Goal: Information Seeking & Learning: Learn about a topic

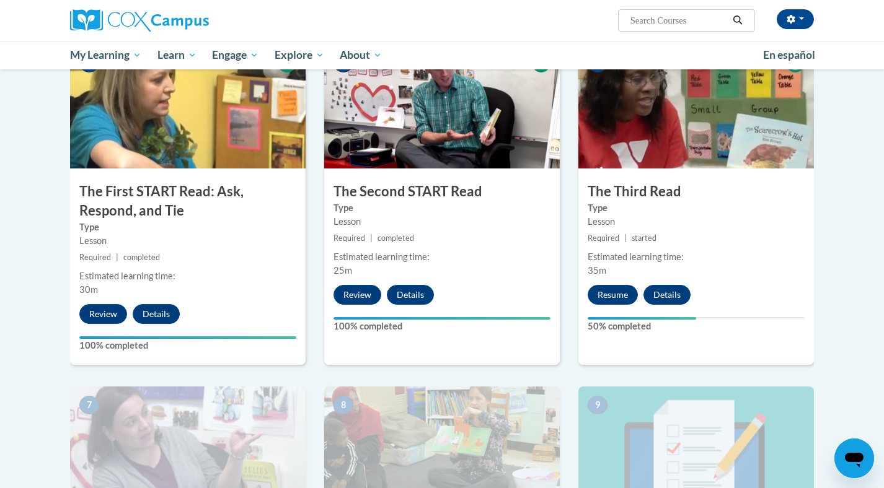
scroll to position [672, 0]
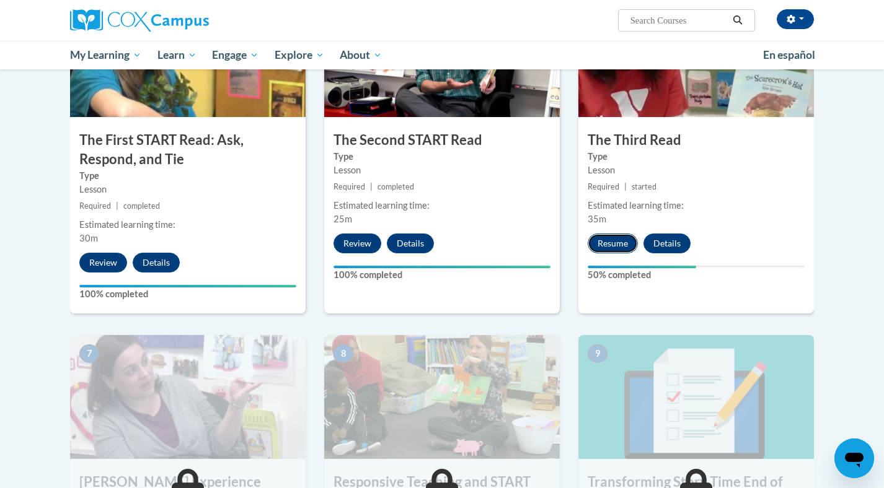
click at [608, 247] on button "Resume" at bounding box center [613, 244] width 50 height 20
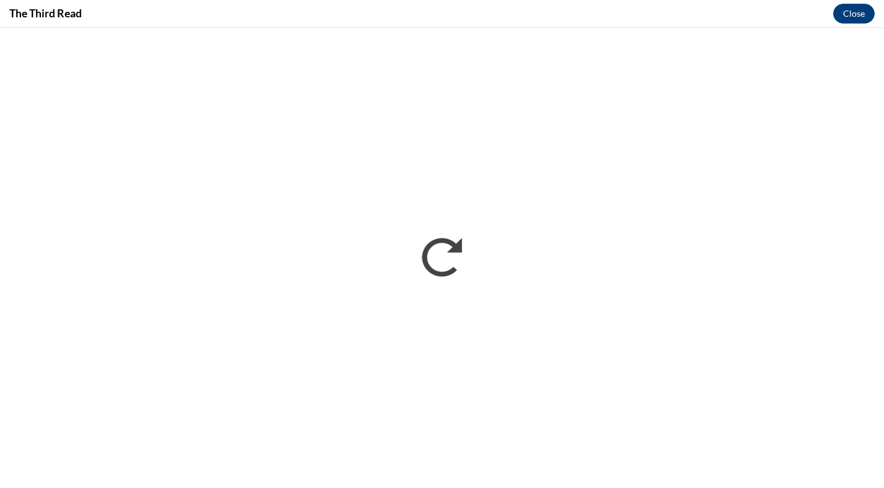
scroll to position [0, 0]
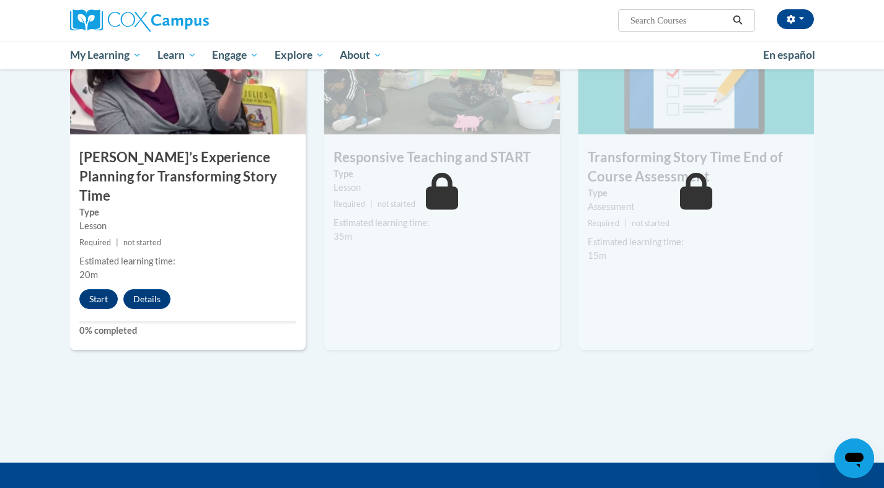
scroll to position [1003, 0]
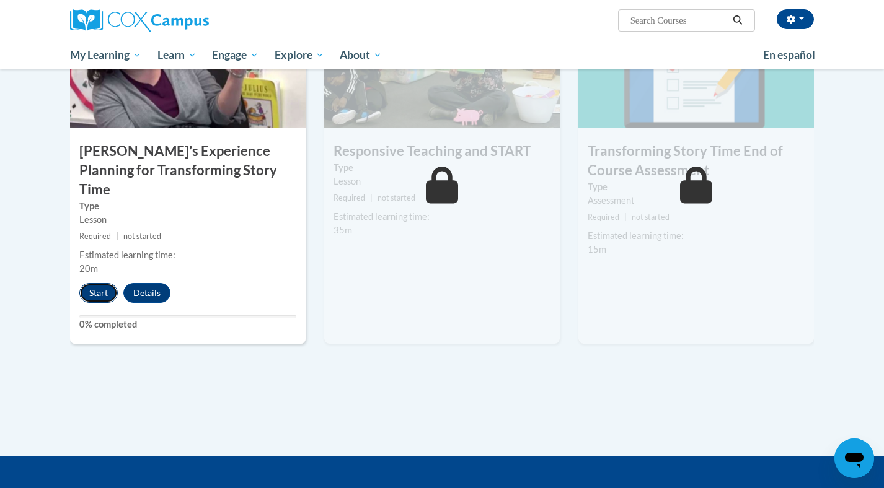
click at [98, 283] on button "Start" at bounding box center [98, 293] width 38 height 20
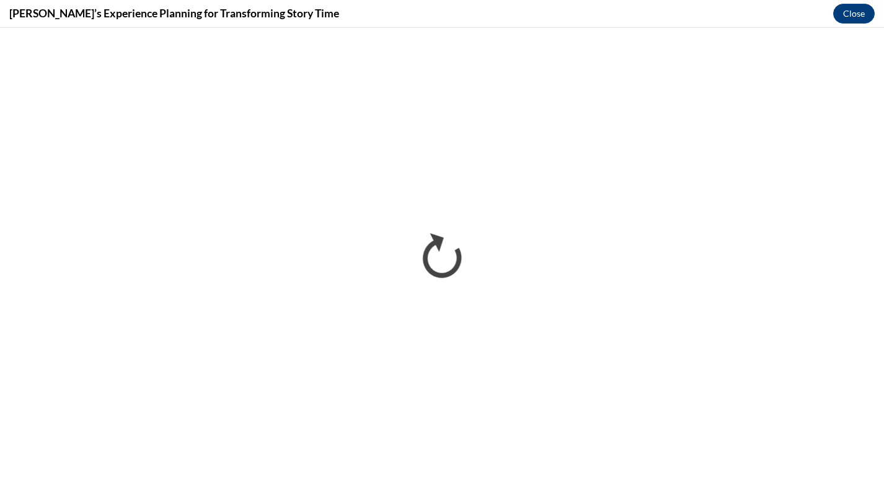
scroll to position [0, 0]
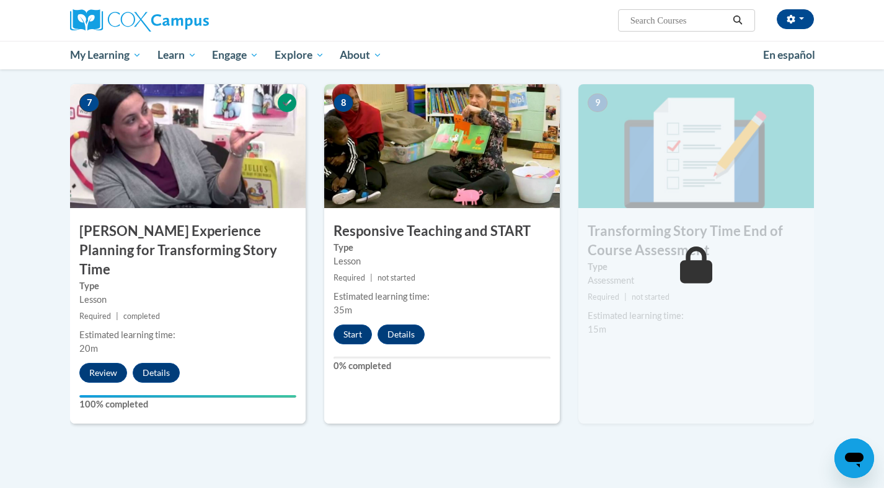
scroll to position [924, 0]
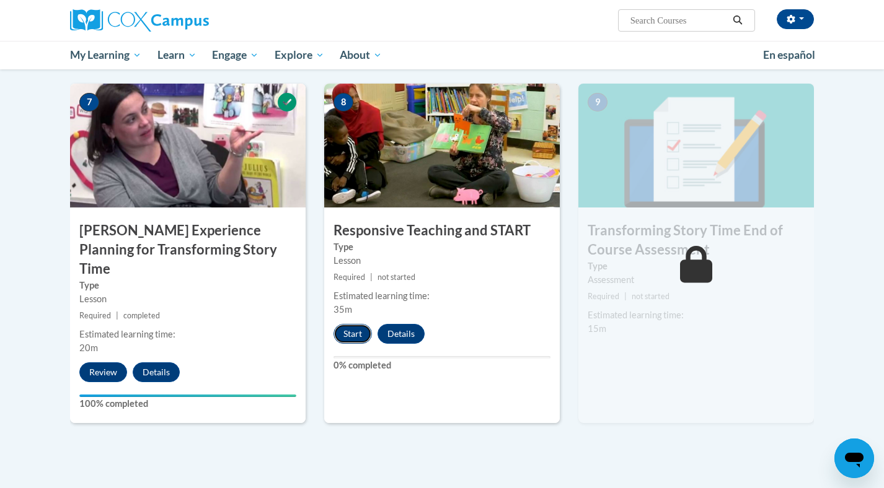
click at [359, 335] on button "Start" at bounding box center [352, 334] width 38 height 20
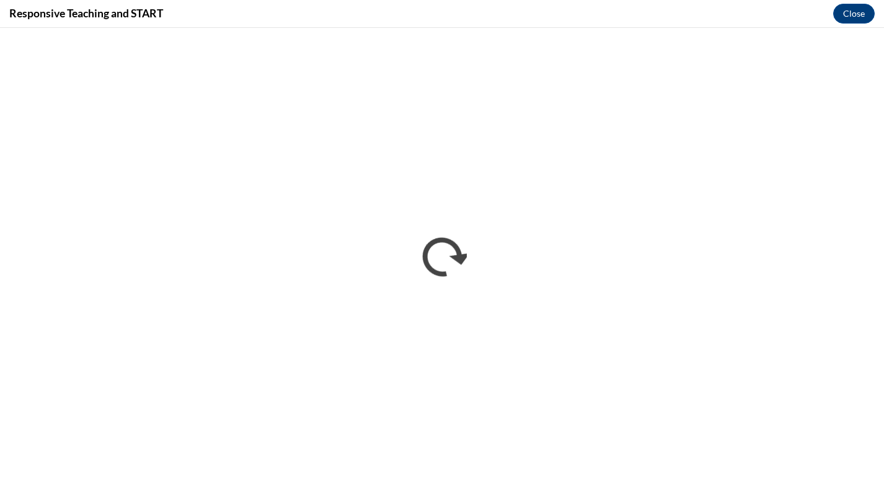
scroll to position [0, 0]
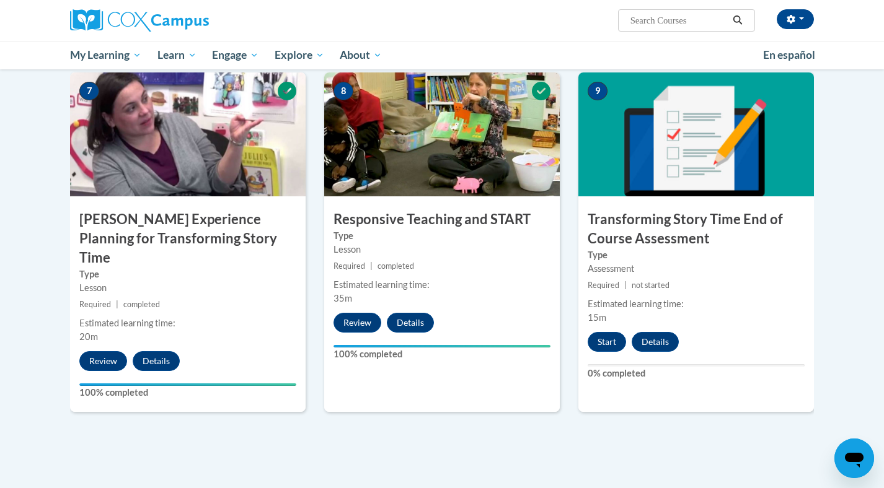
scroll to position [995, 0]
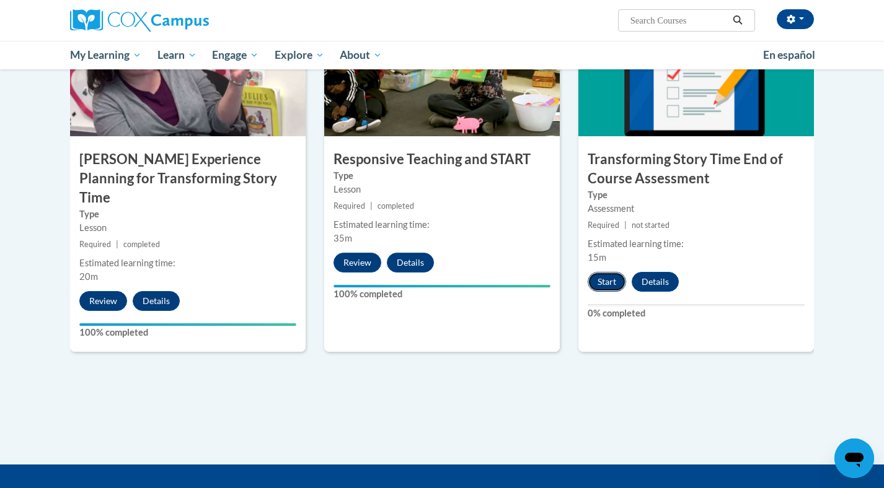
click at [603, 284] on button "Start" at bounding box center [607, 282] width 38 height 20
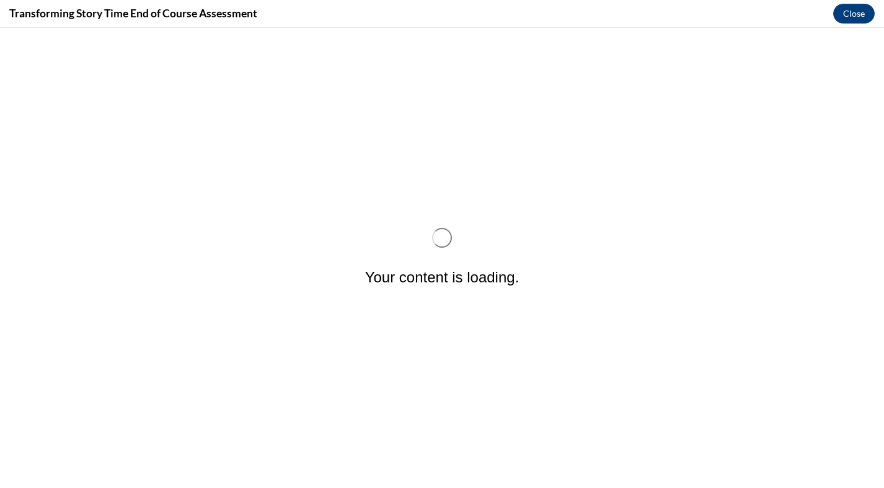
scroll to position [0, 0]
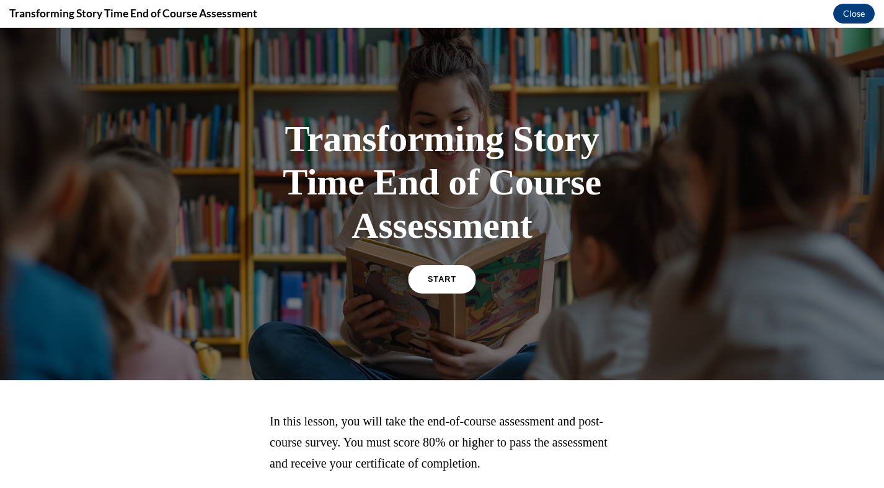
click at [445, 271] on link "START" at bounding box center [442, 279] width 68 height 29
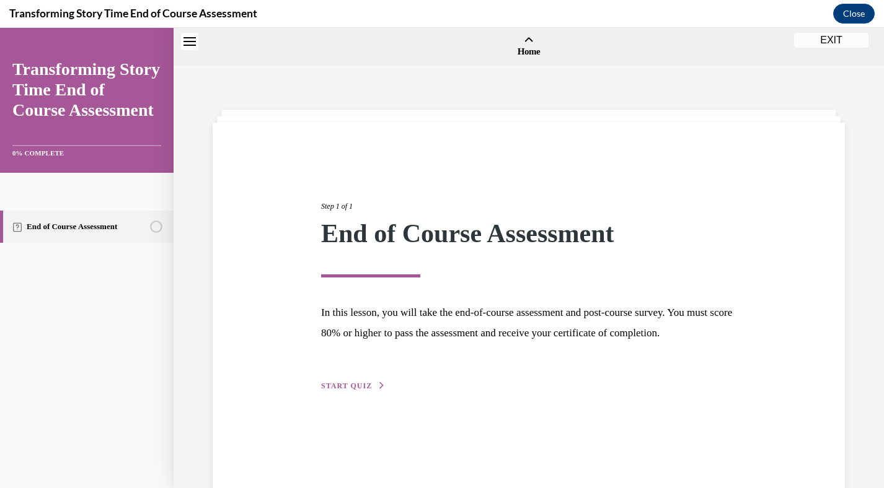
scroll to position [38, 0]
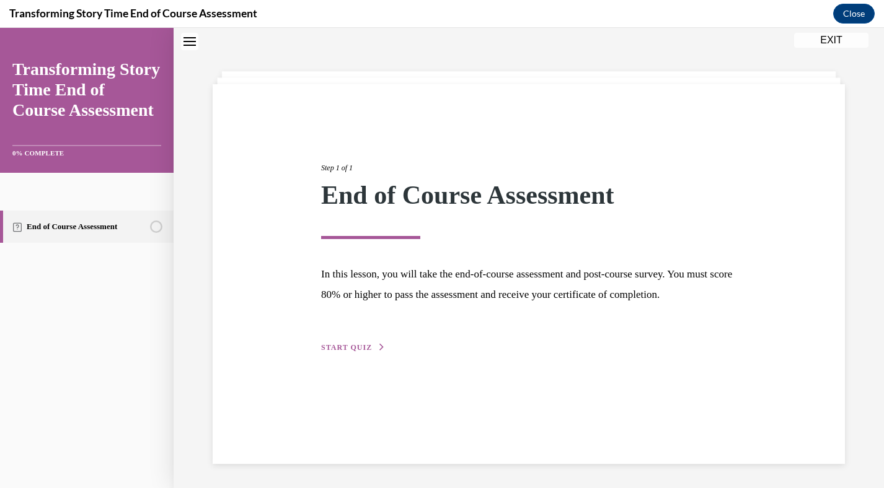
click at [352, 352] on span "START QUIZ" at bounding box center [346, 347] width 51 height 9
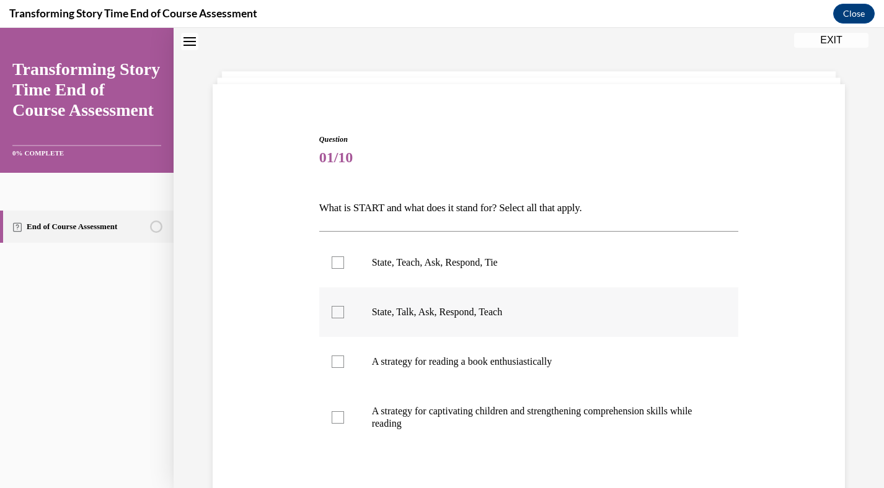
click at [338, 312] on div at bounding box center [338, 312] width 12 height 12
click at [338, 312] on input "State, Talk, Ask, Respond, Teach" at bounding box center [338, 312] width 12 height 12
checkbox input "true"
click at [339, 358] on div at bounding box center [338, 362] width 12 height 12
click at [339, 358] on input "A strategy for reading a book enthusiastically" at bounding box center [338, 362] width 12 height 12
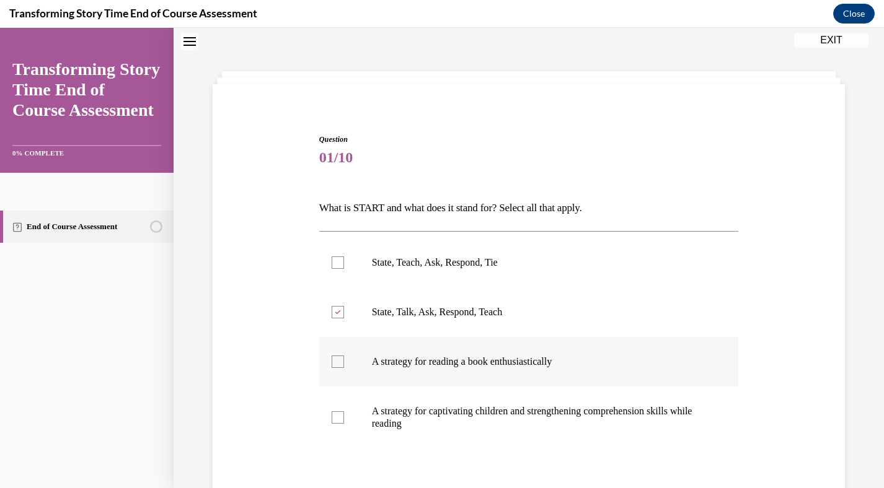
checkbox input "true"
click at [344, 424] on label "A strategy for captivating children and strengthening comprehension skills whil…" at bounding box center [529, 418] width 420 height 62
click at [344, 424] on input "A strategy for captivating children and strengthening comprehension skills whil…" at bounding box center [338, 418] width 12 height 12
checkbox input "true"
click at [338, 265] on div at bounding box center [338, 263] width 12 height 12
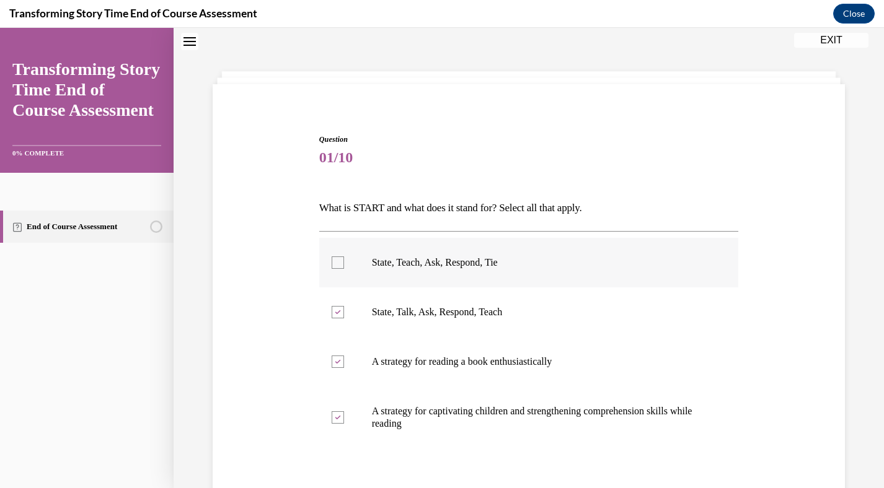
click at [338, 265] on input "State, Teach, Ask, Respond, Tie" at bounding box center [338, 263] width 12 height 12
checkbox input "true"
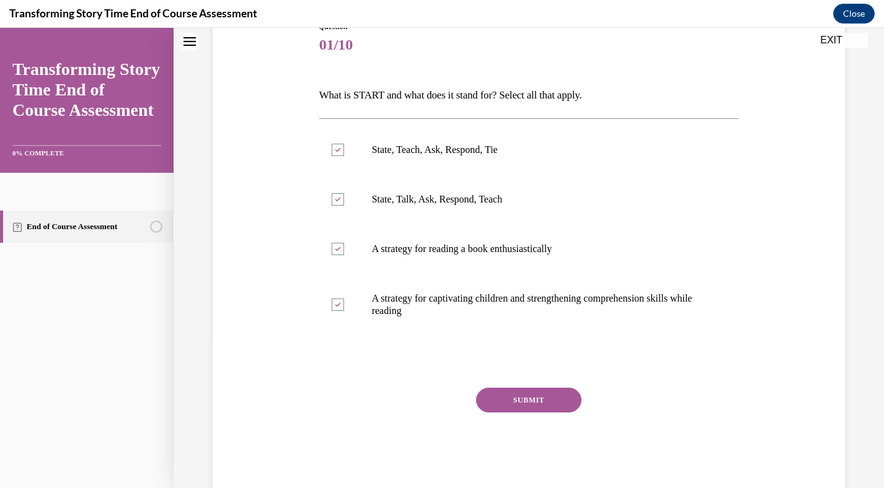
scroll to position [177, 0]
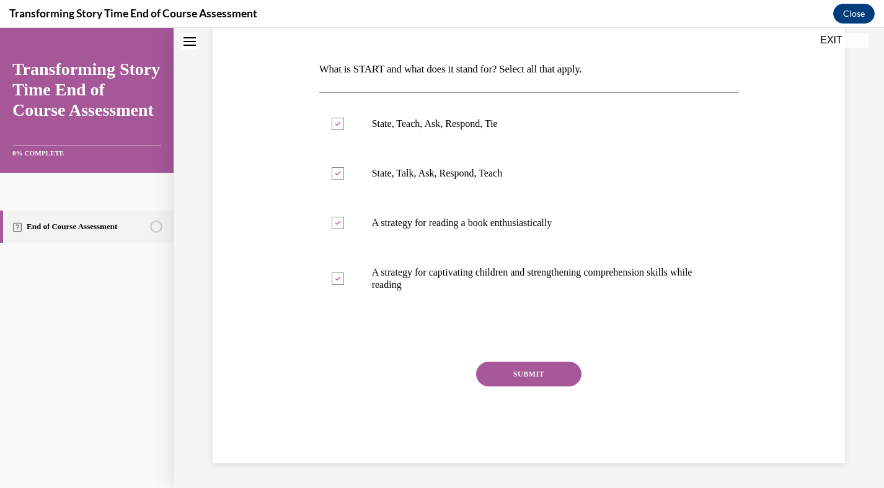
click at [516, 369] on button "SUBMIT" at bounding box center [528, 374] width 105 height 25
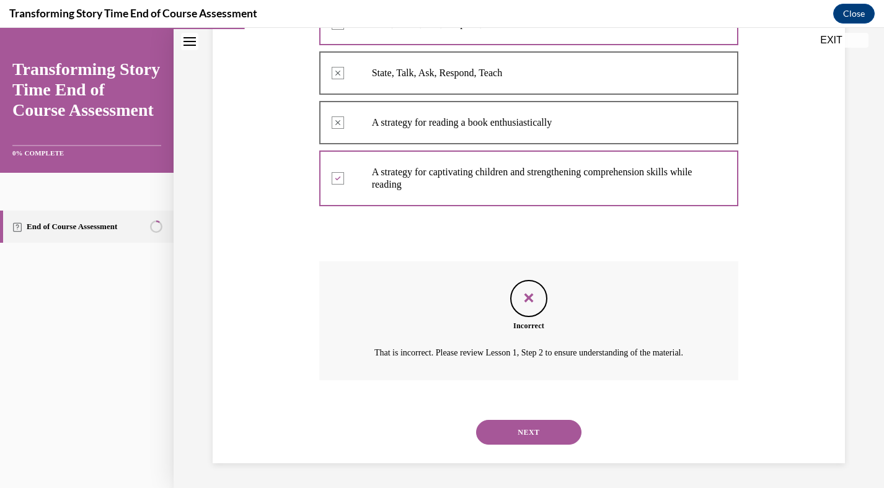
scroll to position [292, 0]
click at [534, 438] on button "NEXT" at bounding box center [528, 432] width 105 height 25
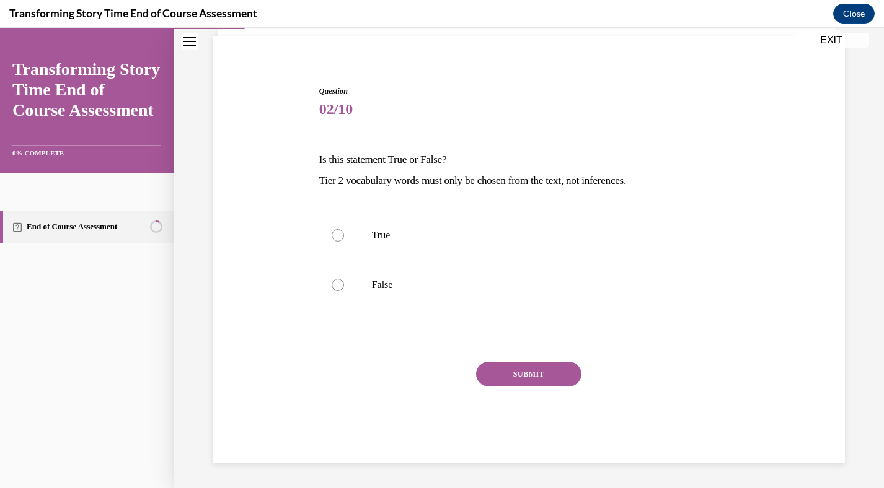
scroll to position [87, 0]
click at [340, 236] on div at bounding box center [338, 235] width 12 height 12
click at [340, 236] on input "True" at bounding box center [338, 235] width 12 height 12
radio input "true"
click at [502, 373] on button "SUBMIT" at bounding box center [528, 374] width 105 height 25
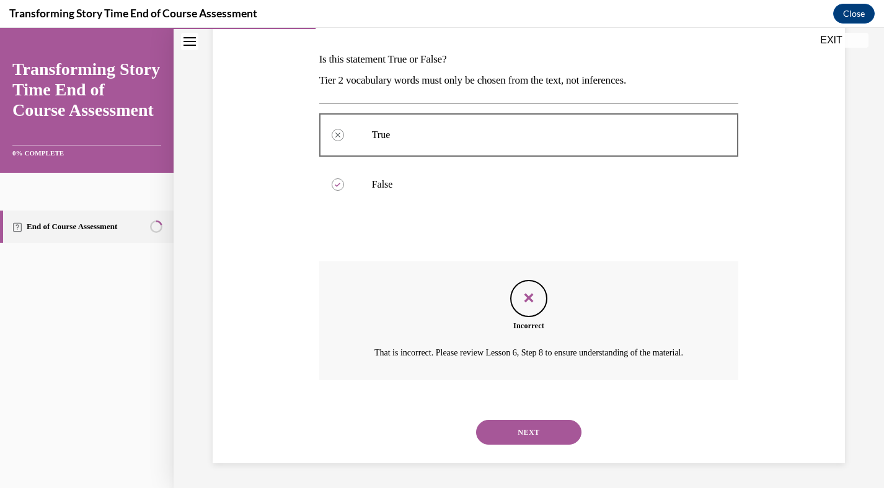
scroll to position [201, 0]
click at [522, 438] on button "NEXT" at bounding box center [528, 432] width 105 height 25
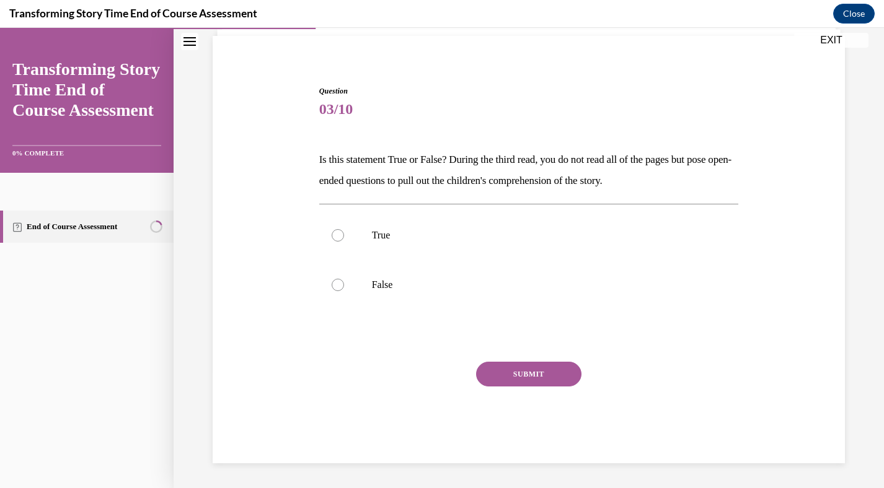
scroll to position [87, 0]
click at [337, 227] on label "True" at bounding box center [529, 236] width 420 height 50
click at [337, 229] on input "True" at bounding box center [338, 235] width 12 height 12
radio input "true"
click at [505, 376] on button "SUBMIT" at bounding box center [528, 374] width 105 height 25
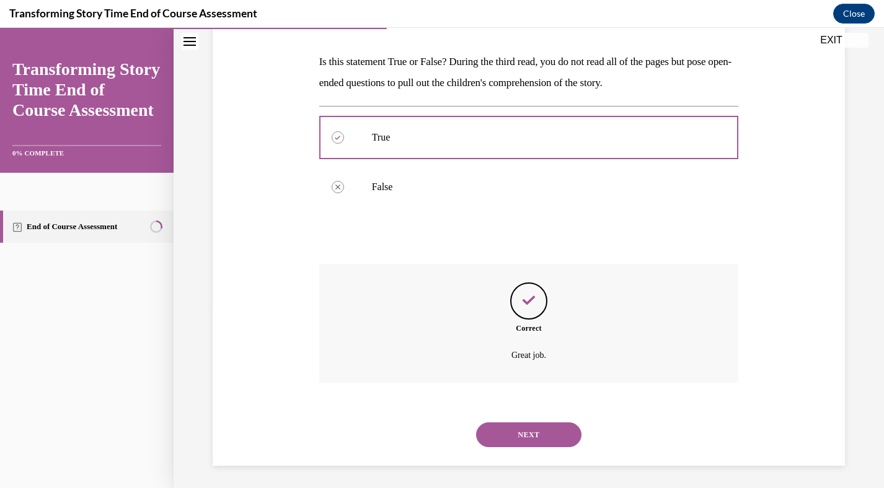
scroll to position [187, 0]
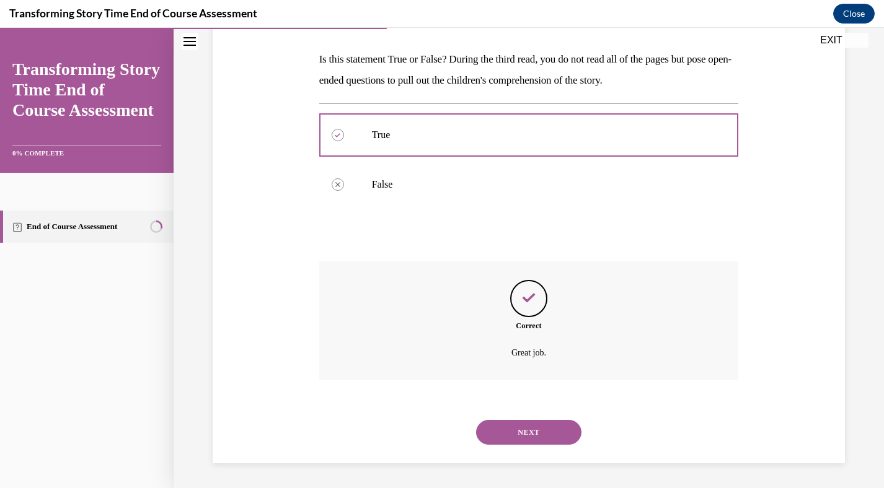
click at [509, 449] on div "NEXT" at bounding box center [529, 433] width 420 height 50
click at [509, 446] on div "NEXT" at bounding box center [529, 433] width 420 height 50
click at [511, 438] on button "NEXT" at bounding box center [528, 432] width 105 height 25
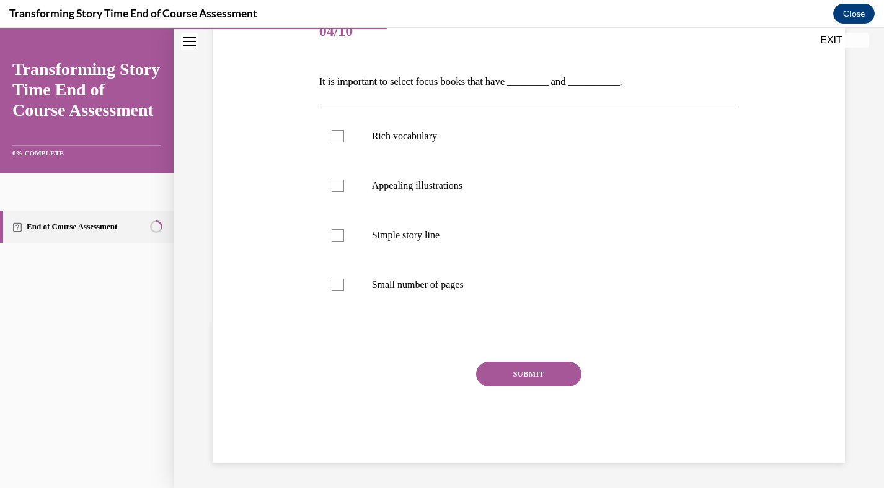
scroll to position [138, 0]
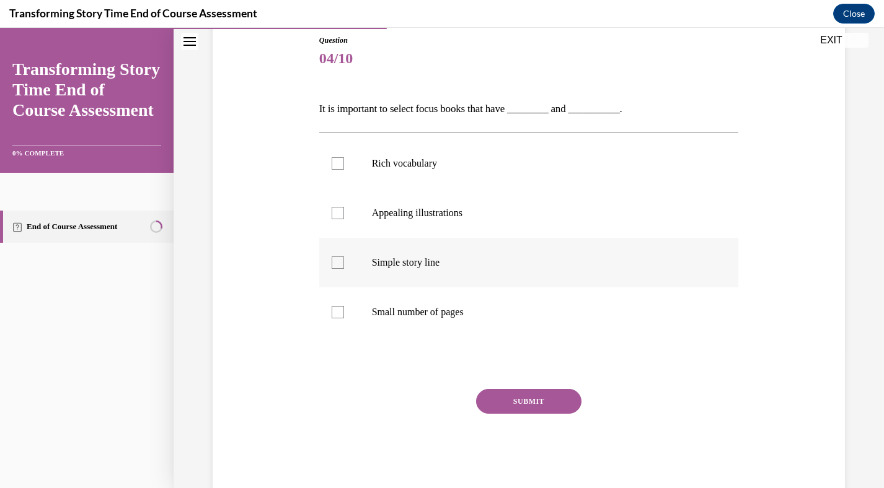
click at [335, 258] on div at bounding box center [338, 263] width 12 height 12
click at [335, 258] on input "Simple story line" at bounding box center [338, 263] width 12 height 12
checkbox input "true"
click at [518, 402] on button "SUBMIT" at bounding box center [528, 401] width 105 height 25
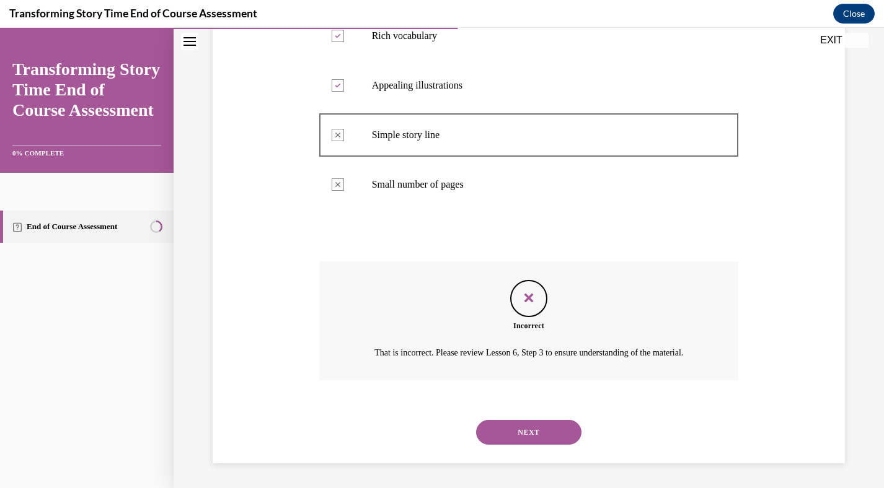
scroll to position [280, 0]
click at [527, 432] on button "NEXT" at bounding box center [528, 432] width 105 height 25
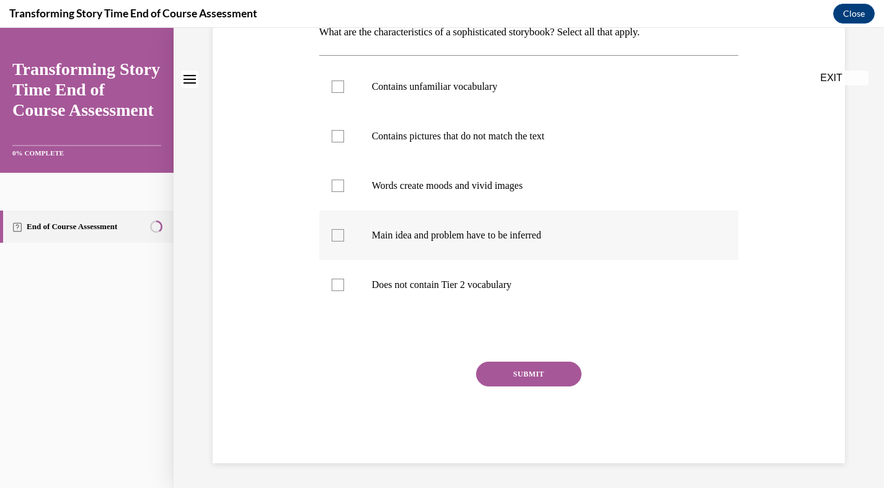
scroll to position [0, 0]
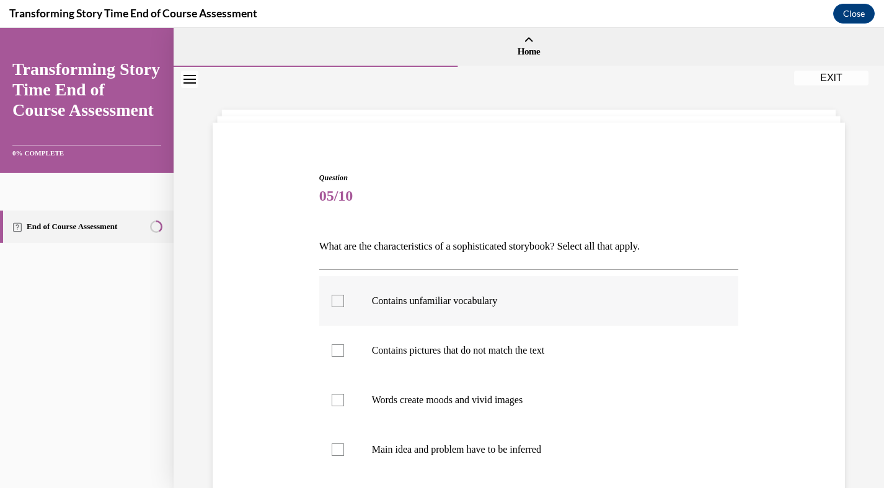
click at [334, 295] on div at bounding box center [338, 301] width 12 height 12
click at [334, 295] on input "Contains unfamiliar vocabulary" at bounding box center [338, 301] width 12 height 12
checkbox input "true"
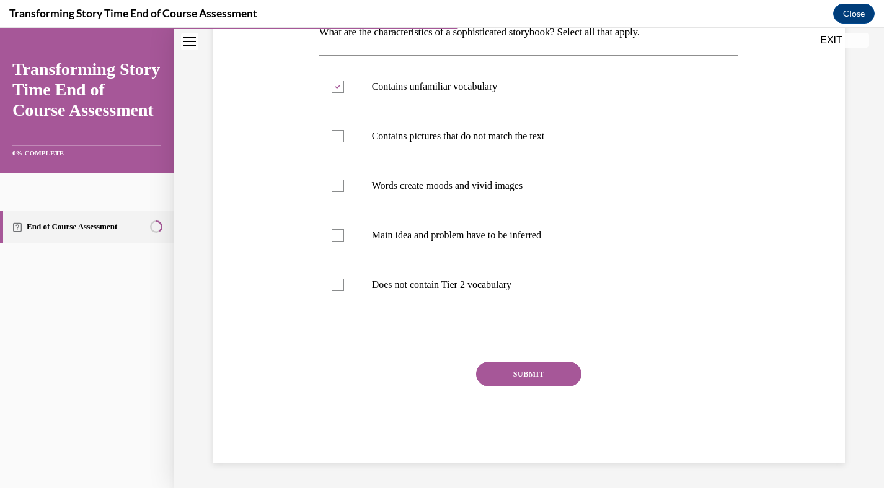
click at [527, 372] on button "SUBMIT" at bounding box center [528, 374] width 105 height 25
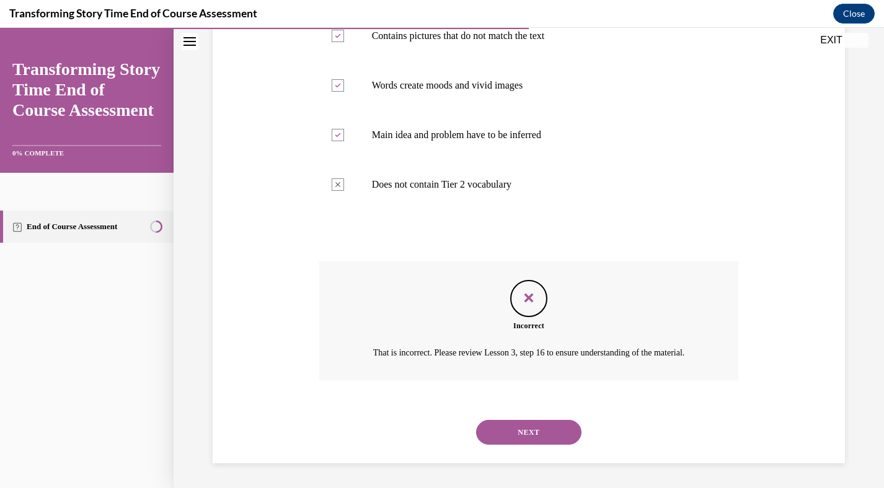
scroll to position [329, 0]
click at [534, 442] on button "NEXT" at bounding box center [528, 432] width 105 height 25
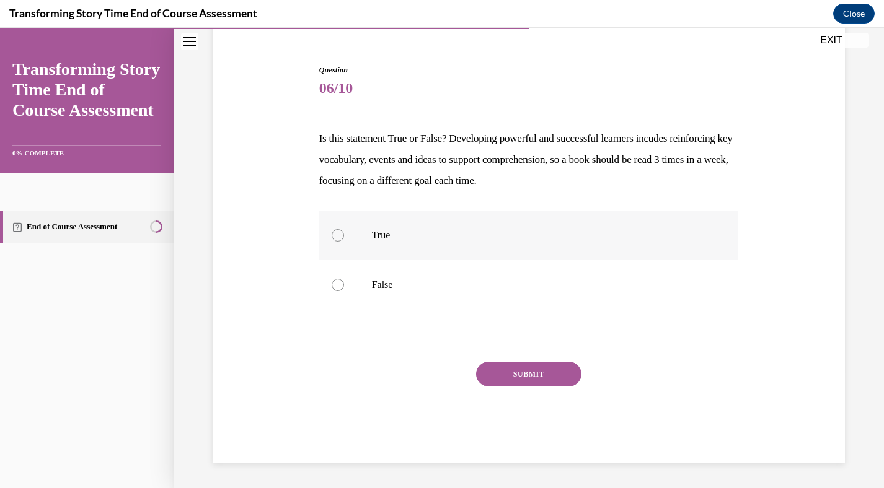
click at [339, 232] on div at bounding box center [338, 235] width 12 height 12
click at [339, 232] on input "True" at bounding box center [338, 235] width 12 height 12
radio input "true"
click at [533, 391] on div "SUBMIT" at bounding box center [529, 393] width 420 height 62
click at [534, 389] on div "SUBMIT" at bounding box center [529, 393] width 420 height 62
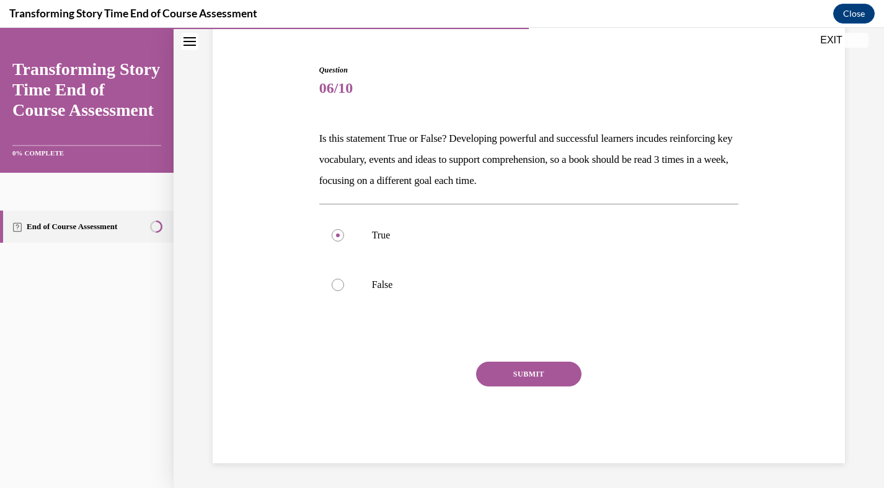
click at [534, 366] on button "SUBMIT" at bounding box center [528, 374] width 105 height 25
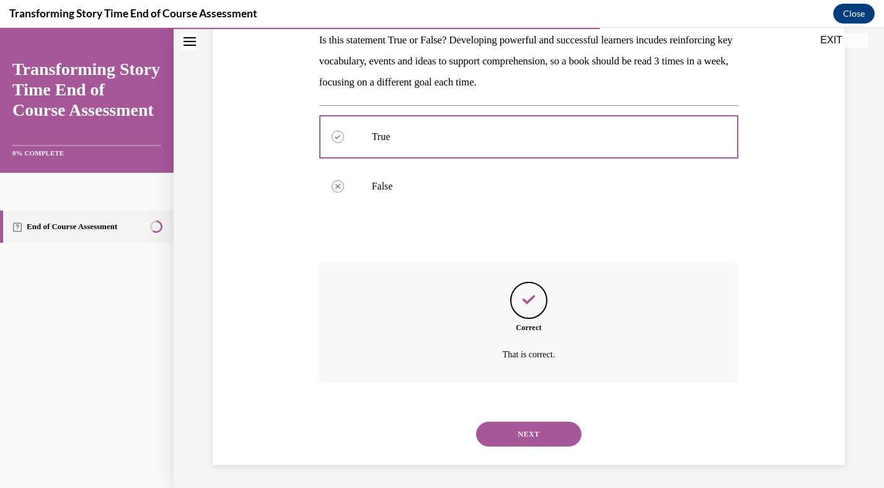
scroll to position [208, 0]
click at [528, 434] on button "NEXT" at bounding box center [528, 432] width 105 height 25
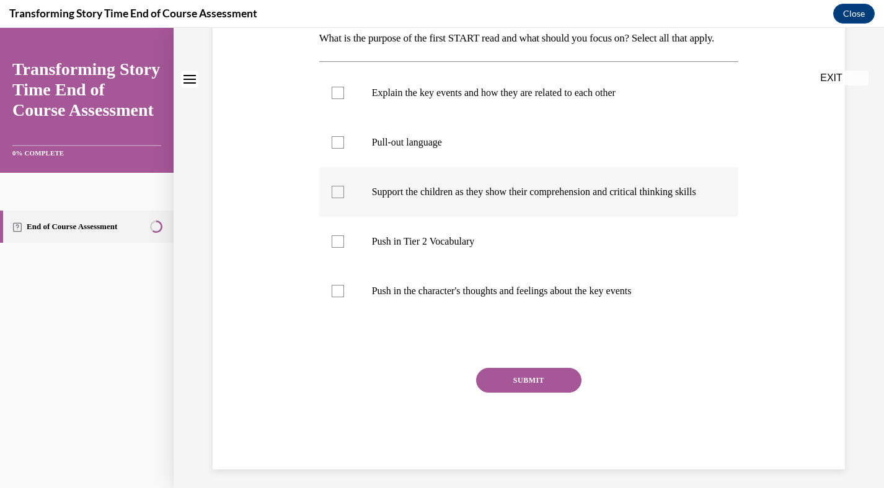
scroll to position [0, 0]
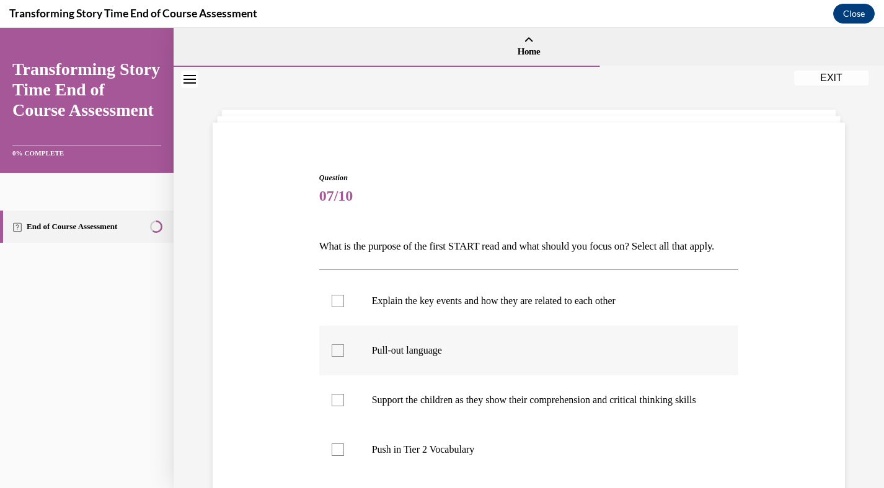
click at [336, 364] on label "Pull-out language" at bounding box center [529, 351] width 420 height 50
click at [336, 357] on input "Pull-out language" at bounding box center [338, 351] width 12 height 12
checkbox input "true"
click at [342, 314] on label "Explain the key events and how they are related to each other" at bounding box center [529, 301] width 420 height 50
click at [342, 307] on input "Explain the key events and how they are related to each other" at bounding box center [338, 301] width 12 height 12
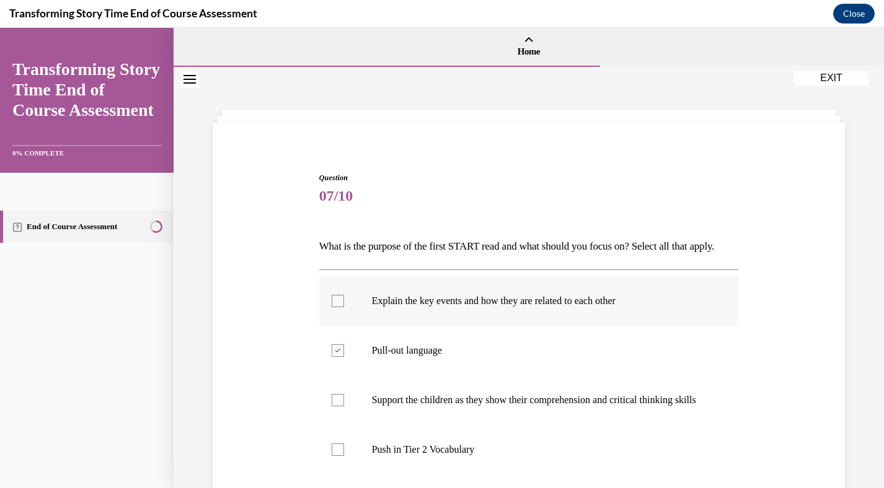
checkbox input "true"
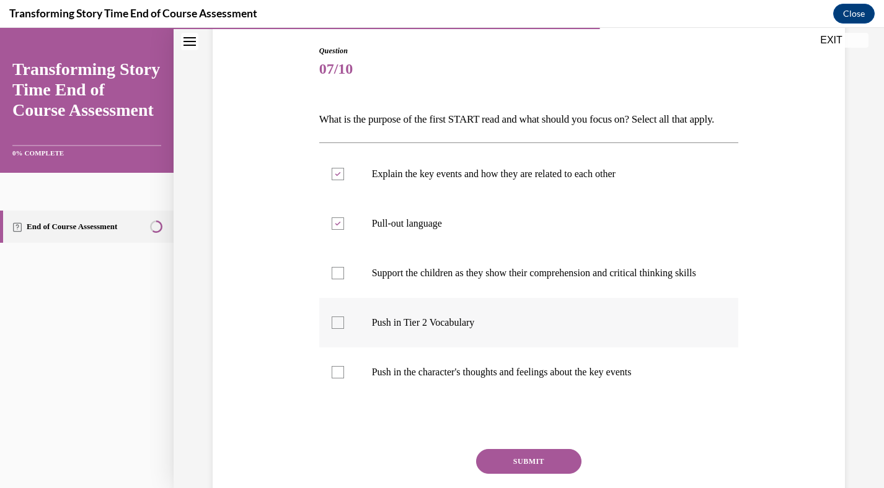
scroll to position [130, 0]
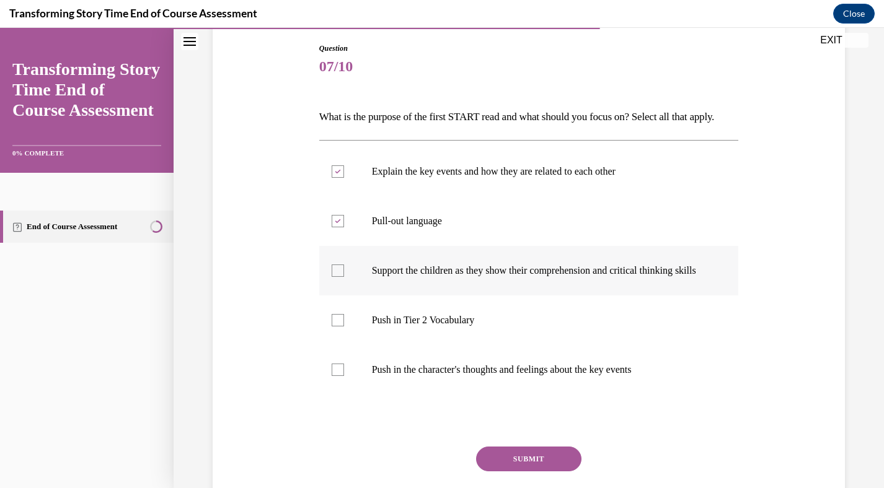
click at [337, 277] on div at bounding box center [338, 271] width 12 height 12
click at [337, 277] on input "Support the children as they show their comprehension and critical thinking ski…" at bounding box center [338, 271] width 12 height 12
checkbox input "true"
click at [342, 327] on div at bounding box center [338, 320] width 12 height 12
click at [342, 327] on input "Push in Tier 2 Vocabulary" at bounding box center [338, 320] width 12 height 12
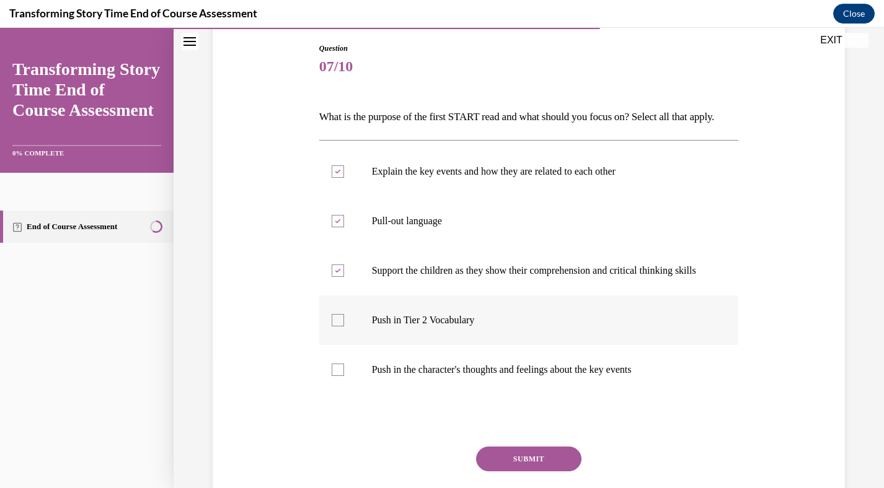
checkbox input "true"
click at [342, 376] on div at bounding box center [338, 370] width 12 height 12
click at [342, 376] on input "Push in the character's thoughts and feelings about the key events" at bounding box center [338, 370] width 12 height 12
checkbox input "true"
click at [514, 472] on button "SUBMIT" at bounding box center [528, 459] width 105 height 25
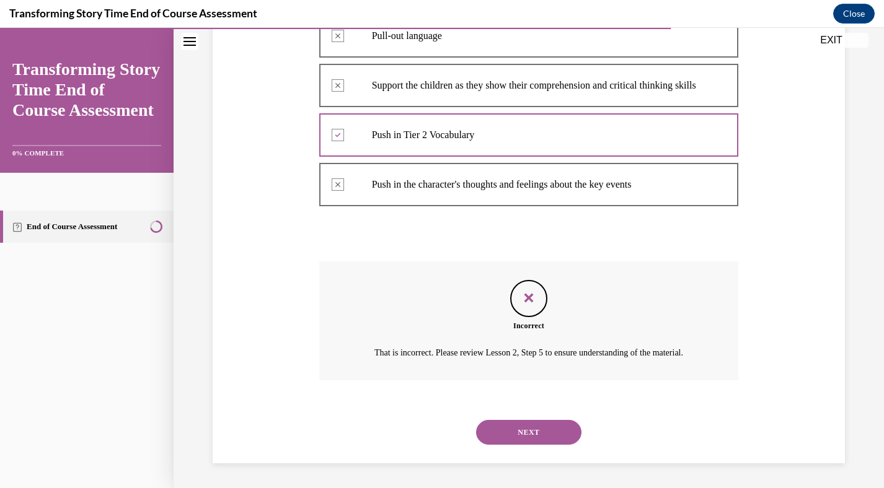
scroll to position [363, 0]
click at [546, 426] on button "NEXT" at bounding box center [528, 432] width 105 height 25
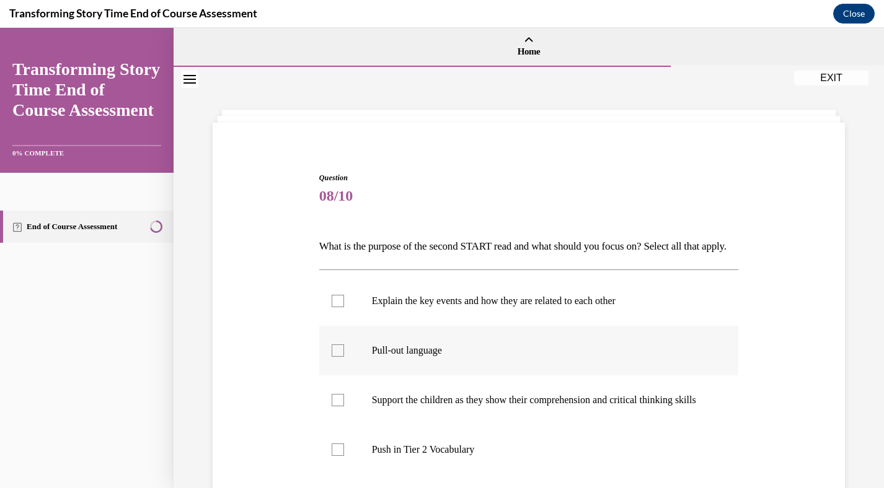
click at [334, 357] on div at bounding box center [338, 351] width 12 height 12
click at [334, 357] on input "Pull-out language" at bounding box center [338, 351] width 12 height 12
checkbox input "true"
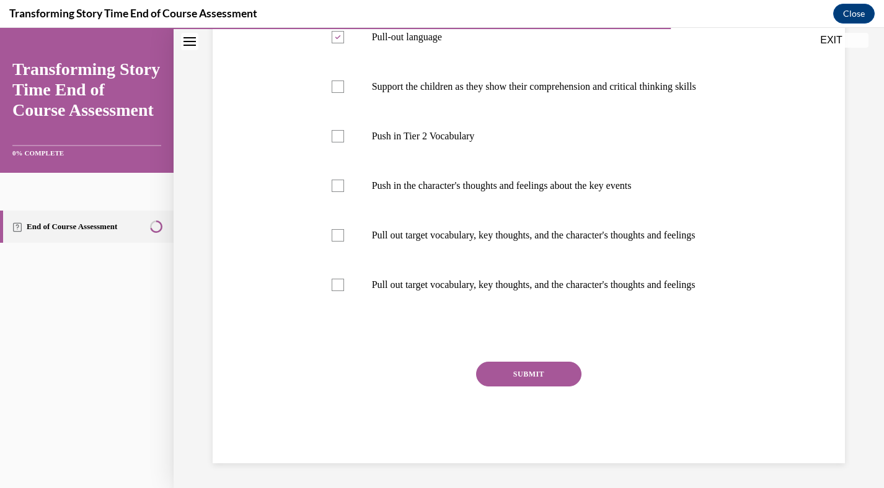
click at [535, 371] on button "SUBMIT" at bounding box center [528, 374] width 105 height 25
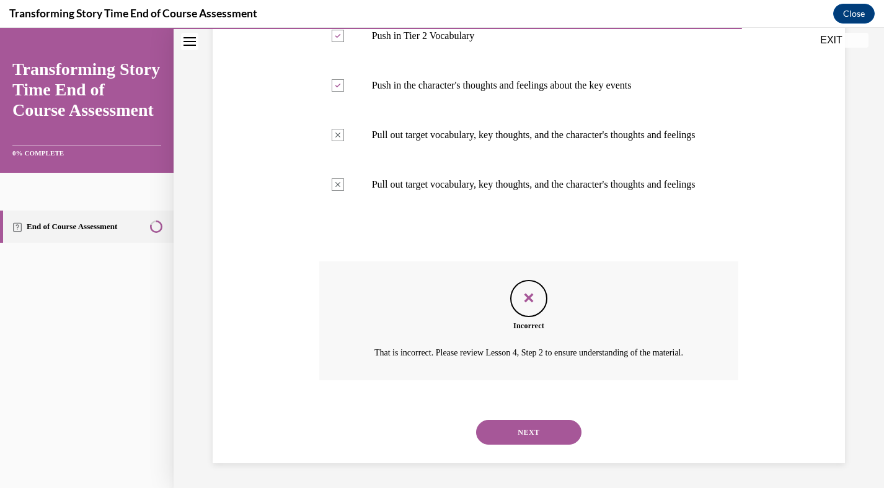
scroll to position [487, 0]
click at [529, 426] on button "NEXT" at bounding box center [528, 432] width 105 height 25
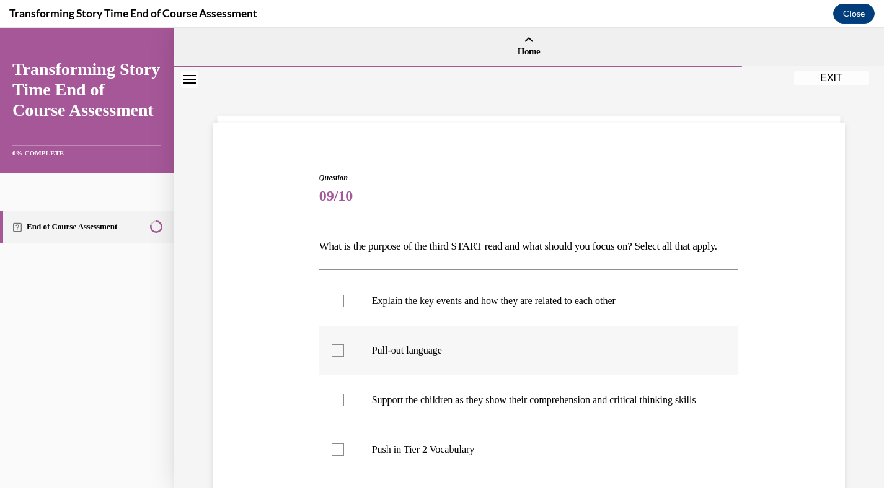
click at [341, 357] on div at bounding box center [338, 351] width 12 height 12
click at [341, 357] on input "Pull-out language" at bounding box center [338, 351] width 12 height 12
checkbox input "true"
click at [340, 307] on div at bounding box center [338, 301] width 12 height 12
click at [340, 307] on input "Explain the key events and how they are related to each other" at bounding box center [338, 301] width 12 height 12
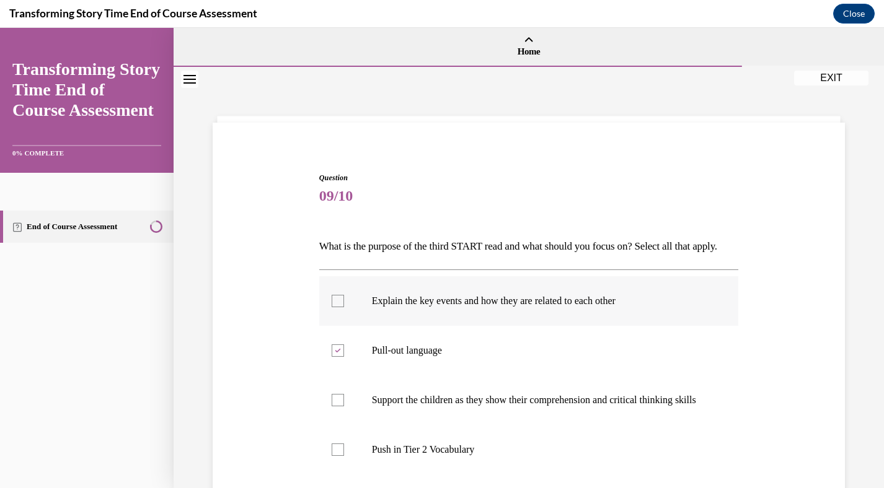
checkbox input "true"
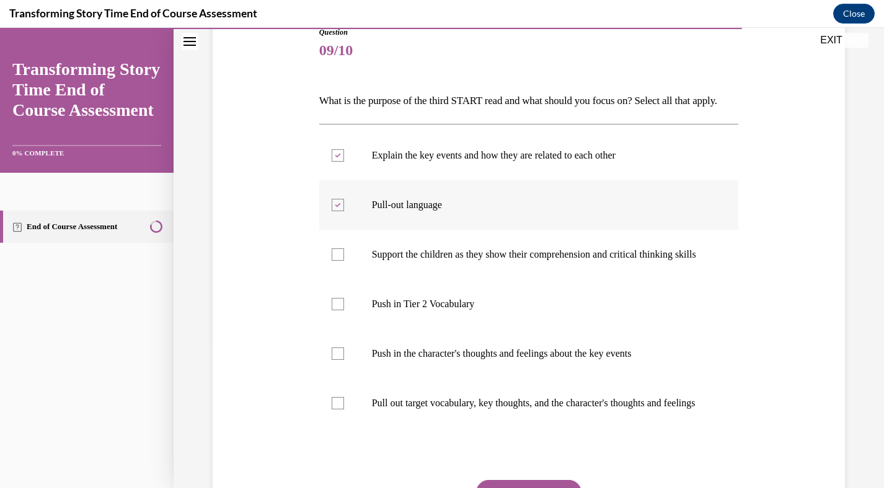
scroll to position [180, 0]
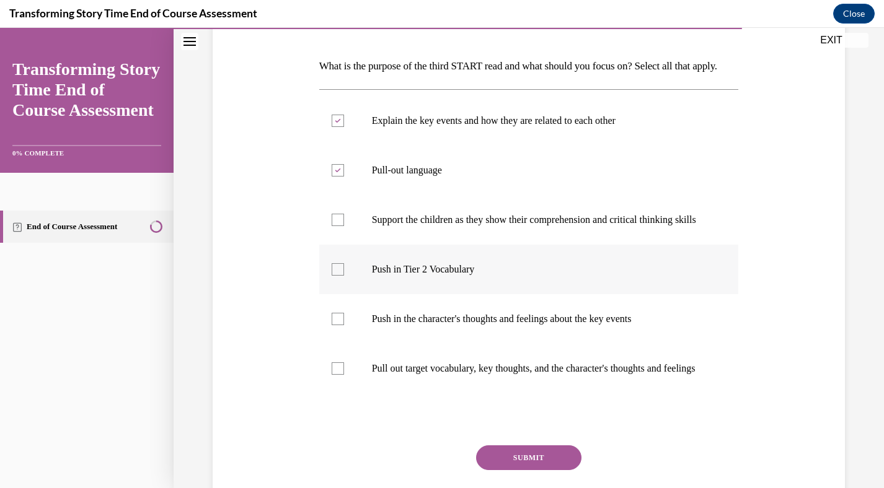
click at [334, 276] on div at bounding box center [338, 269] width 12 height 12
click at [334, 276] on input "Push in Tier 2 Vocabulary" at bounding box center [338, 269] width 12 height 12
checkbox input "true"
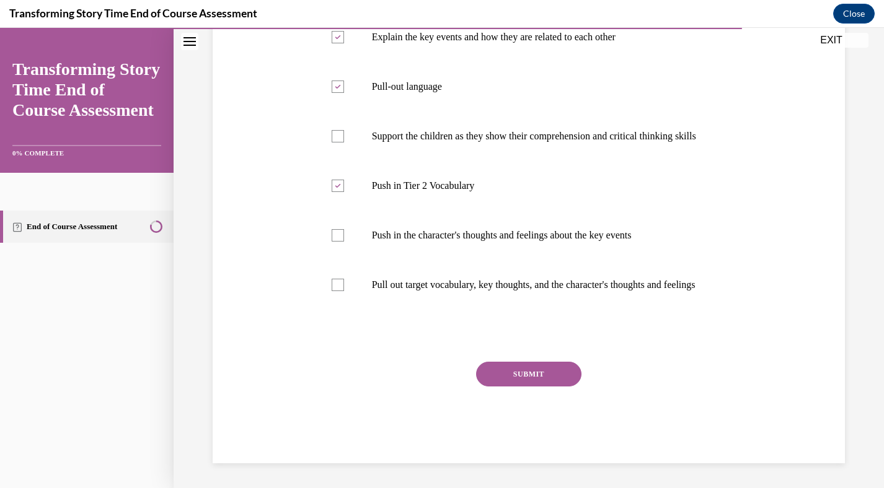
click at [518, 374] on button "SUBMIT" at bounding box center [528, 374] width 105 height 25
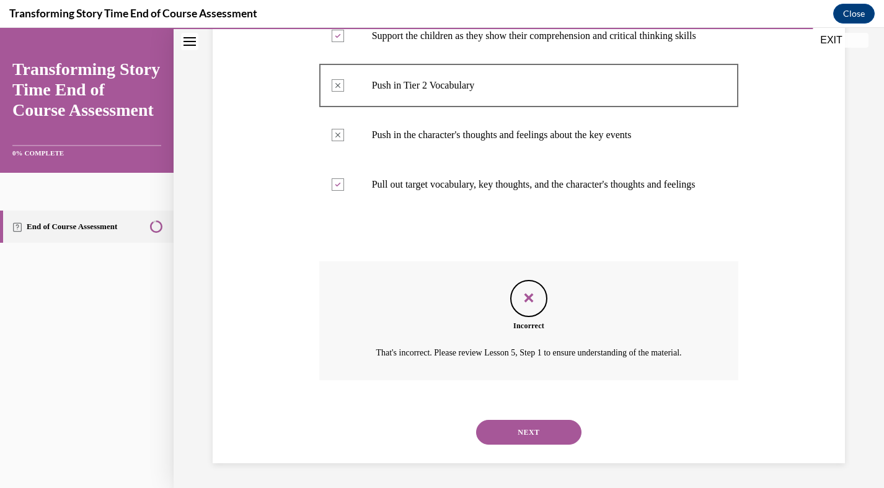
scroll to position [425, 0]
click at [519, 428] on button "NEXT" at bounding box center [528, 432] width 105 height 25
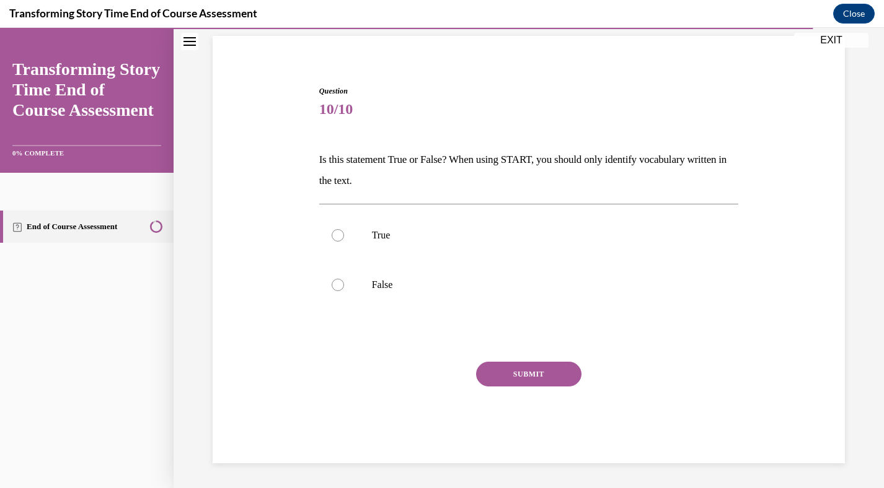
scroll to position [87, 0]
click at [337, 233] on div at bounding box center [338, 235] width 12 height 12
click at [337, 233] on input "True" at bounding box center [338, 235] width 12 height 12
radio input "true"
click at [518, 374] on button "SUBMIT" at bounding box center [528, 374] width 105 height 25
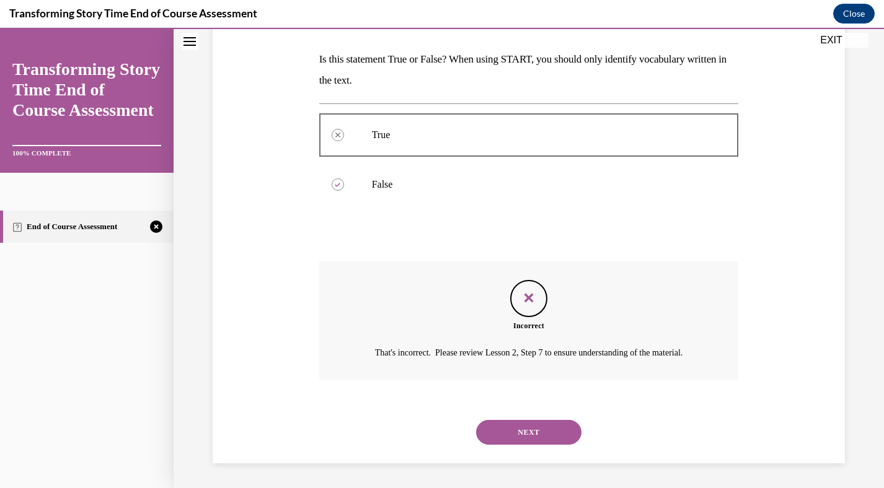
scroll to position [201, 0]
click at [532, 429] on button "NEXT" at bounding box center [528, 432] width 105 height 25
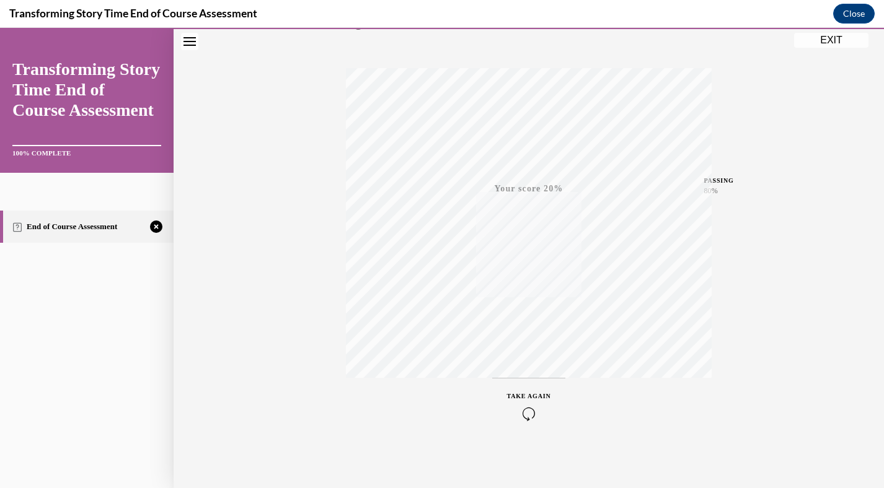
scroll to position [175, 0]
click at [836, 45] on button "EXIT" at bounding box center [831, 40] width 74 height 15
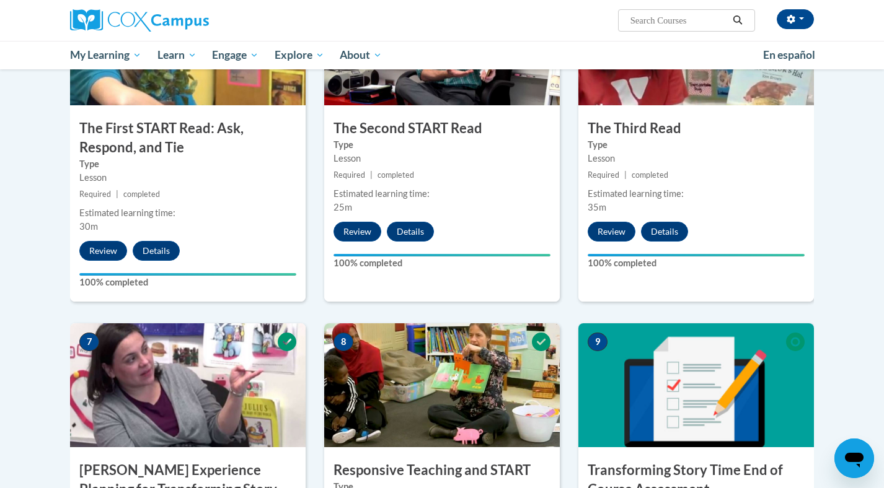
scroll to position [1157, 0]
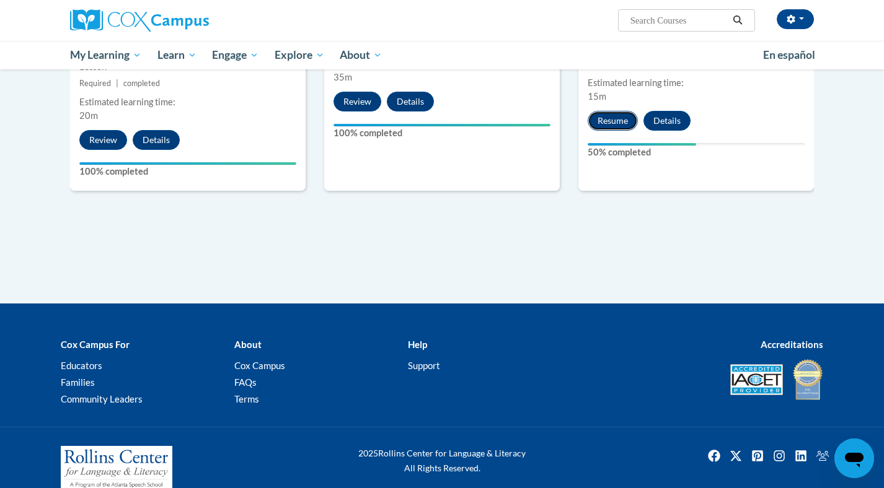
click at [610, 121] on button "Resume" at bounding box center [613, 121] width 50 height 20
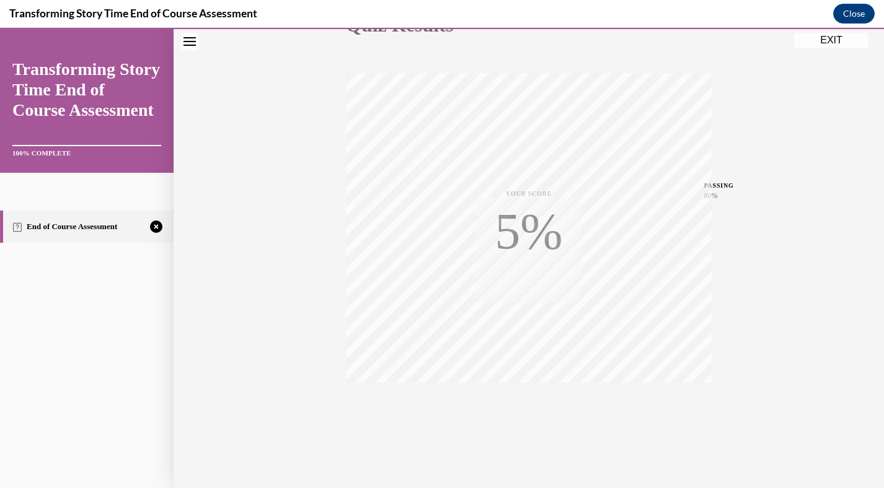
scroll to position [175, 0]
click at [527, 416] on icon "button" at bounding box center [529, 413] width 44 height 14
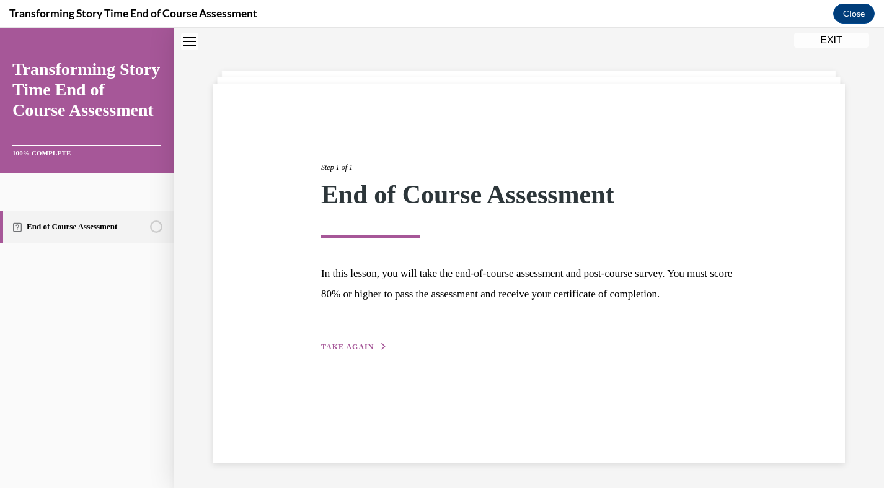
scroll to position [39, 0]
click at [331, 351] on span "TAKE AGAIN" at bounding box center [347, 347] width 53 height 9
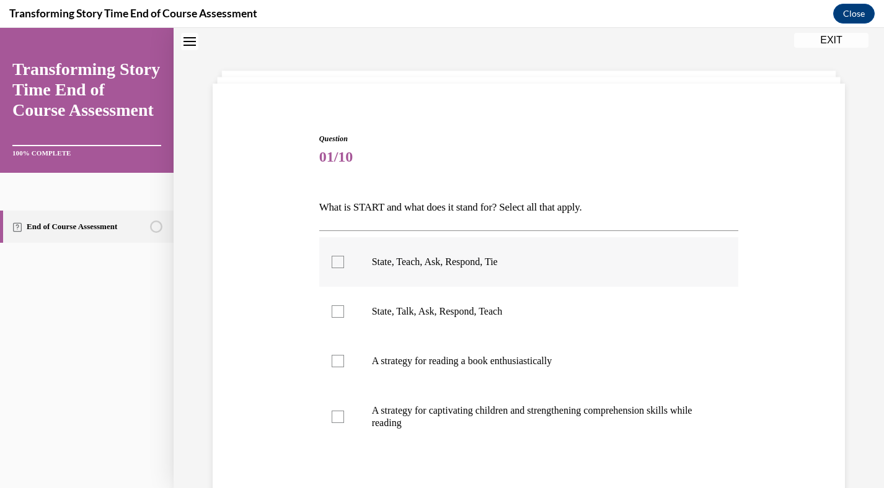
click at [338, 261] on div at bounding box center [338, 262] width 12 height 12
click at [338, 261] on input "State, Teach, Ask, Respond, Tie" at bounding box center [338, 262] width 12 height 12
checkbox input "true"
click at [336, 311] on div at bounding box center [338, 312] width 12 height 12
click at [336, 311] on input "State, Talk, Ask, Respond, Teach" at bounding box center [338, 312] width 12 height 12
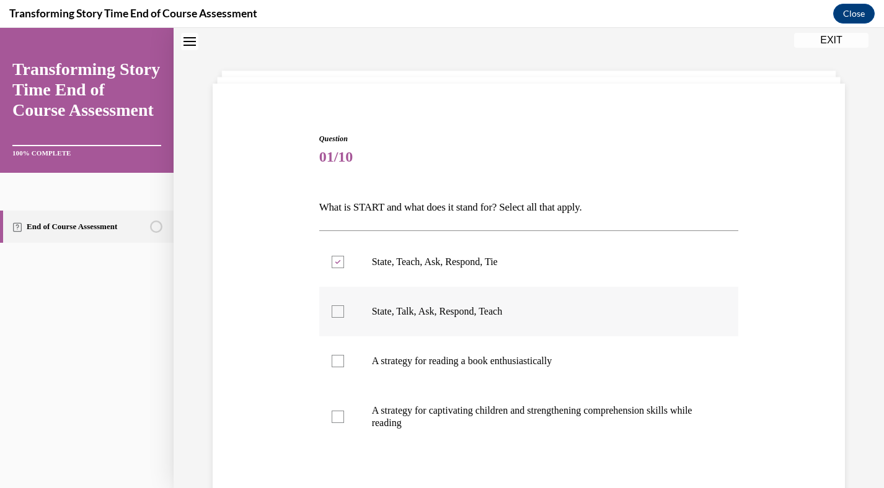
checkbox input "true"
click at [336, 416] on div at bounding box center [338, 417] width 12 height 12
click at [336, 416] on input "A strategy for captivating children and strengthening comprehension skills whil…" at bounding box center [338, 417] width 12 height 12
checkbox input "true"
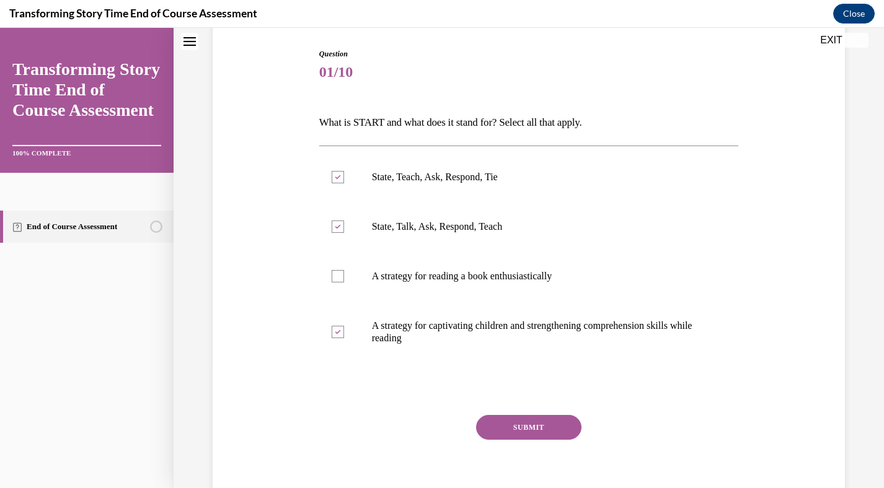
click at [511, 425] on button "SUBMIT" at bounding box center [528, 427] width 105 height 25
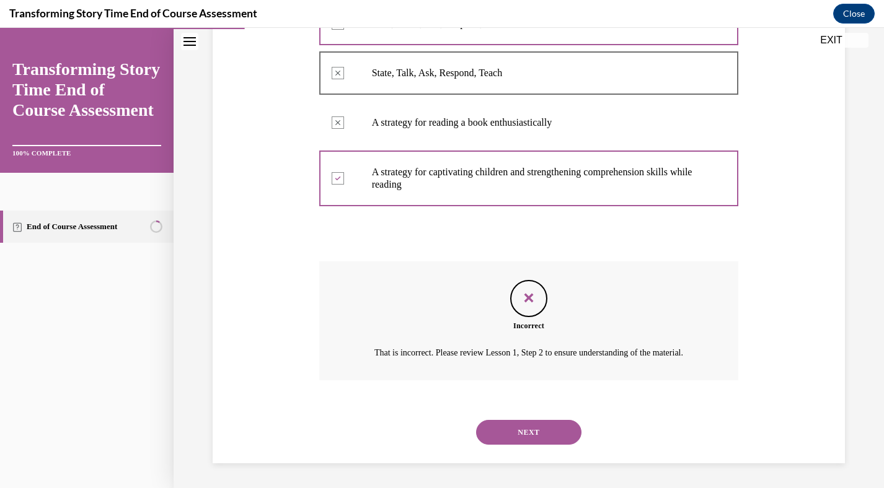
scroll to position [281, 0]
click at [533, 444] on button "NEXT" at bounding box center [528, 432] width 105 height 25
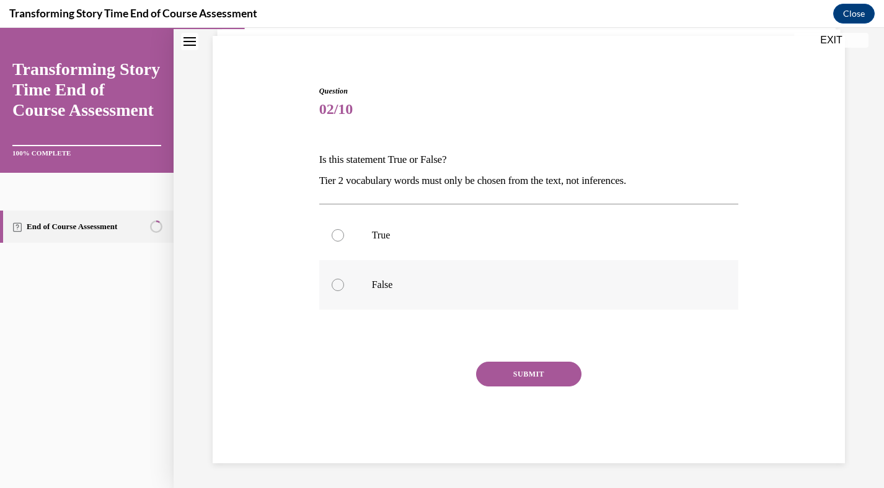
click at [340, 283] on div at bounding box center [338, 285] width 12 height 12
click at [340, 283] on input "False" at bounding box center [338, 285] width 12 height 12
radio input "true"
click at [511, 364] on button "SUBMIT" at bounding box center [528, 374] width 105 height 25
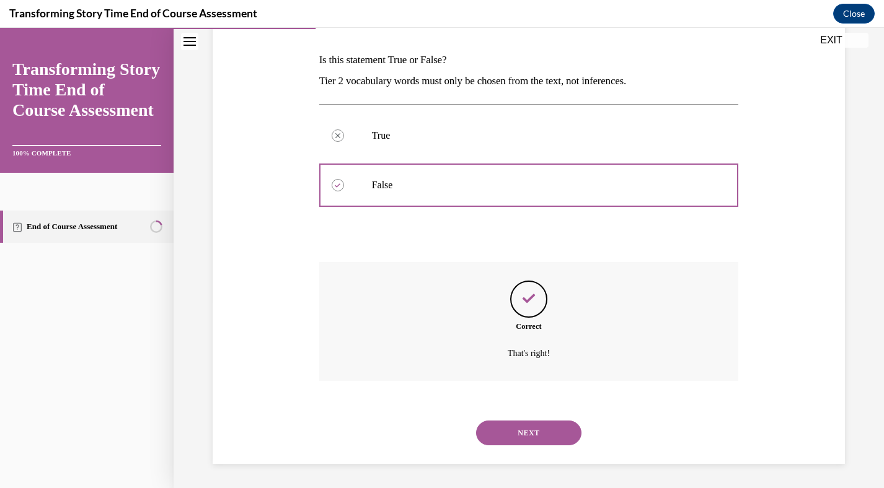
scroll to position [187, 0]
click at [518, 423] on button "NEXT" at bounding box center [528, 432] width 105 height 25
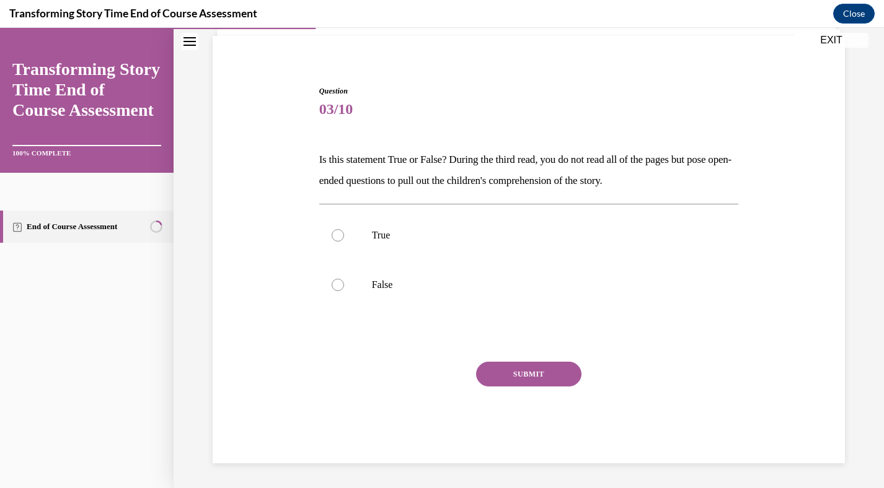
scroll to position [87, 0]
click at [335, 236] on div at bounding box center [338, 235] width 12 height 12
click at [335, 236] on input "True" at bounding box center [338, 235] width 12 height 12
radio input "true"
click at [524, 374] on button "SUBMIT" at bounding box center [528, 374] width 105 height 25
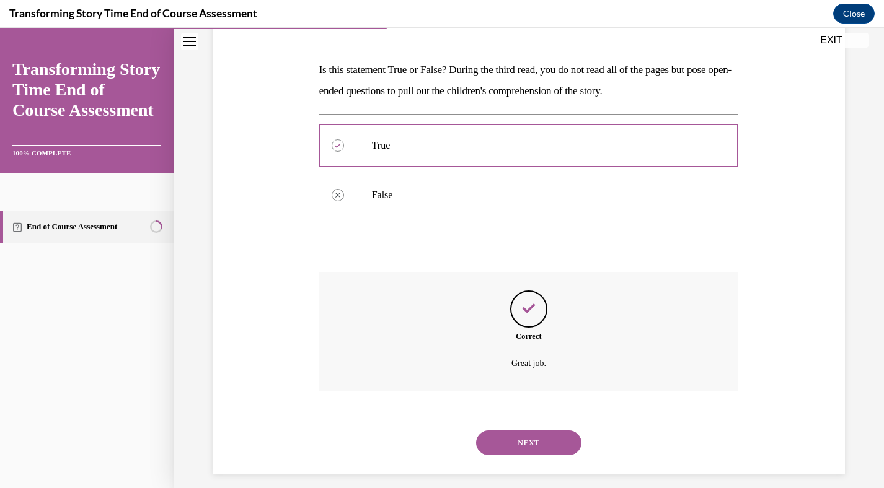
scroll to position [187, 0]
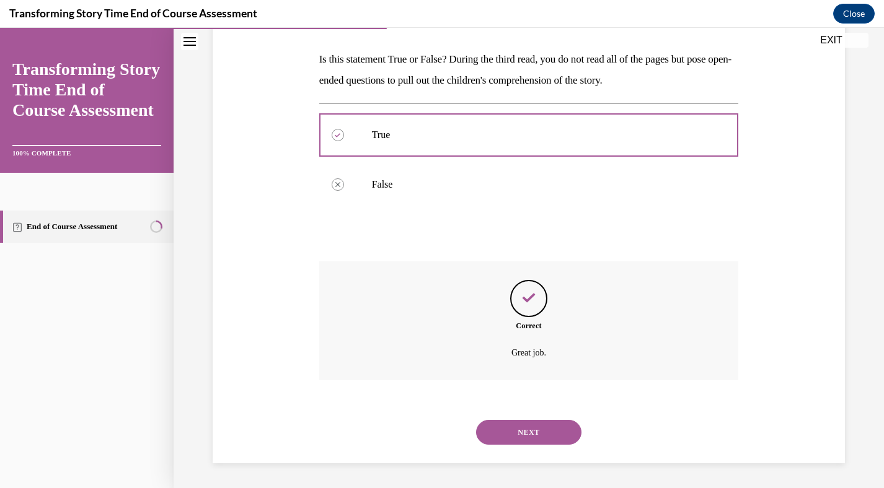
click at [535, 428] on button "NEXT" at bounding box center [528, 432] width 105 height 25
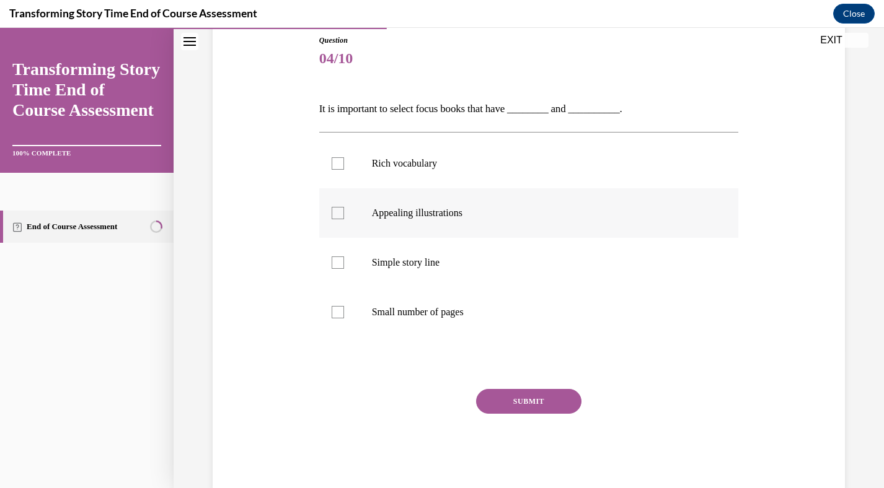
click at [340, 215] on div at bounding box center [338, 213] width 12 height 12
click at [340, 215] on input "Appealing illustrations" at bounding box center [338, 213] width 12 height 12
checkbox input "true"
click at [338, 273] on label "Simple story line" at bounding box center [529, 263] width 420 height 50
click at [338, 269] on input "Simple story line" at bounding box center [338, 263] width 12 height 12
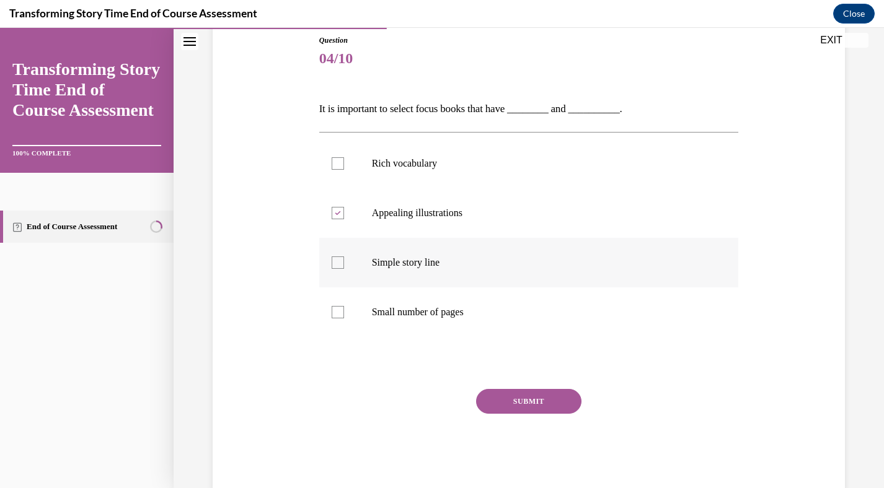
checkbox input "true"
click at [340, 162] on div at bounding box center [338, 163] width 12 height 12
click at [340, 162] on input "Rich vocabulary" at bounding box center [338, 163] width 12 height 12
click at [337, 167] on div at bounding box center [338, 163] width 12 height 12
click at [337, 167] on input "Rich vocabulary" at bounding box center [338, 163] width 12 height 12
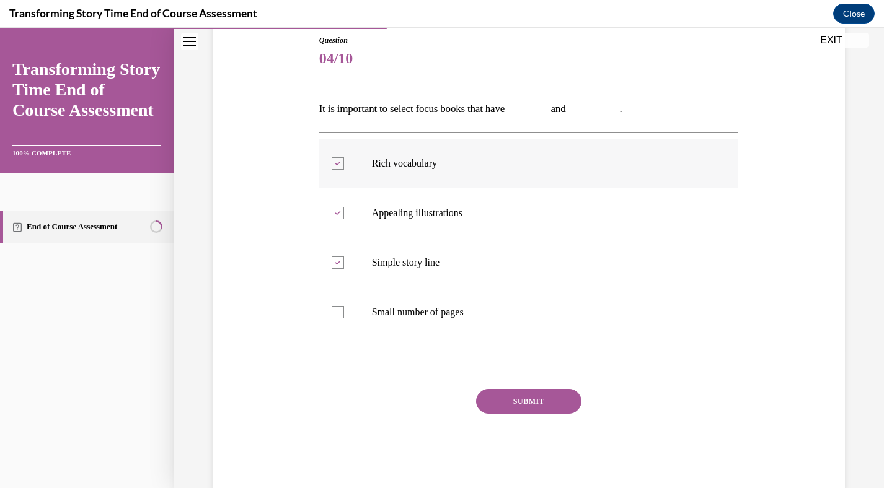
checkbox input "false"
click at [335, 262] on icon at bounding box center [338, 263] width 6 height 4
click at [335, 262] on input "Simple story line" at bounding box center [338, 263] width 12 height 12
checkbox input "false"
click at [533, 401] on button "SUBMIT" at bounding box center [528, 401] width 105 height 25
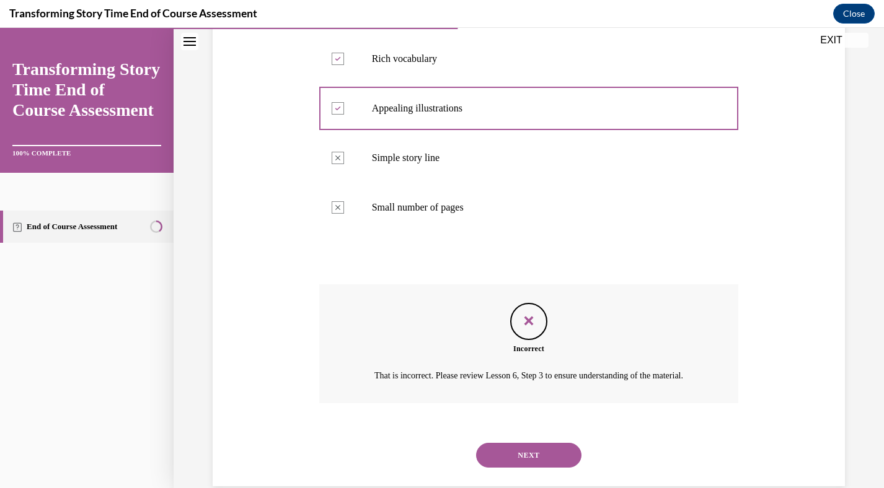
scroll to position [280, 0]
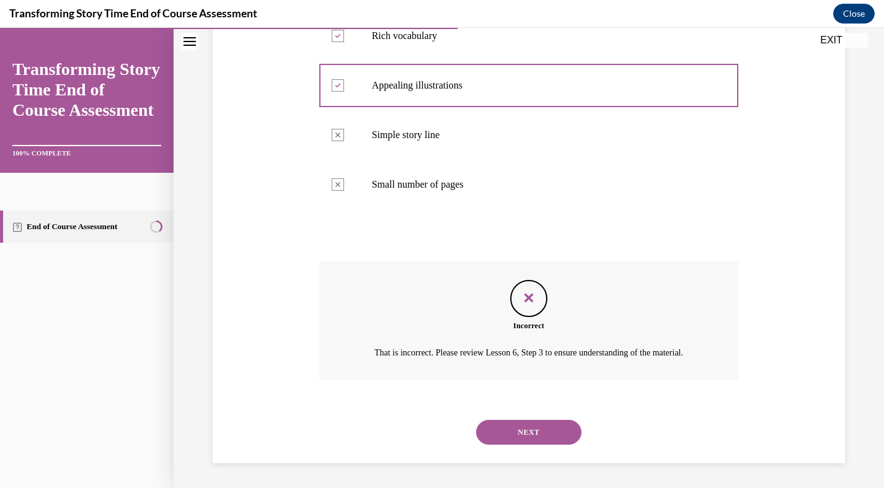
click at [529, 425] on button "NEXT" at bounding box center [528, 432] width 105 height 25
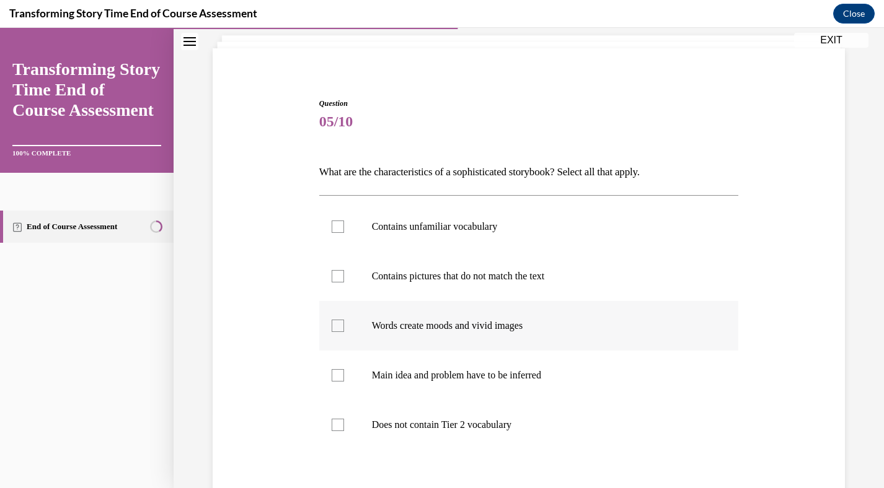
scroll to position [86, 0]
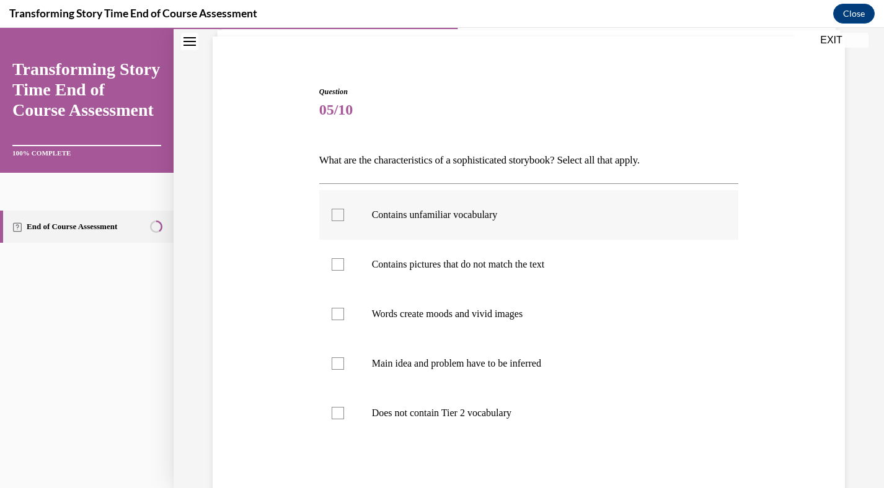
click at [339, 217] on div at bounding box center [338, 215] width 12 height 12
click at [339, 217] on input "Contains unfamiliar vocabulary" at bounding box center [338, 215] width 12 height 12
checkbox input "true"
click at [340, 268] on div at bounding box center [338, 264] width 12 height 12
click at [340, 268] on input "Contains pictures that do not match the text" at bounding box center [338, 264] width 12 height 12
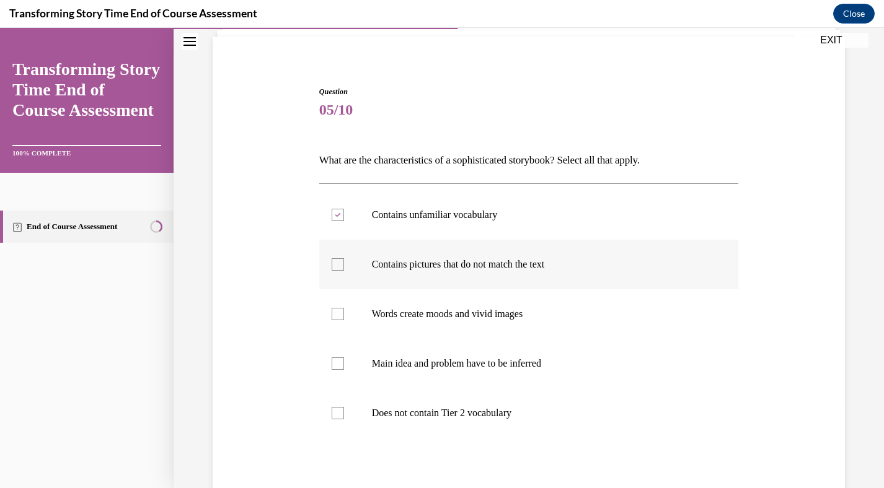
checkbox input "true"
click at [339, 359] on div at bounding box center [338, 364] width 12 height 12
click at [339, 359] on input "Main idea and problem have to be inferred" at bounding box center [338, 364] width 12 height 12
checkbox input "true"
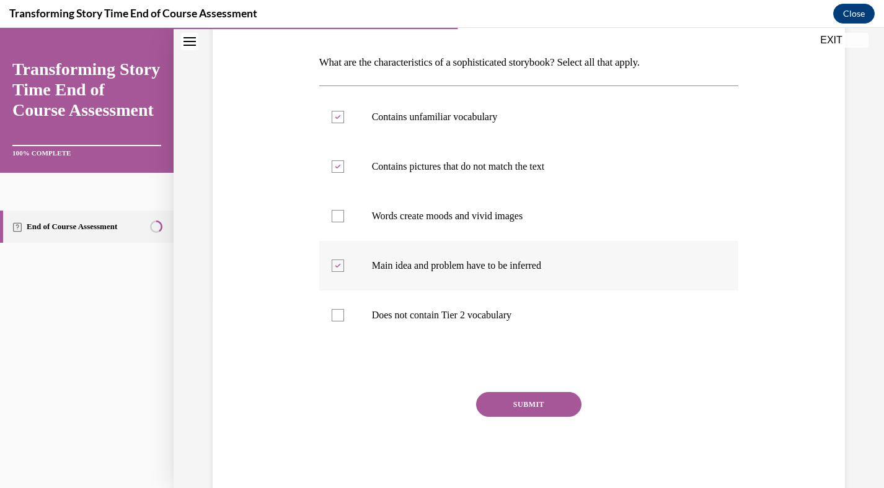
scroll to position [214, 0]
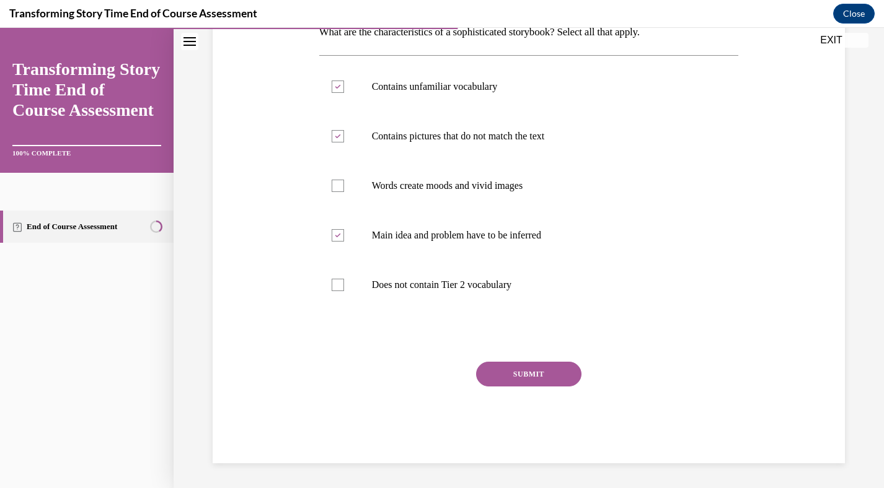
click at [536, 371] on button "SUBMIT" at bounding box center [528, 374] width 105 height 25
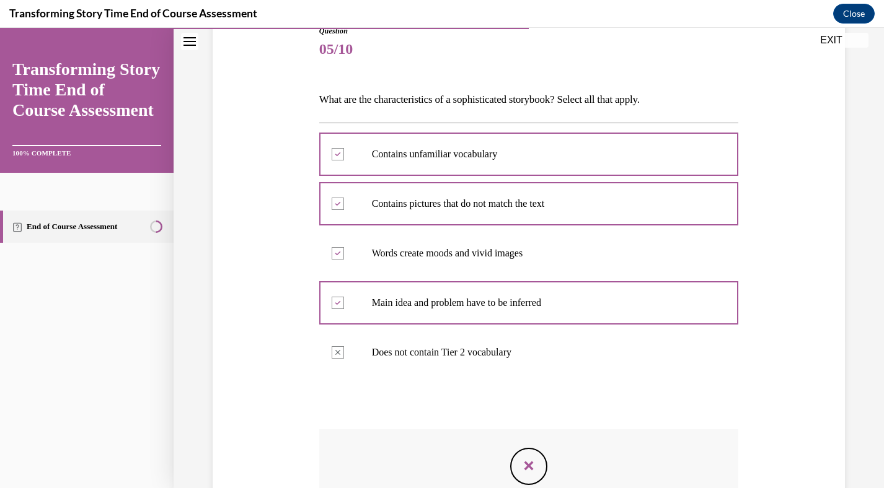
scroll to position [146, 0]
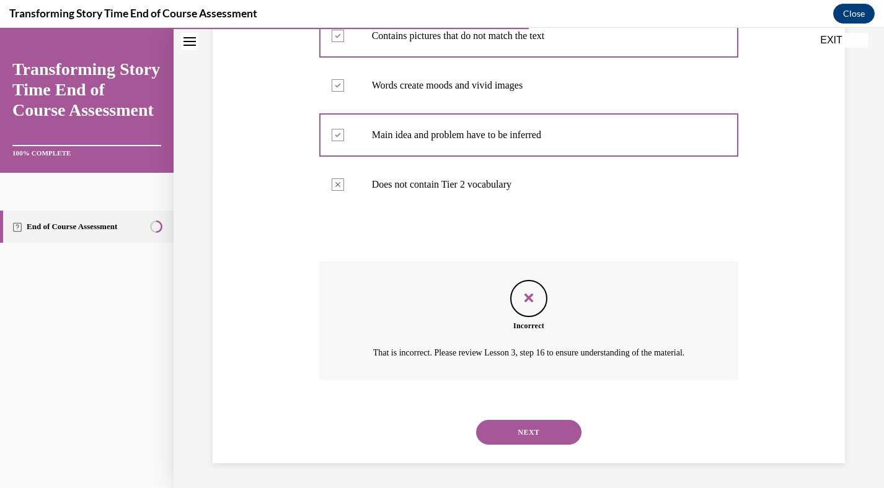
click at [539, 433] on button "NEXT" at bounding box center [528, 432] width 105 height 25
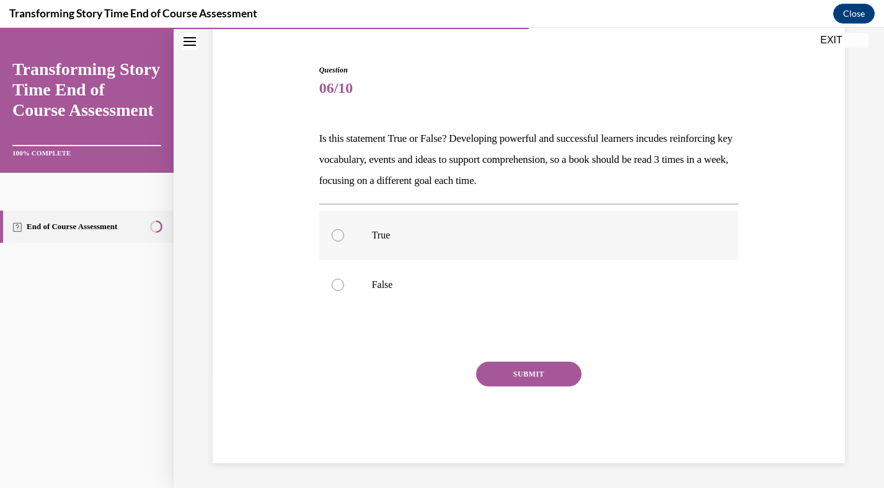
click at [340, 232] on div at bounding box center [338, 235] width 12 height 12
click at [340, 232] on input "True" at bounding box center [338, 235] width 12 height 12
radio input "true"
click at [501, 368] on button "SUBMIT" at bounding box center [528, 374] width 105 height 25
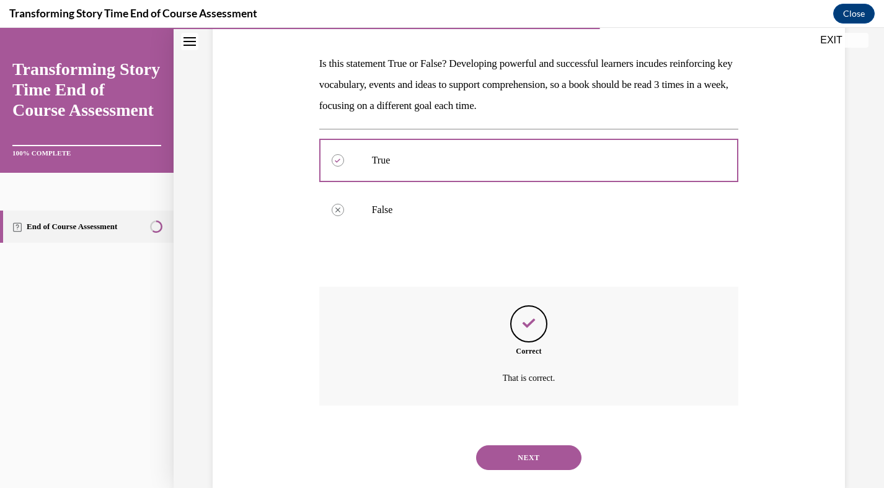
scroll to position [208, 0]
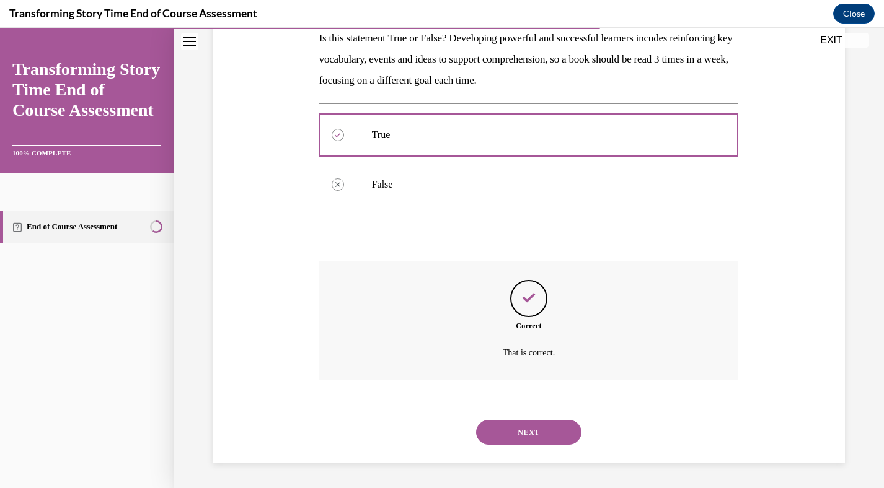
click at [527, 434] on button "NEXT" at bounding box center [528, 432] width 105 height 25
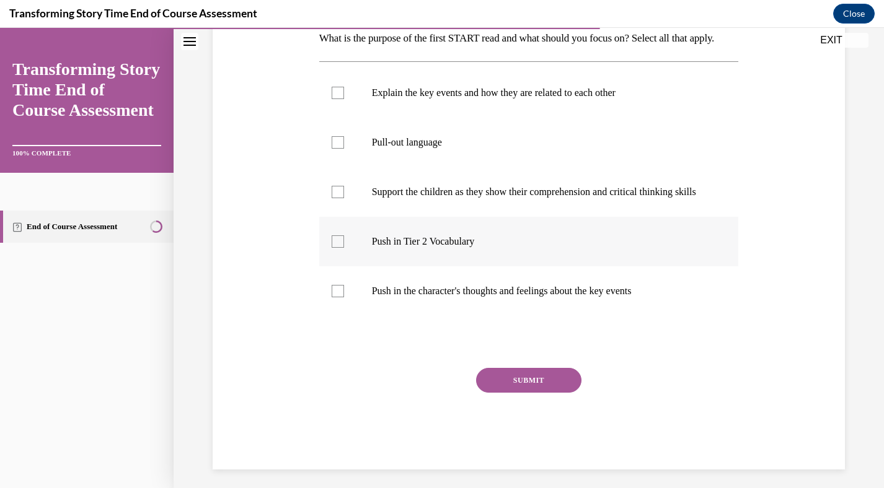
click at [341, 248] on div at bounding box center [338, 242] width 12 height 12
click at [341, 248] on input "Push in Tier 2 Vocabulary" at bounding box center [338, 242] width 12 height 12
checkbox input "true"
click at [339, 298] on div at bounding box center [338, 291] width 12 height 12
click at [339, 298] on input "Push in the character's thoughts and feelings about the key events" at bounding box center [338, 291] width 12 height 12
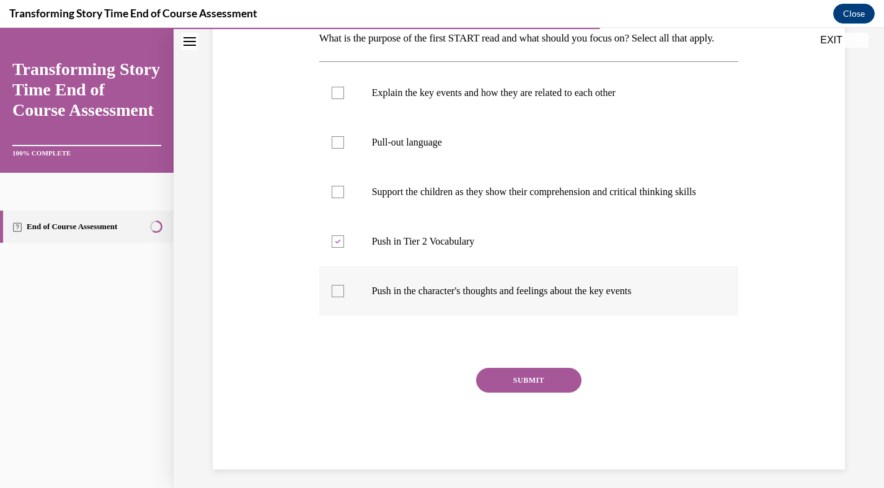
checkbox input "true"
click at [340, 198] on div at bounding box center [338, 192] width 12 height 12
click at [340, 198] on input "Support the children as they show their comprehension and critical thinking ski…" at bounding box center [338, 192] width 12 height 12
checkbox input "true"
click at [337, 149] on div at bounding box center [338, 142] width 12 height 12
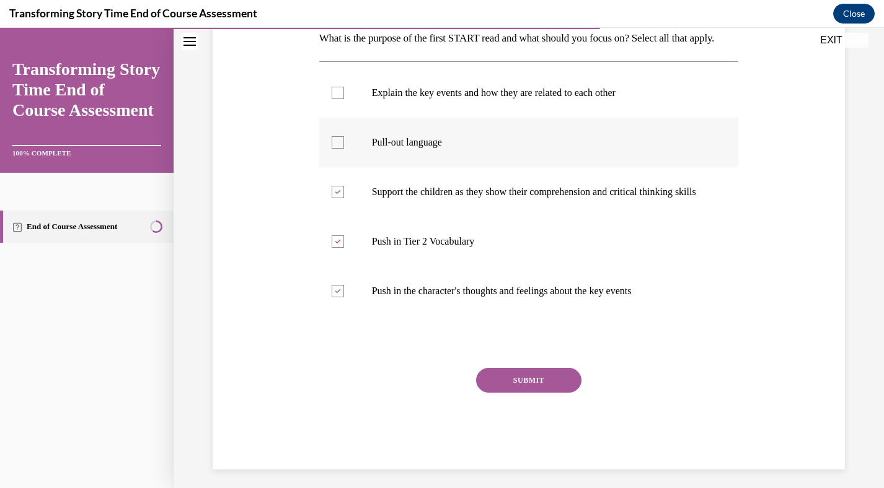
click at [337, 149] on input "Pull-out language" at bounding box center [338, 142] width 12 height 12
checkbox input "true"
click at [528, 393] on button "SUBMIT" at bounding box center [528, 380] width 105 height 25
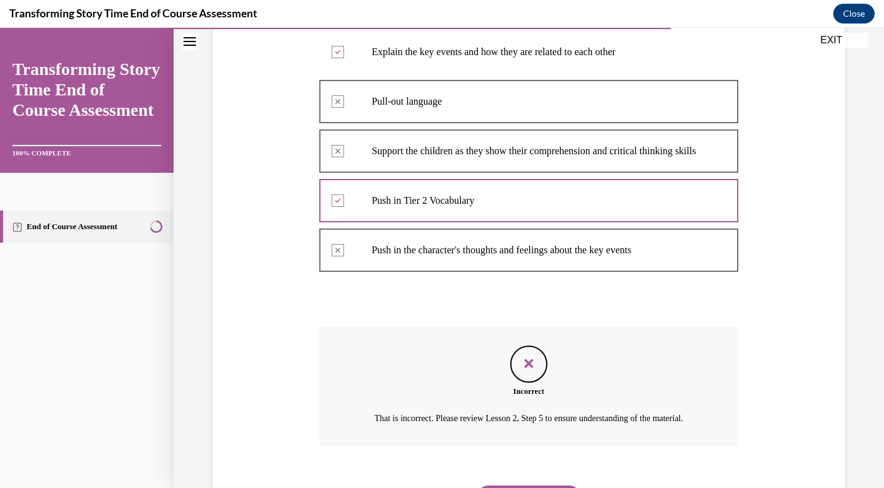
scroll to position [363, 0]
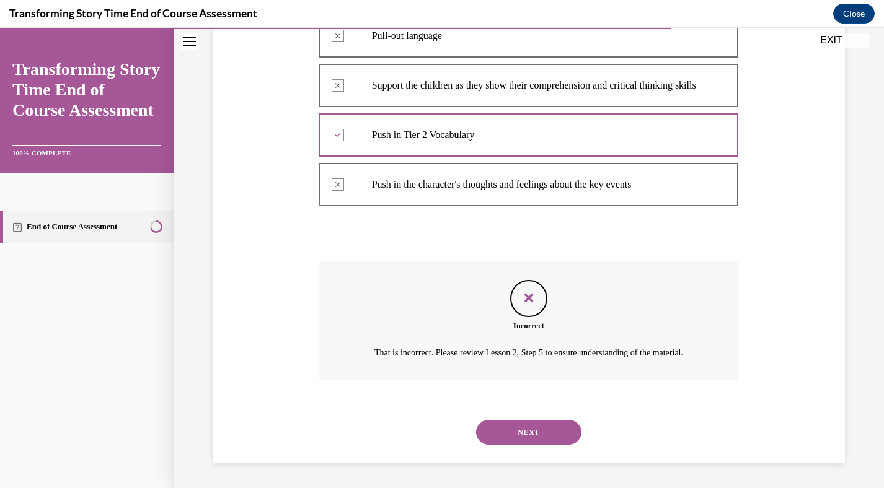
click at [532, 447] on div "NEXT" at bounding box center [529, 433] width 420 height 50
click at [531, 434] on button "NEXT" at bounding box center [528, 432] width 105 height 25
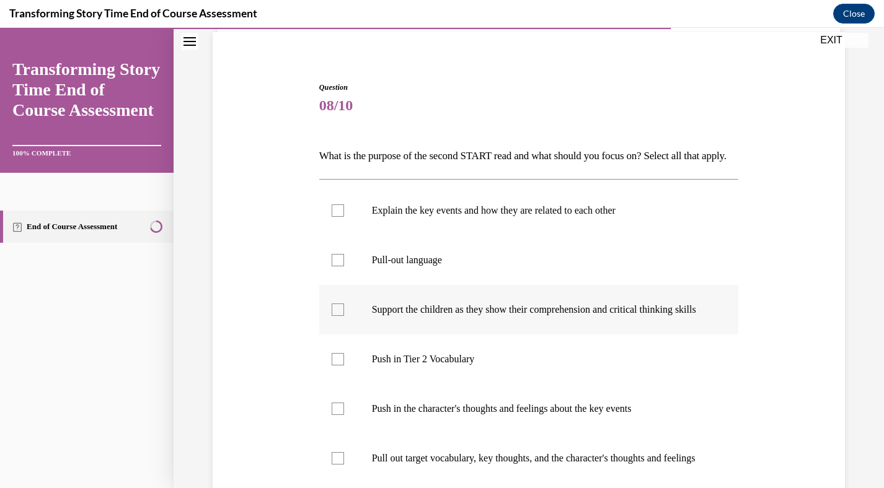
scroll to position [94, 0]
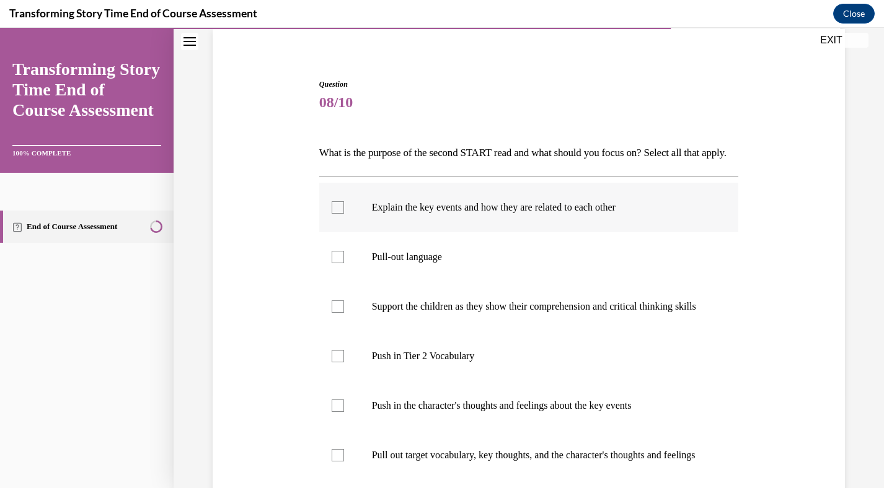
click at [336, 214] on div at bounding box center [338, 207] width 12 height 12
click at [336, 214] on input "Explain the key events and how they are related to each other" at bounding box center [338, 207] width 12 height 12
checkbox input "true"
click at [343, 263] on label "Pull-out language" at bounding box center [529, 257] width 420 height 50
click at [343, 263] on input "Pull-out language" at bounding box center [338, 257] width 12 height 12
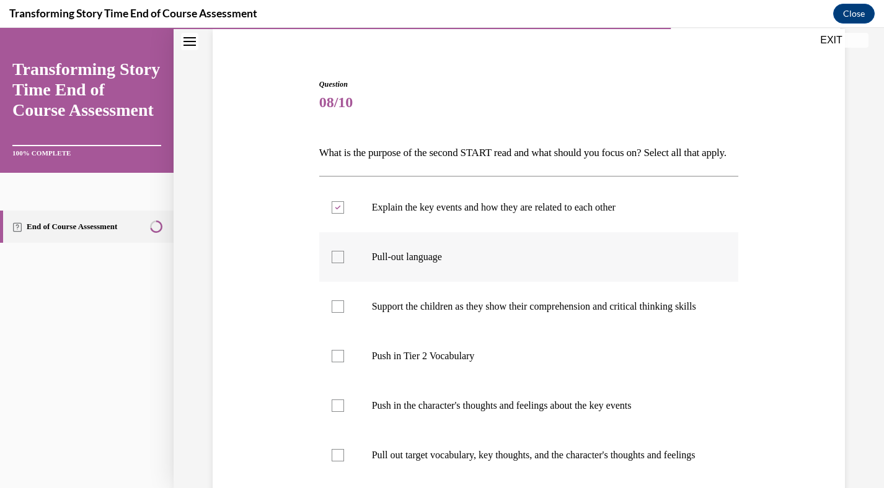
checkbox input "true"
click at [344, 330] on label "Support the children as they show their comprehension and critical thinking ski…" at bounding box center [529, 307] width 420 height 50
click at [344, 313] on input "Support the children as they show their comprehension and critical thinking ski…" at bounding box center [338, 307] width 12 height 12
checkbox input "true"
click at [338, 363] on div at bounding box center [338, 356] width 12 height 12
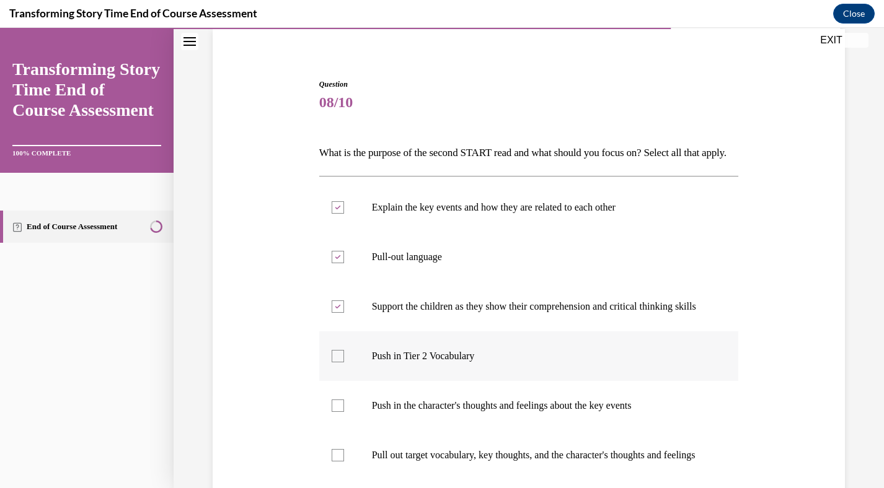
click at [338, 363] on input "Push in Tier 2 Vocabulary" at bounding box center [338, 356] width 12 height 12
checkbox input "true"
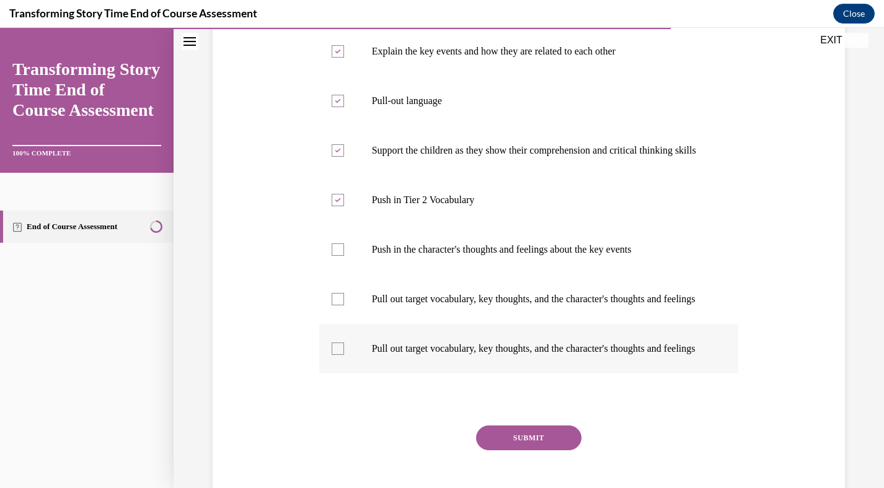
scroll to position [257, 0]
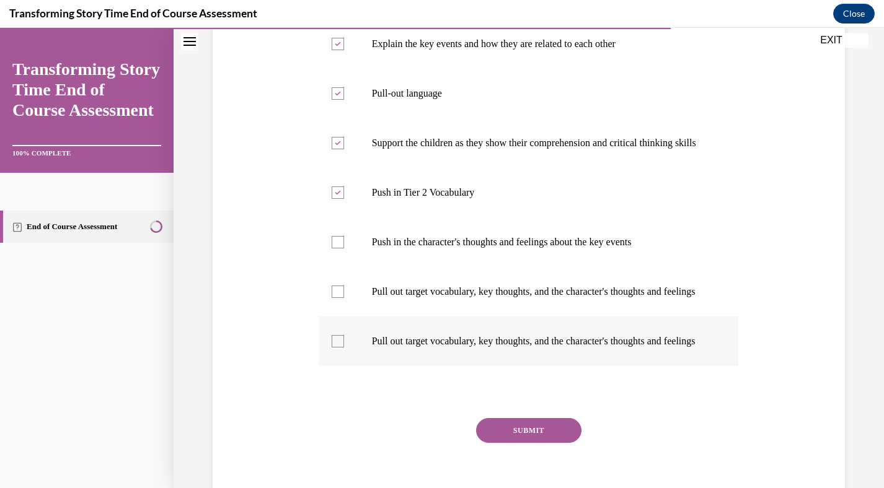
click at [340, 348] on div at bounding box center [338, 341] width 12 height 12
click at [340, 348] on input "Pull out target vocabulary, key thoughts, and the character's thoughts and feel…" at bounding box center [338, 341] width 12 height 12
checkbox input "true"
click at [342, 298] on div at bounding box center [338, 292] width 12 height 12
click at [342, 298] on input "Pull out target vocabulary, key thoughts, and the character's thoughts and feel…" at bounding box center [338, 292] width 12 height 12
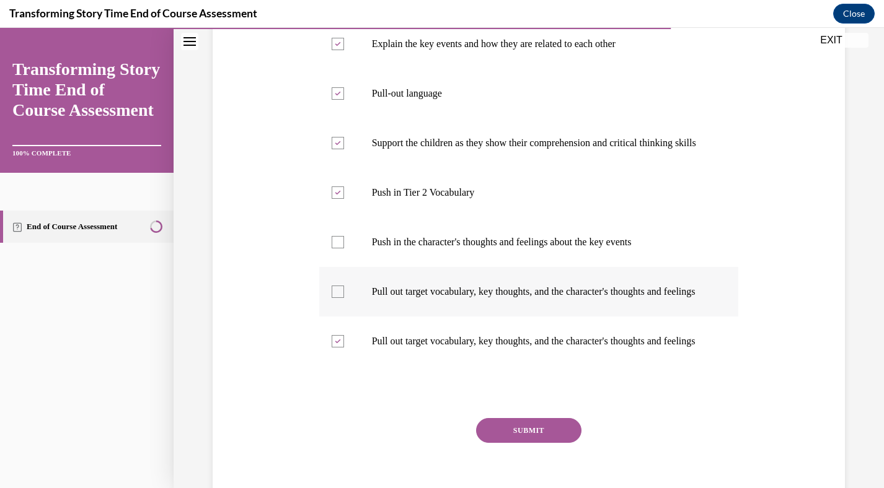
checkbox input "true"
click at [547, 443] on button "SUBMIT" at bounding box center [528, 430] width 105 height 25
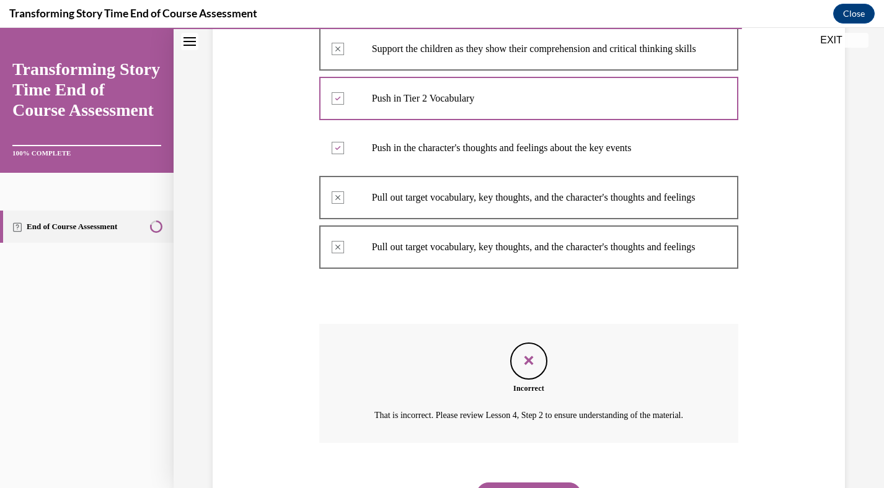
scroll to position [487, 0]
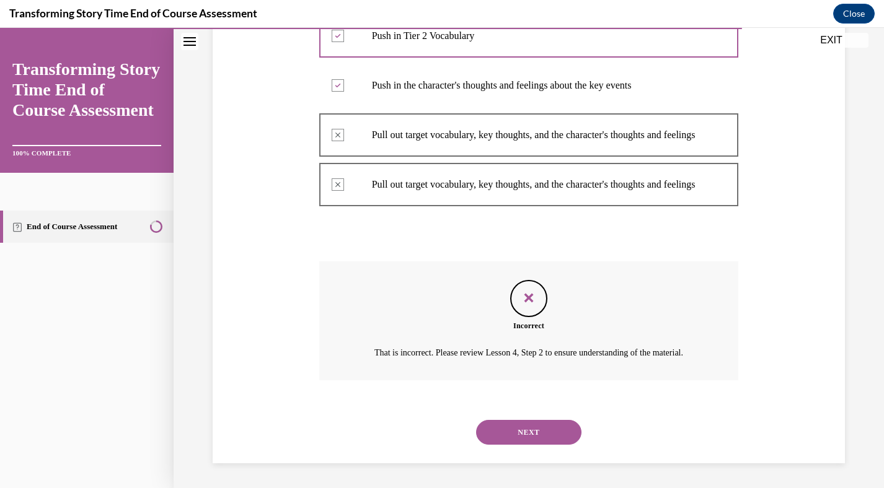
click at [544, 439] on button "NEXT" at bounding box center [528, 432] width 105 height 25
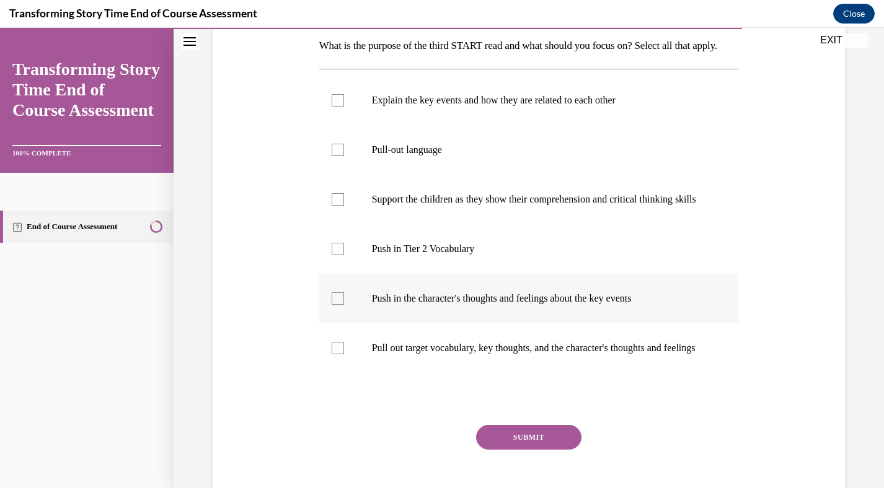
scroll to position [216, 0]
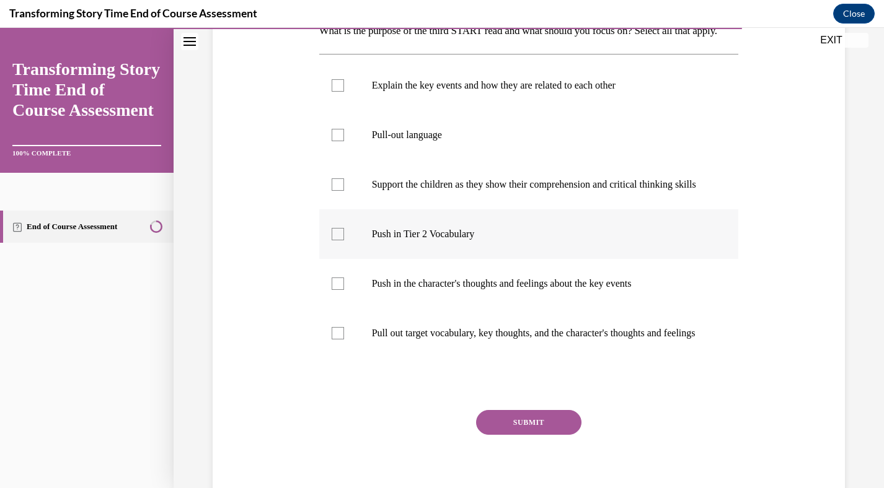
click at [340, 240] on div at bounding box center [338, 234] width 12 height 12
click at [340, 240] on input "Push in Tier 2 Vocabulary" at bounding box center [338, 234] width 12 height 12
checkbox input "true"
click at [337, 141] on div at bounding box center [338, 135] width 12 height 12
click at [337, 141] on input "Pull-out language" at bounding box center [338, 135] width 12 height 12
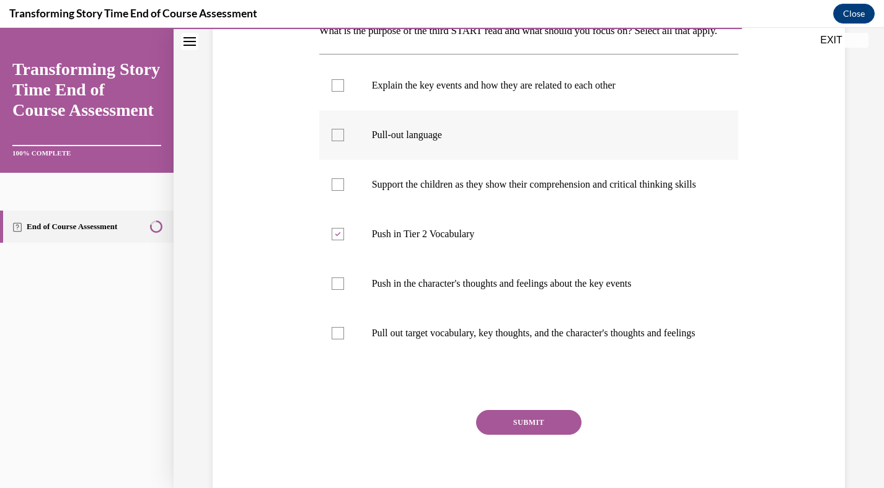
checkbox input "true"
click at [336, 92] on div at bounding box center [338, 85] width 12 height 12
click at [336, 92] on input "Explain the key events and how they are related to each other" at bounding box center [338, 85] width 12 height 12
checkbox input "true"
click at [338, 309] on label "Push in the character's thoughts and feelings about the key events" at bounding box center [529, 284] width 420 height 50
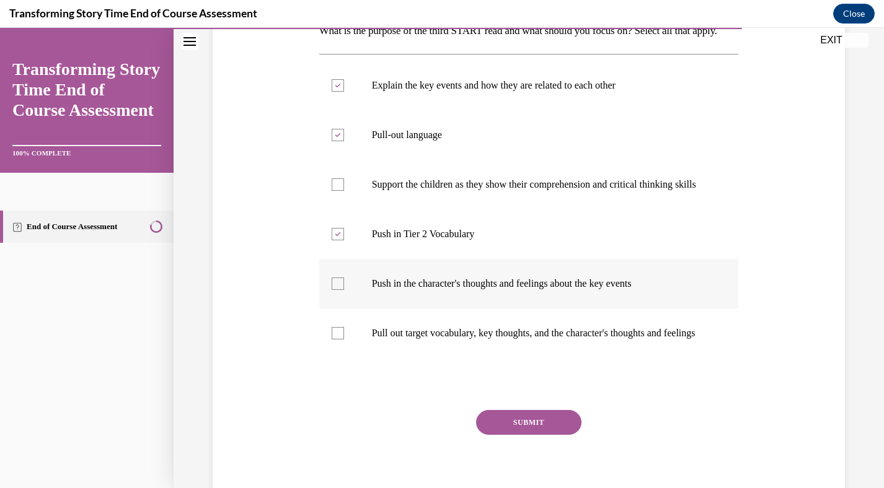
click at [338, 290] on input "Push in the character's thoughts and feelings about the key events" at bounding box center [338, 284] width 12 height 12
checkbox input "true"
click at [546, 435] on button "SUBMIT" at bounding box center [528, 422] width 105 height 25
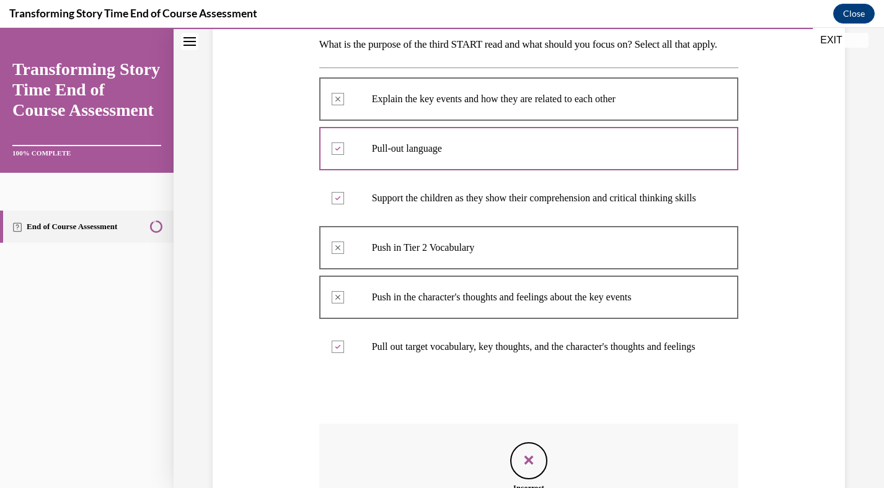
scroll to position [425, 0]
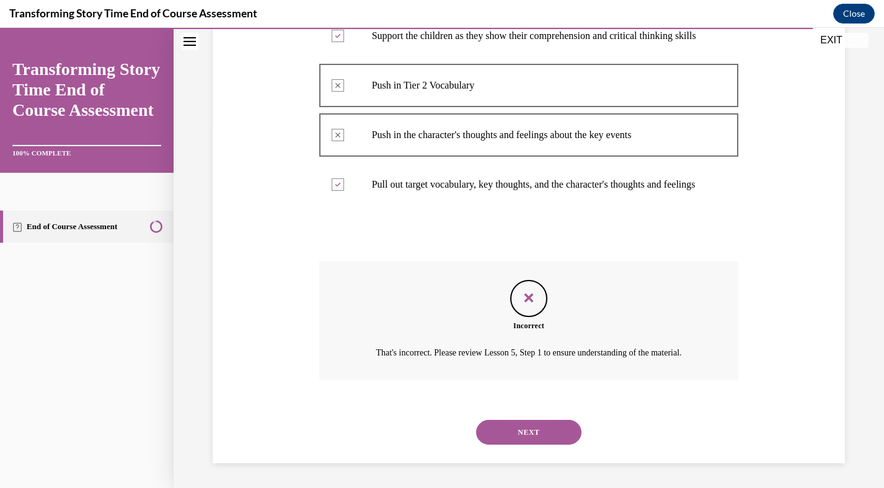
click at [530, 433] on button "NEXT" at bounding box center [528, 432] width 105 height 25
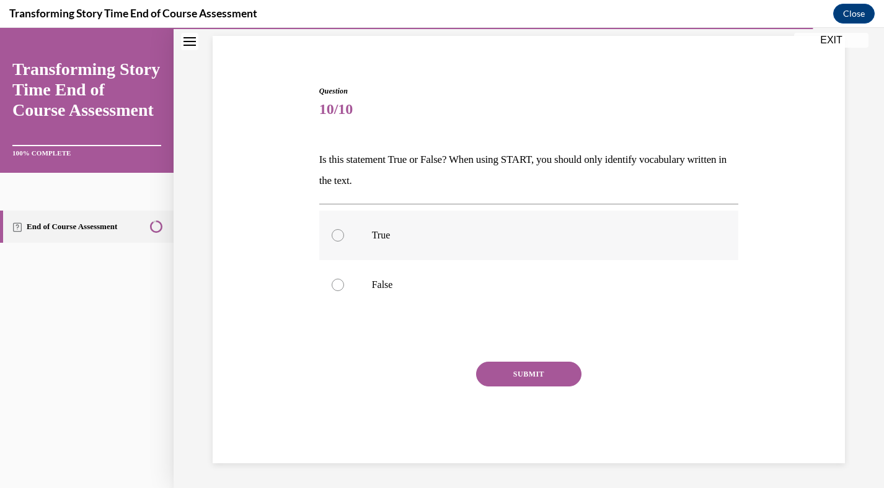
click at [336, 236] on div at bounding box center [338, 235] width 12 height 12
click at [336, 236] on input "True" at bounding box center [338, 235] width 12 height 12
radio input "true"
click at [518, 376] on button "SUBMIT" at bounding box center [528, 374] width 105 height 25
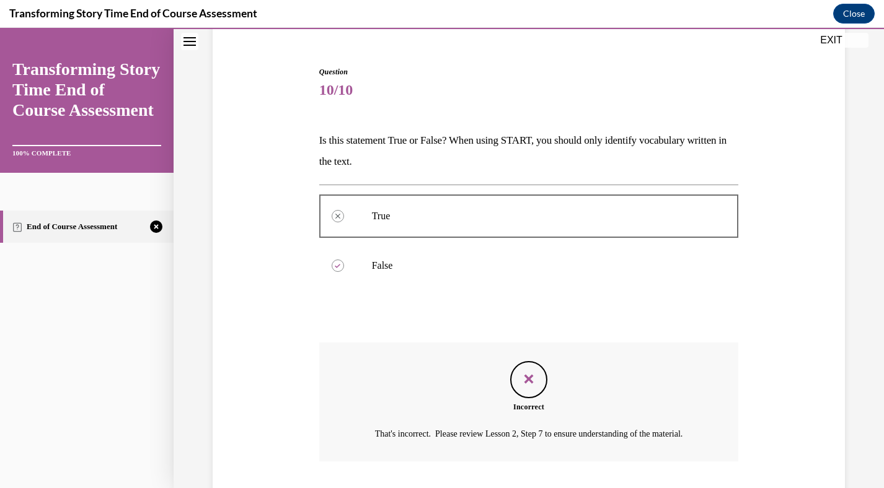
scroll to position [100, 0]
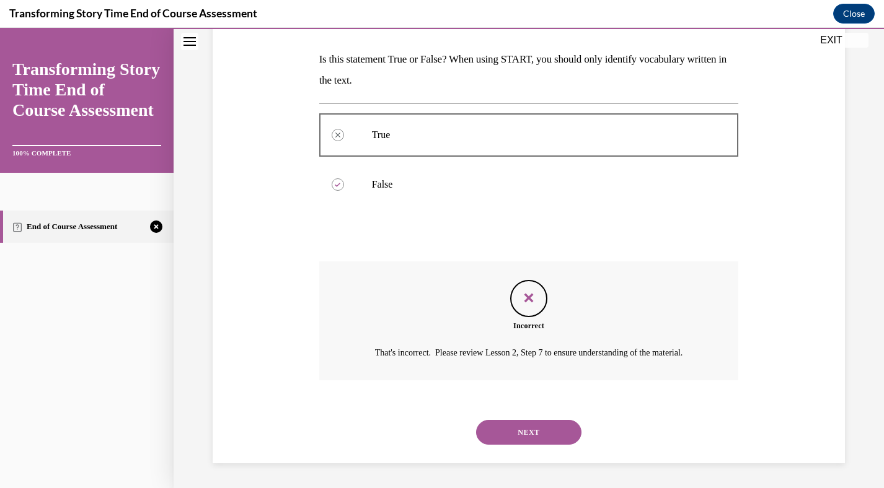
click at [529, 432] on button "NEXT" at bounding box center [528, 432] width 105 height 25
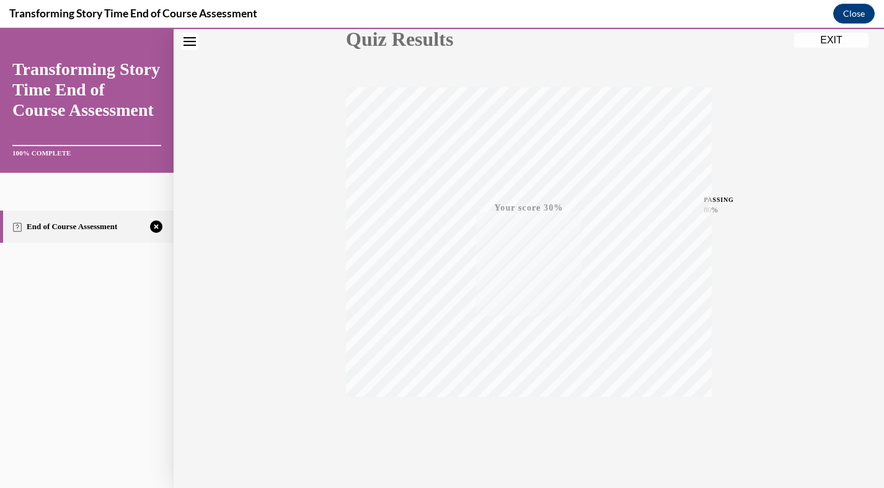
scroll to position [175, 0]
click at [524, 412] on icon "button" at bounding box center [529, 413] width 44 height 14
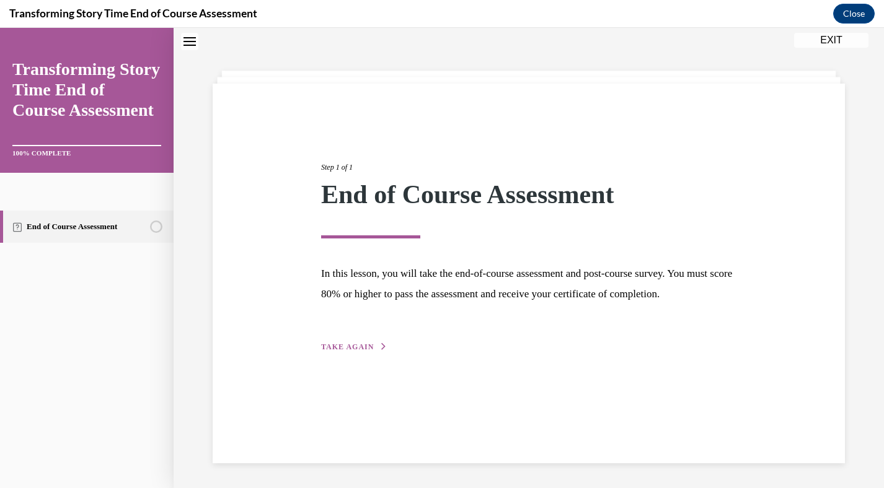
scroll to position [39, 0]
click at [345, 351] on span "TAKE AGAIN" at bounding box center [347, 347] width 53 height 9
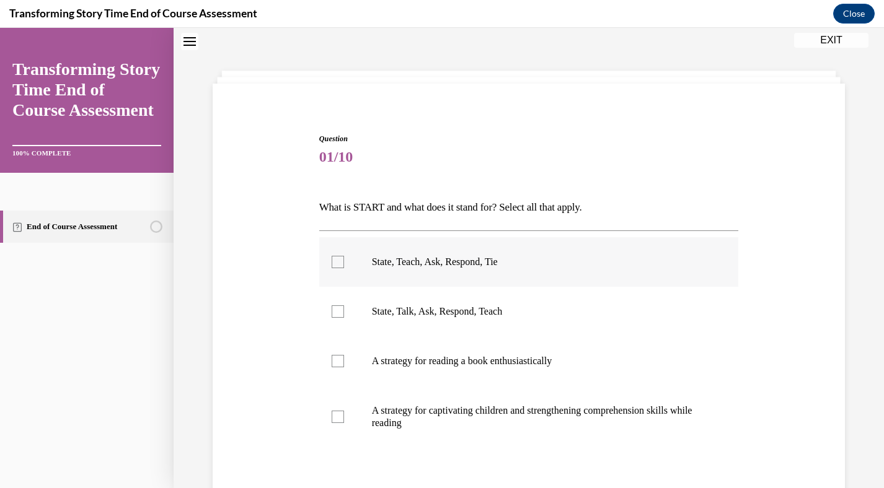
click at [341, 262] on div at bounding box center [338, 262] width 12 height 12
click at [341, 262] on input "State, Teach, Ask, Respond, Tie" at bounding box center [338, 262] width 12 height 12
checkbox input "true"
click at [337, 417] on div at bounding box center [338, 417] width 12 height 12
click at [337, 417] on input "A strategy for captivating children and strengthening comprehension skills whil…" at bounding box center [338, 417] width 12 height 12
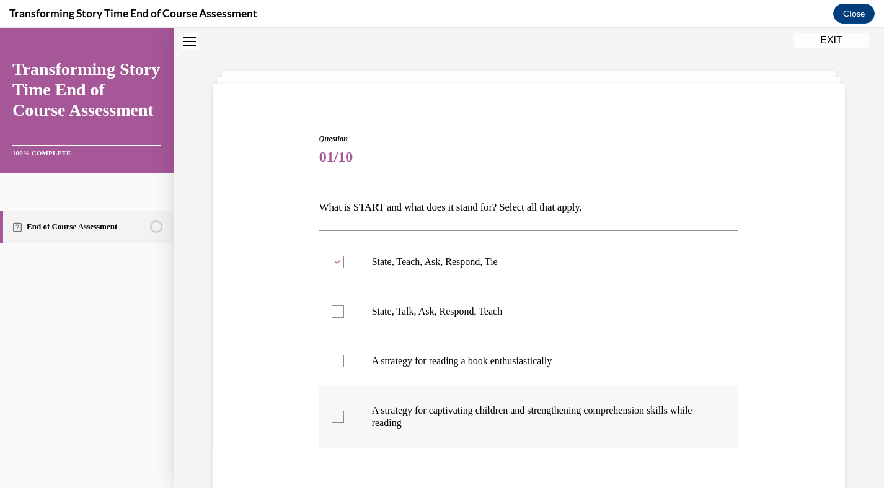
checkbox input "true"
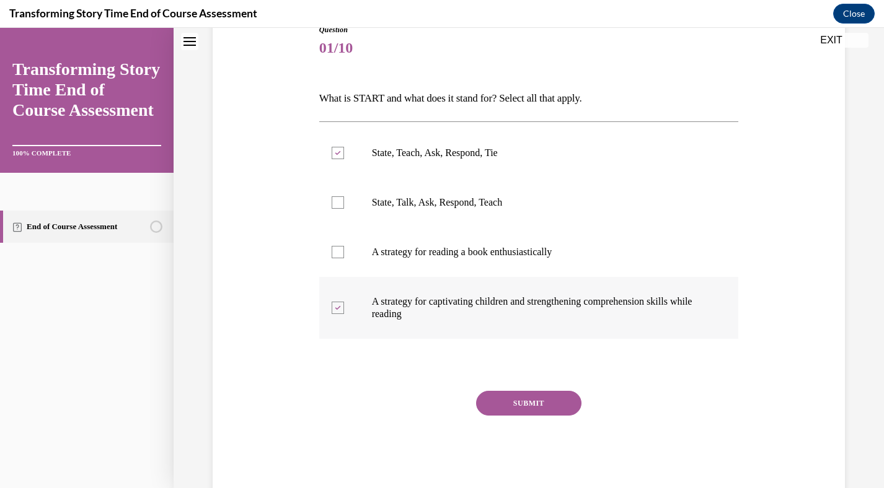
scroll to position [177, 0]
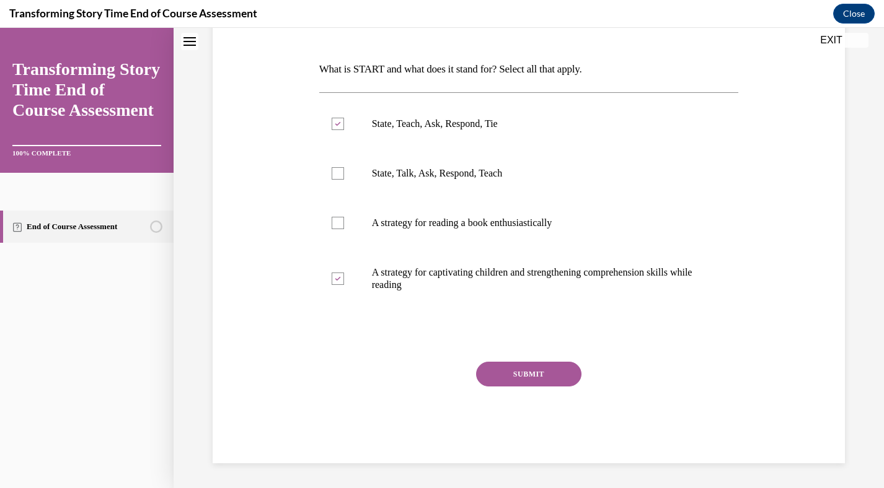
click at [512, 371] on button "SUBMIT" at bounding box center [528, 374] width 105 height 25
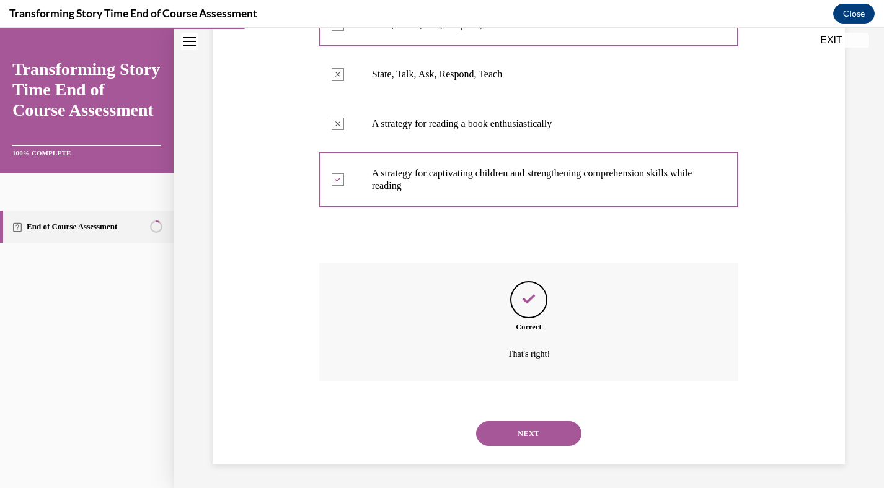
scroll to position [278, 0]
click at [540, 428] on button "NEXT" at bounding box center [528, 432] width 105 height 25
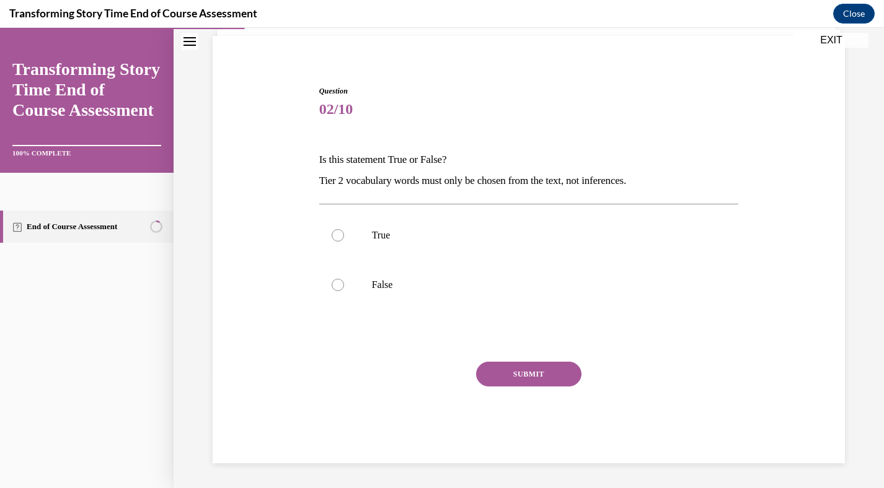
scroll to position [87, 0]
click at [337, 289] on div at bounding box center [338, 285] width 12 height 12
click at [337, 289] on input "False" at bounding box center [338, 285] width 12 height 12
radio input "true"
click at [522, 374] on button "SUBMIT" at bounding box center [528, 374] width 105 height 25
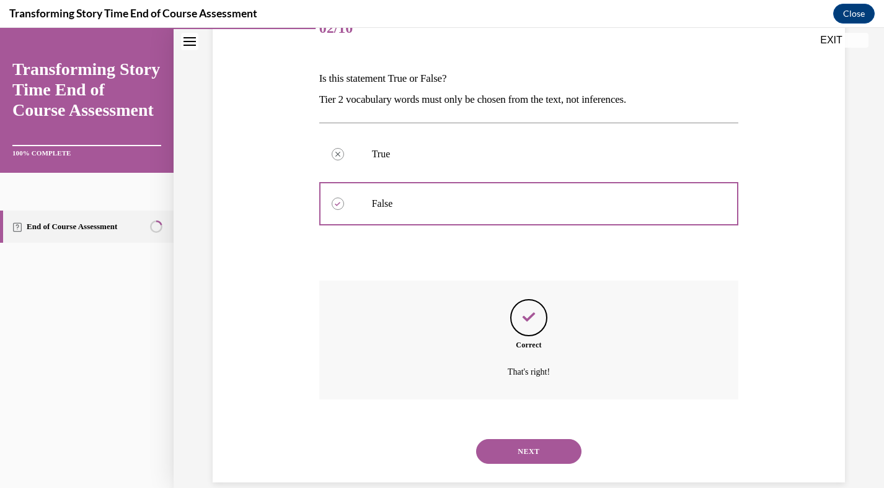
scroll to position [187, 0]
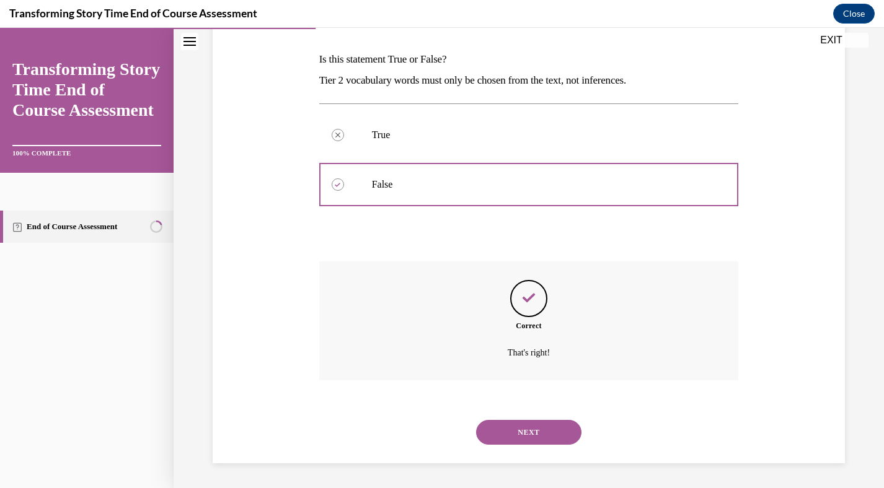
click at [534, 428] on button "NEXT" at bounding box center [528, 432] width 105 height 25
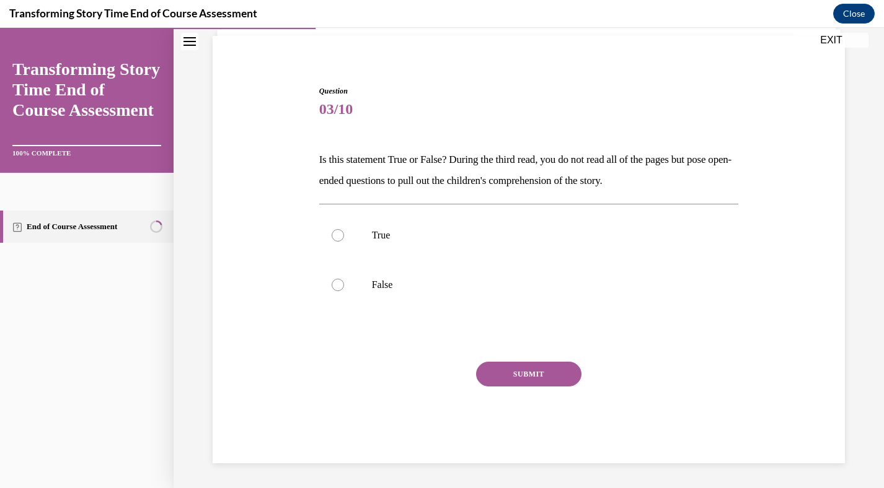
scroll to position [87, 0]
click at [337, 236] on div at bounding box center [338, 235] width 12 height 12
click at [337, 236] on input "True" at bounding box center [338, 235] width 12 height 12
radio input "true"
click at [519, 374] on button "SUBMIT" at bounding box center [528, 374] width 105 height 25
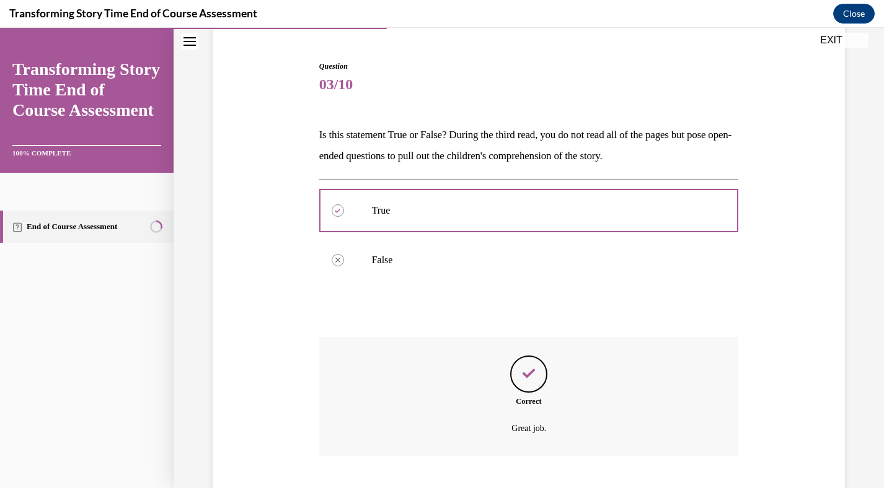
scroll to position [187, 0]
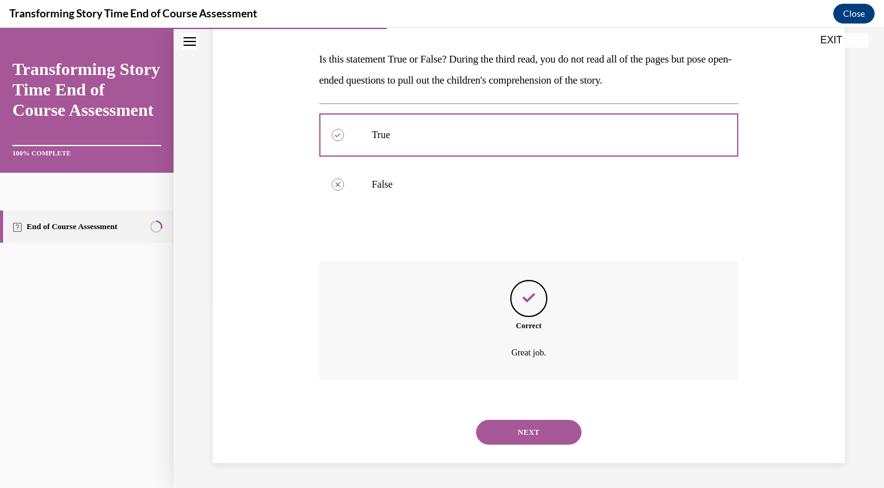
click at [525, 427] on button "NEXT" at bounding box center [528, 432] width 105 height 25
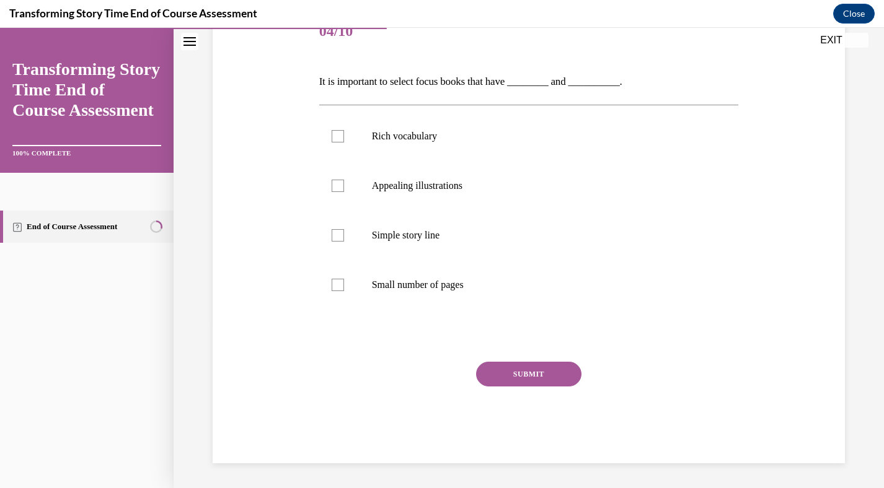
scroll to position [138, 0]
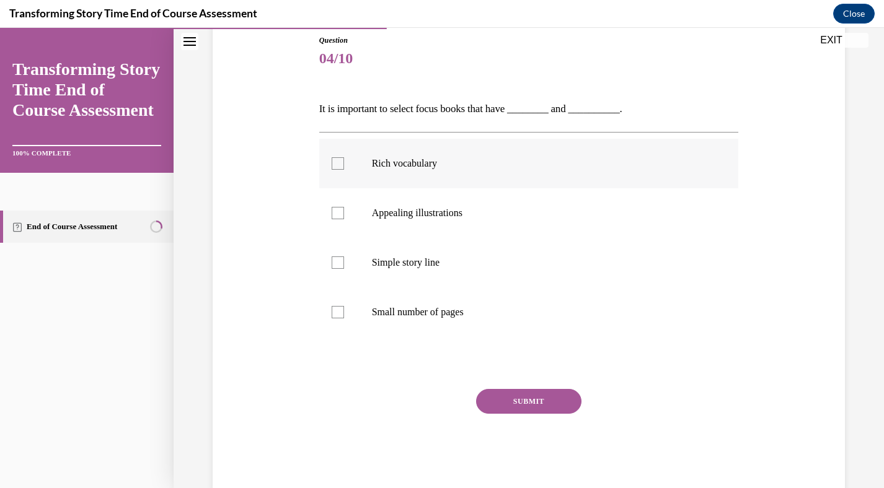
click at [338, 164] on div at bounding box center [338, 163] width 12 height 12
click at [338, 164] on input "Rich vocabulary" at bounding box center [338, 163] width 12 height 12
checkbox input "true"
click at [343, 212] on div at bounding box center [338, 213] width 12 height 12
click at [343, 212] on input "Appealing illustrations" at bounding box center [338, 213] width 12 height 12
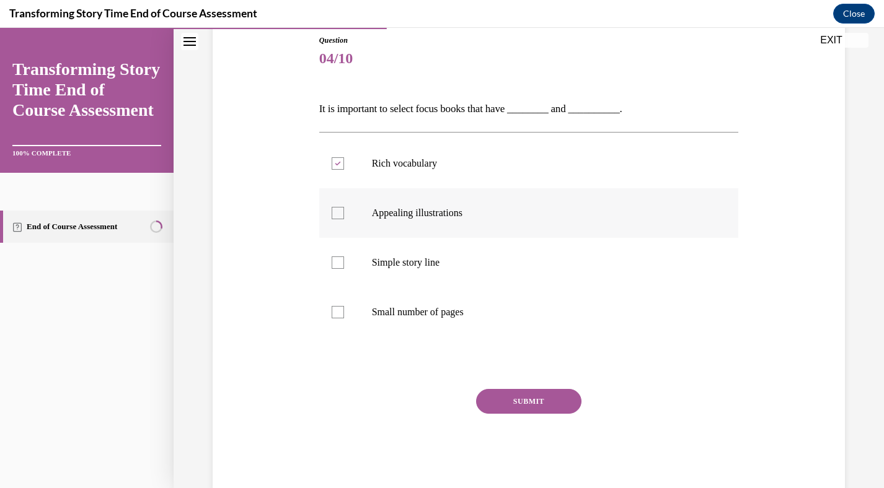
checkbox input "true"
click at [523, 400] on button "SUBMIT" at bounding box center [528, 401] width 105 height 25
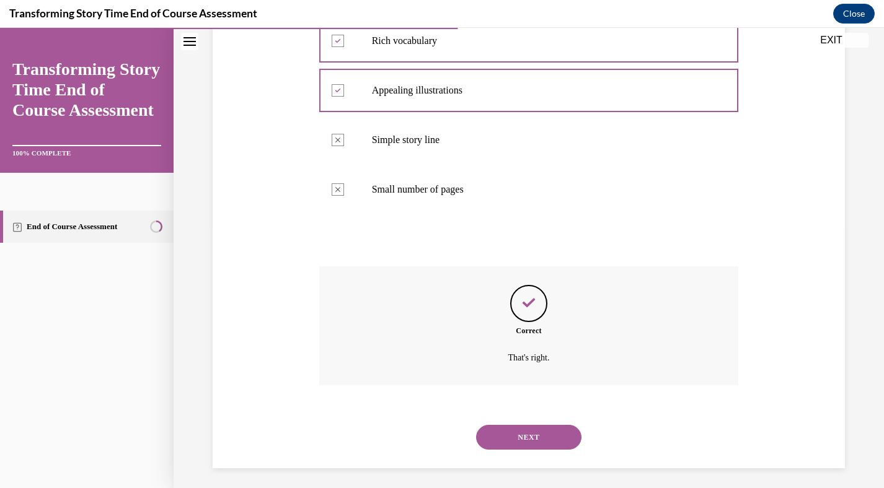
scroll to position [265, 0]
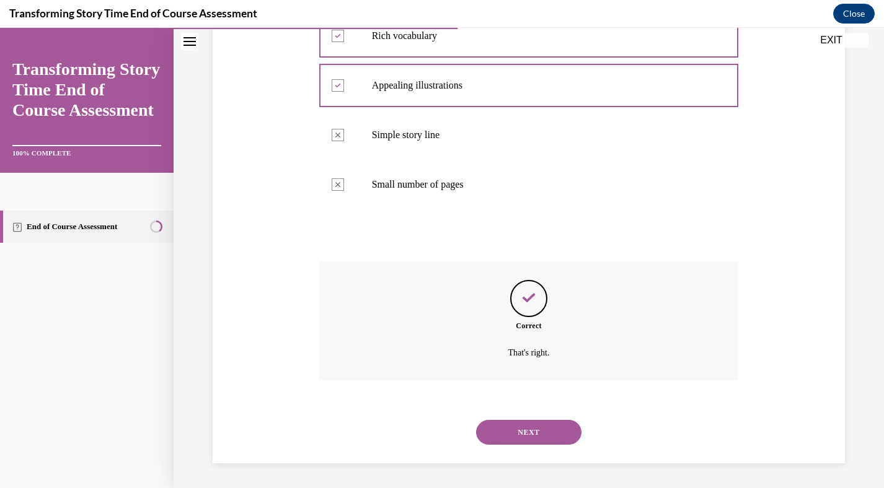
click at [533, 431] on button "NEXT" at bounding box center [528, 432] width 105 height 25
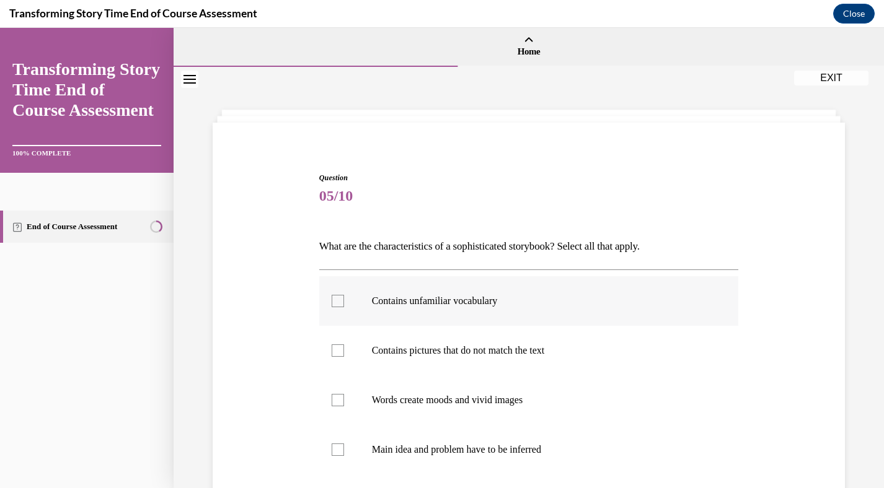
click at [340, 303] on div at bounding box center [338, 301] width 12 height 12
click at [340, 303] on input "Contains unfamiliar vocabulary" at bounding box center [338, 301] width 12 height 12
checkbox input "true"
click at [342, 350] on div at bounding box center [338, 351] width 12 height 12
click at [342, 350] on input "Contains pictures that do not match the text" at bounding box center [338, 351] width 12 height 12
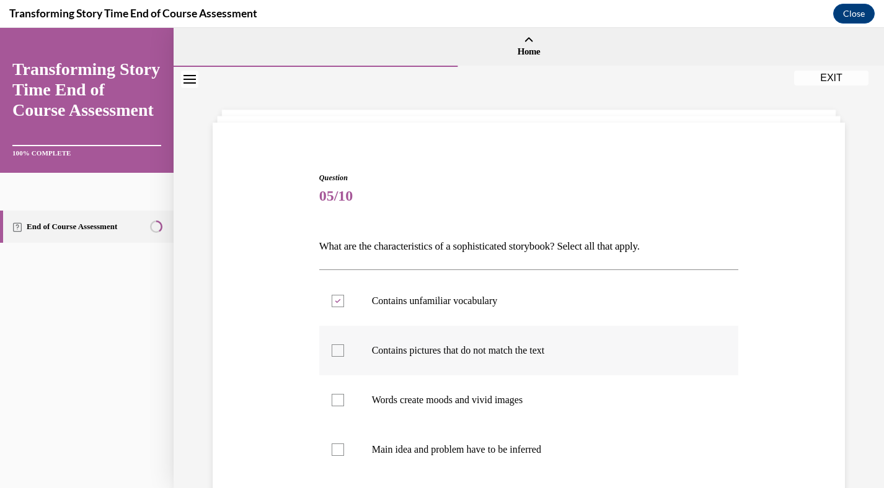
checkbox input "true"
click at [339, 403] on div at bounding box center [338, 400] width 12 height 12
click at [339, 403] on input "Words create moods and vivid images" at bounding box center [338, 400] width 12 height 12
checkbox input "true"
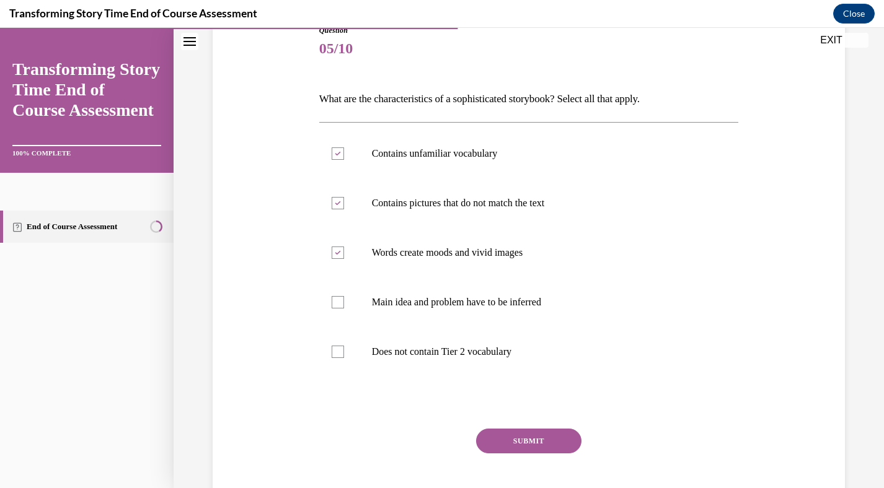
scroll to position [151, 0]
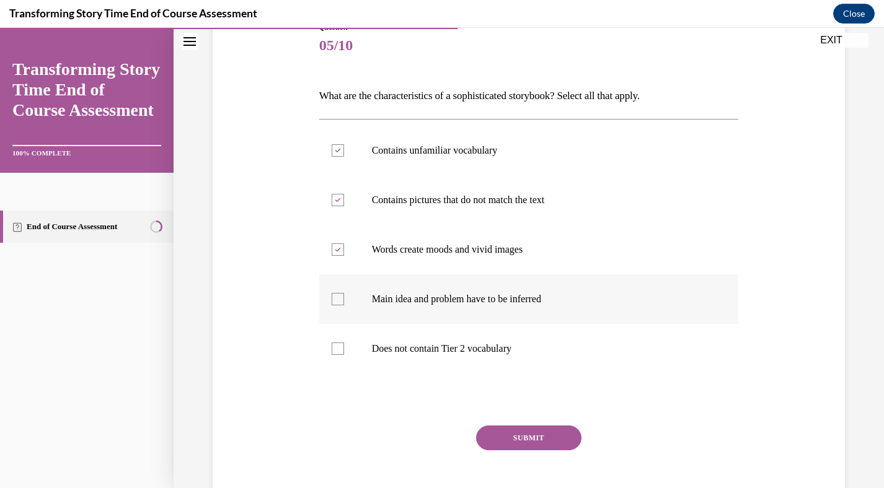
click at [339, 302] on div at bounding box center [338, 299] width 12 height 12
click at [339, 302] on input "Main idea and problem have to be inferred" at bounding box center [338, 299] width 12 height 12
checkbox input "true"
click at [523, 441] on button "SUBMIT" at bounding box center [528, 438] width 105 height 25
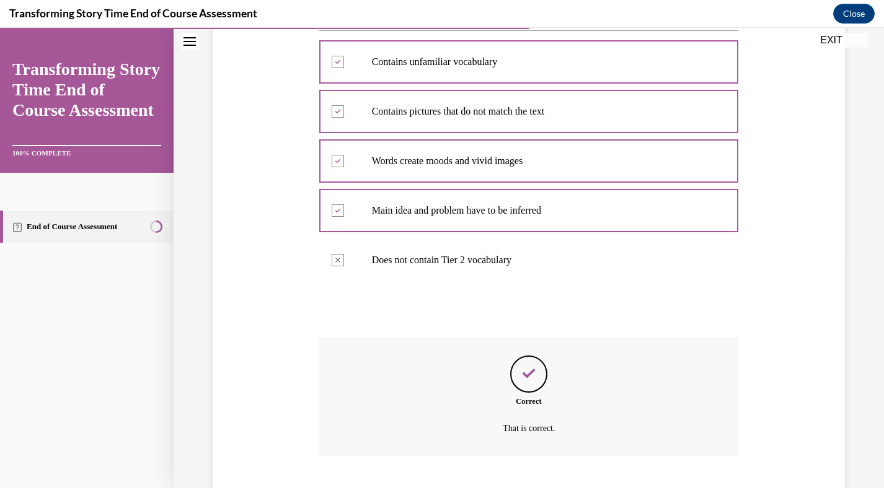
scroll to position [315, 0]
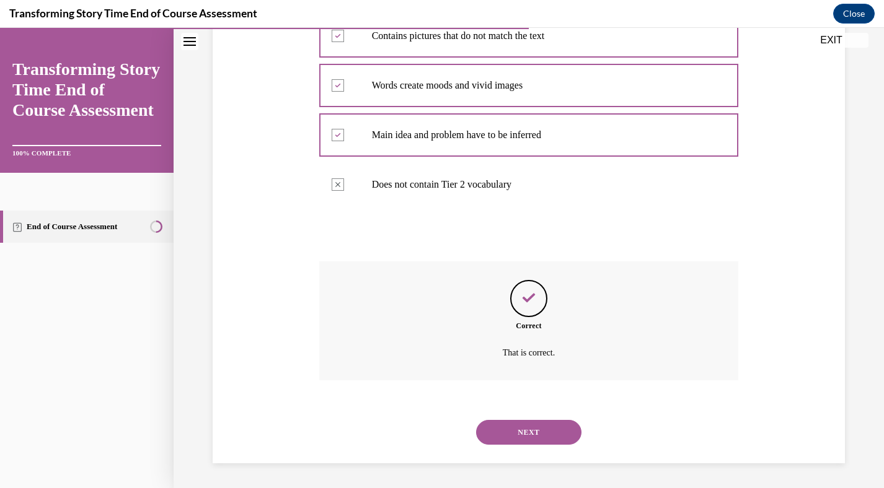
click at [530, 435] on button "NEXT" at bounding box center [528, 432] width 105 height 25
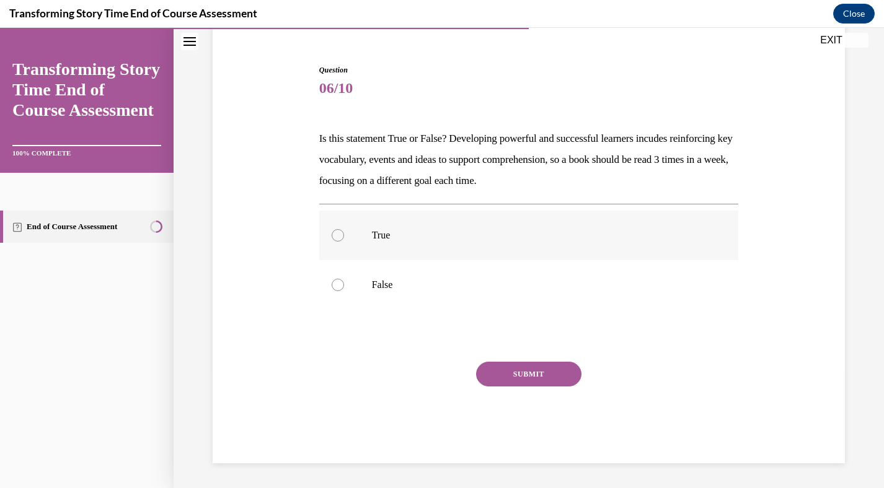
click at [334, 231] on div at bounding box center [338, 235] width 12 height 12
click at [334, 231] on input "True" at bounding box center [338, 235] width 12 height 12
radio input "true"
click at [509, 372] on button "SUBMIT" at bounding box center [528, 374] width 105 height 25
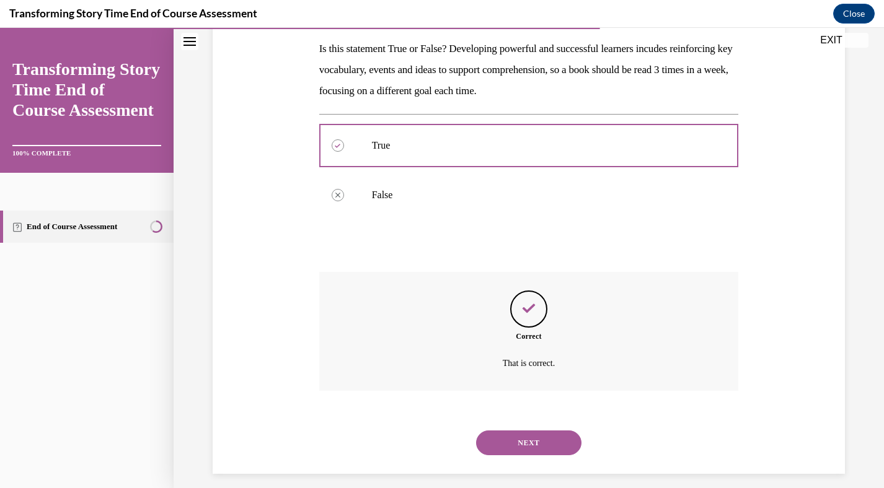
scroll to position [208, 0]
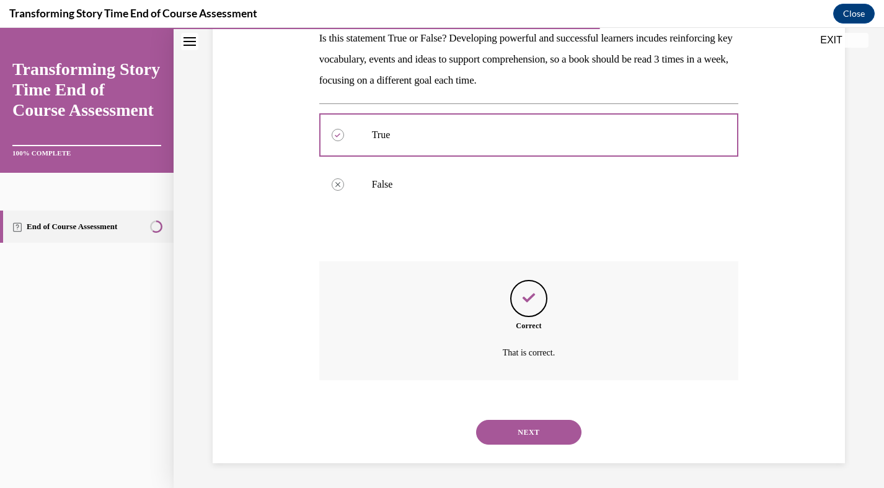
click at [534, 428] on button "NEXT" at bounding box center [528, 432] width 105 height 25
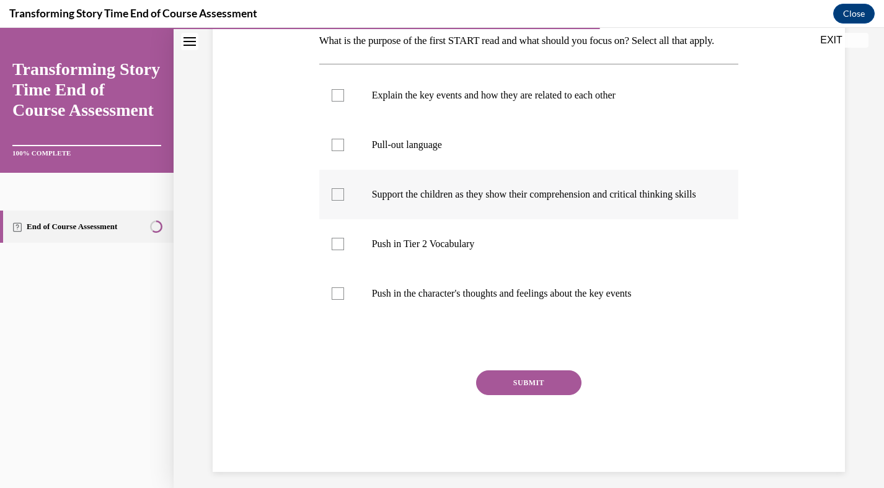
scroll to position [204, 0]
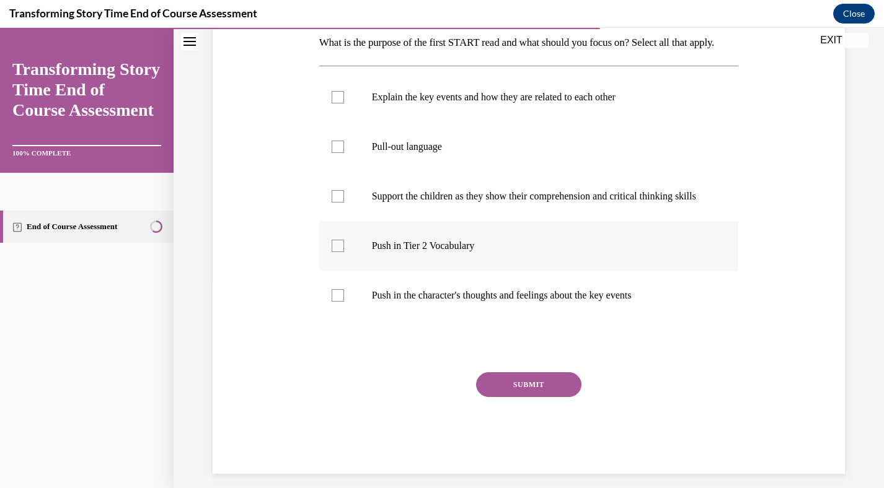
click at [341, 252] on div at bounding box center [338, 246] width 12 height 12
click at [341, 252] on input "Push in Tier 2 Vocabulary" at bounding box center [338, 246] width 12 height 12
checkbox input "true"
click at [337, 104] on div at bounding box center [338, 97] width 12 height 12
click at [337, 104] on input "Explain the key events and how they are related to each other" at bounding box center [338, 97] width 12 height 12
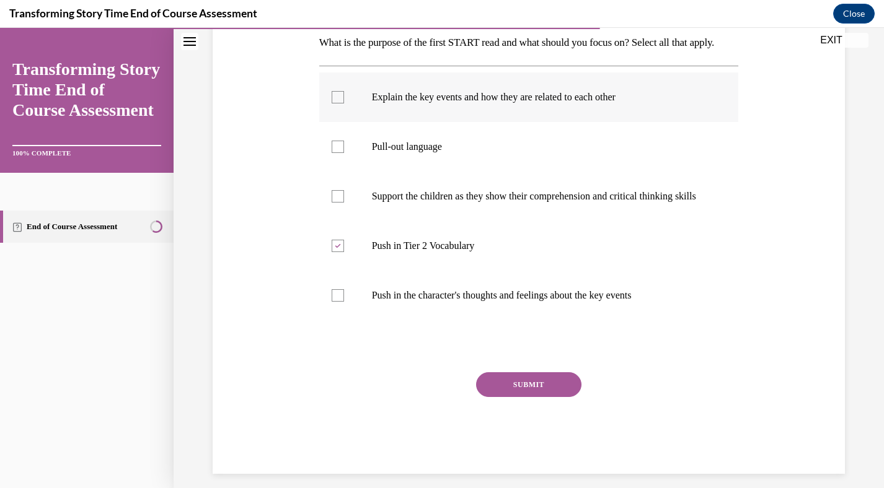
checkbox input "true"
click at [522, 397] on button "SUBMIT" at bounding box center [528, 384] width 105 height 25
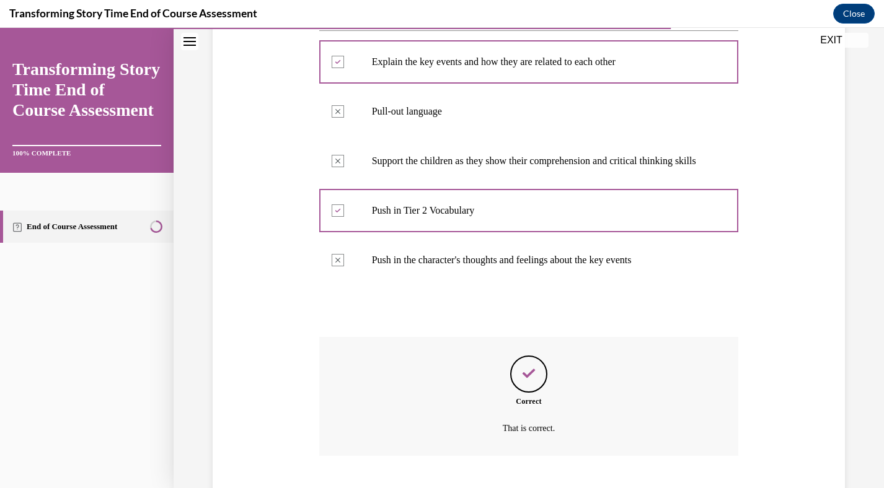
scroll to position [348, 0]
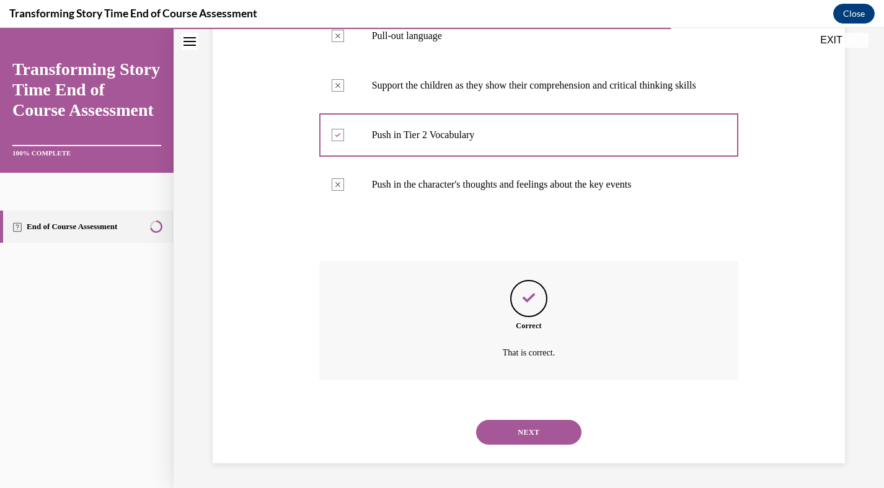
click at [537, 431] on button "NEXT" at bounding box center [528, 432] width 105 height 25
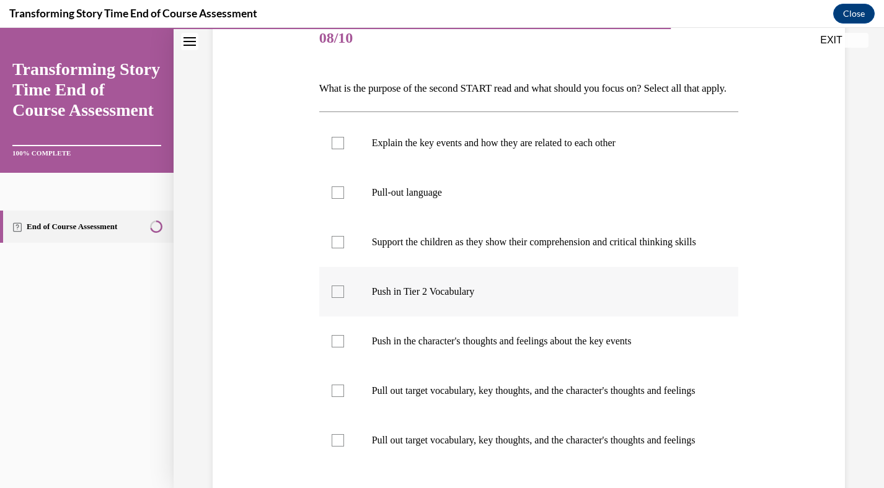
scroll to position [162, 0]
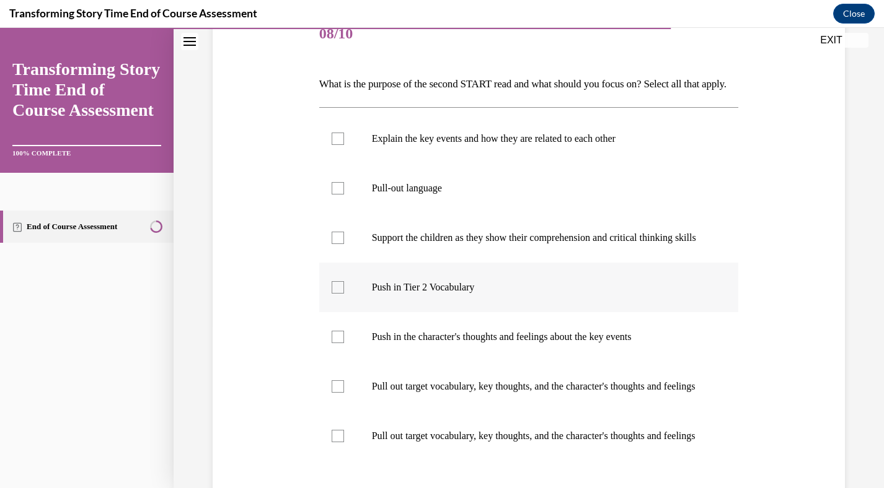
click at [340, 294] on div at bounding box center [338, 287] width 12 height 12
click at [340, 294] on input "Push in Tier 2 Vocabulary" at bounding box center [338, 287] width 12 height 12
checkbox input "true"
click at [338, 343] on div at bounding box center [338, 337] width 12 height 12
click at [338, 343] on input "Push in the character's thoughts and feelings about the key events" at bounding box center [338, 337] width 12 height 12
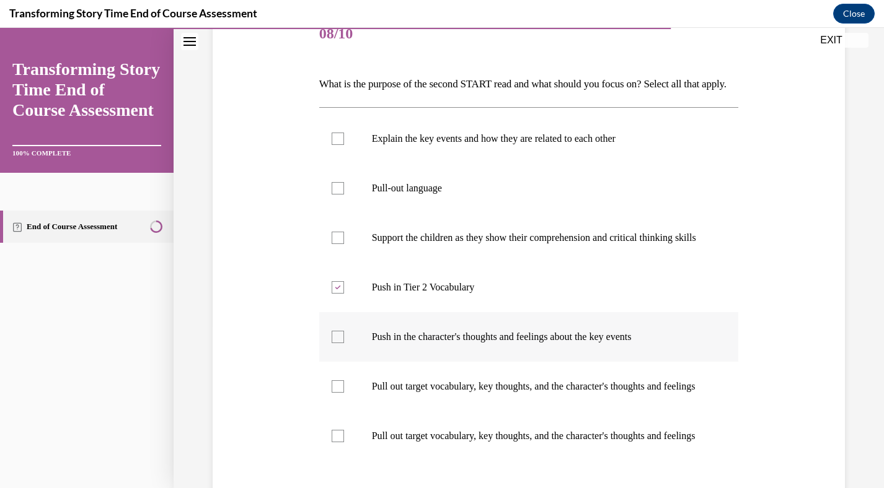
checkbox input "true"
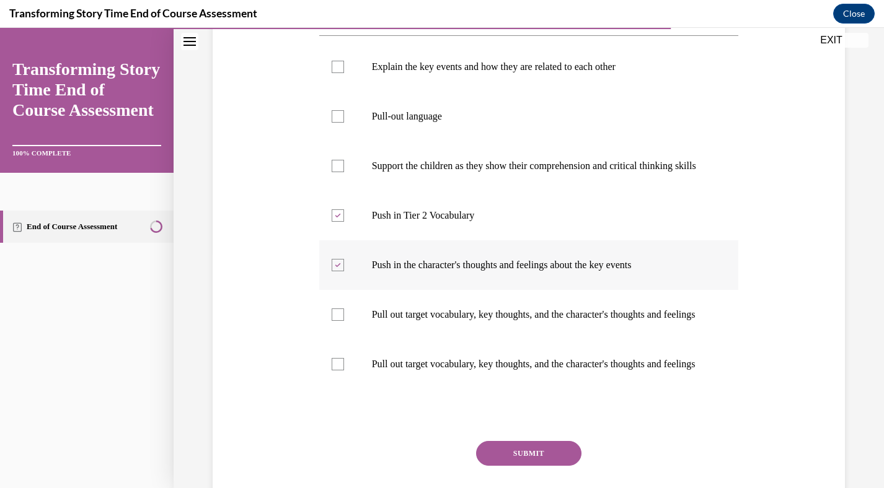
scroll to position [372, 0]
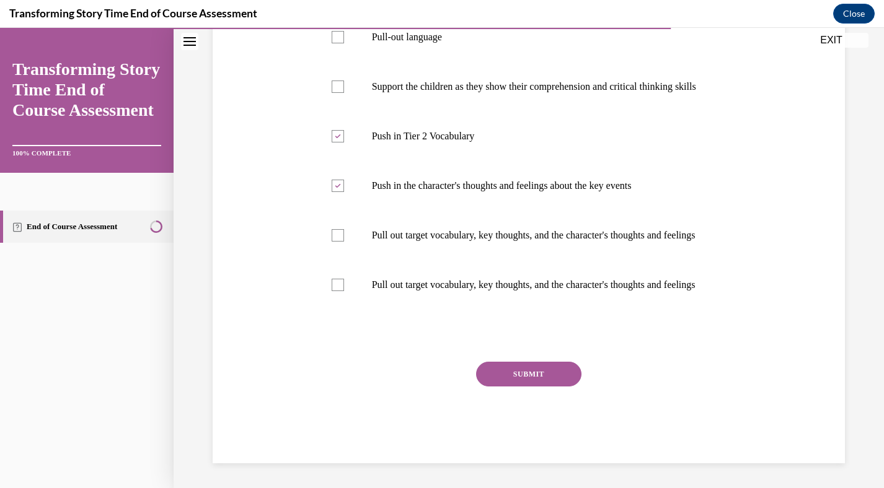
click at [496, 376] on button "SUBMIT" at bounding box center [528, 374] width 105 height 25
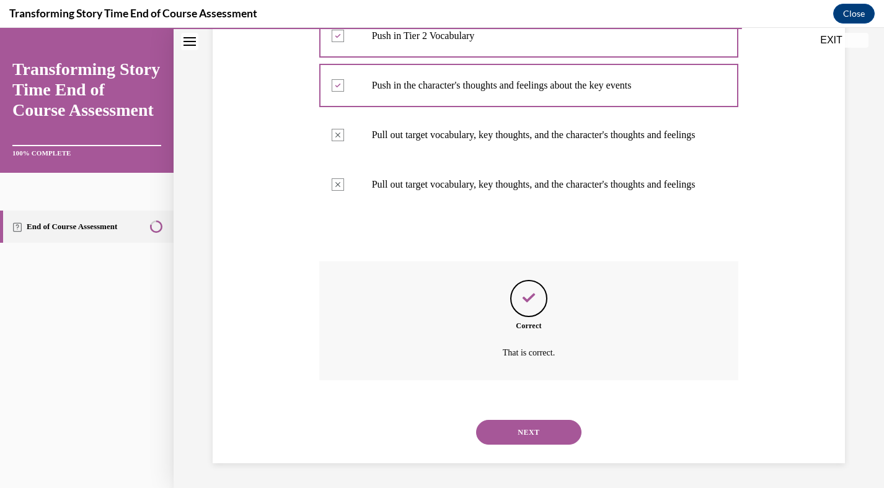
scroll to position [472, 0]
click at [522, 430] on button "NEXT" at bounding box center [528, 432] width 105 height 25
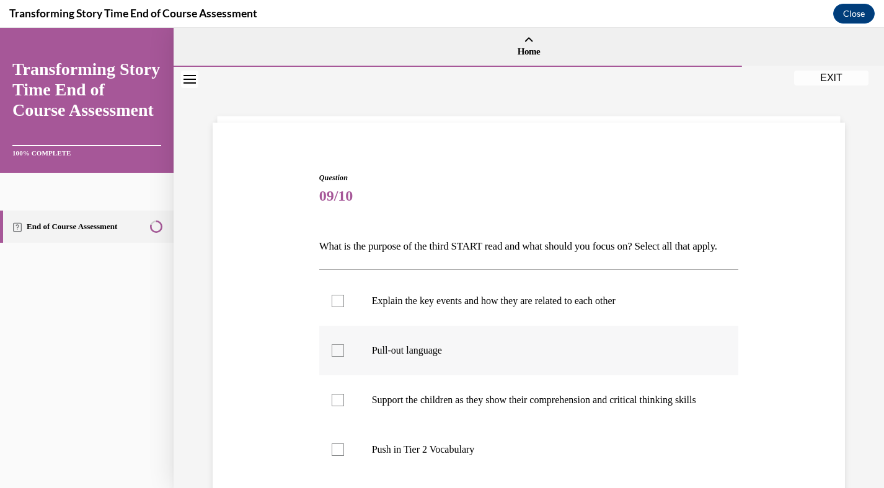
click at [337, 357] on div at bounding box center [338, 351] width 12 height 12
click at [337, 357] on input "Pull-out language" at bounding box center [338, 351] width 12 height 12
checkbox input "true"
click at [338, 407] on div at bounding box center [338, 400] width 12 height 12
click at [338, 407] on input "Support the children as they show their comprehension and critical thinking ski…" at bounding box center [338, 400] width 12 height 12
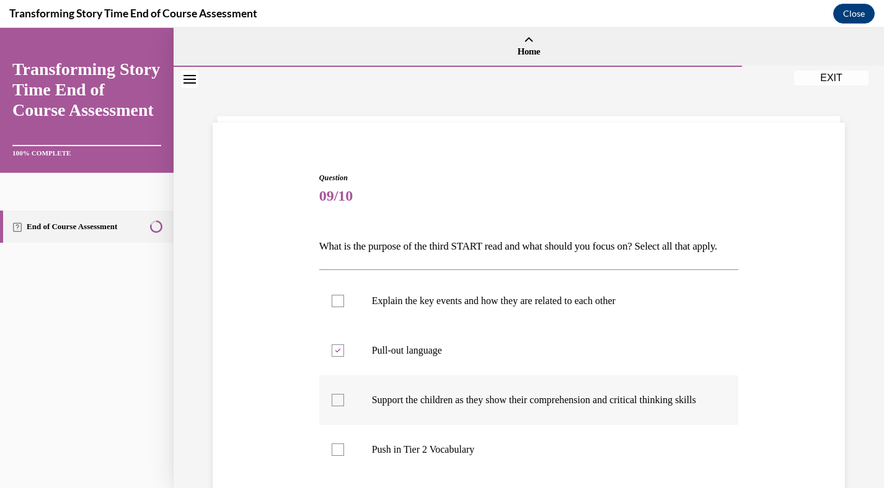
checkbox input "true"
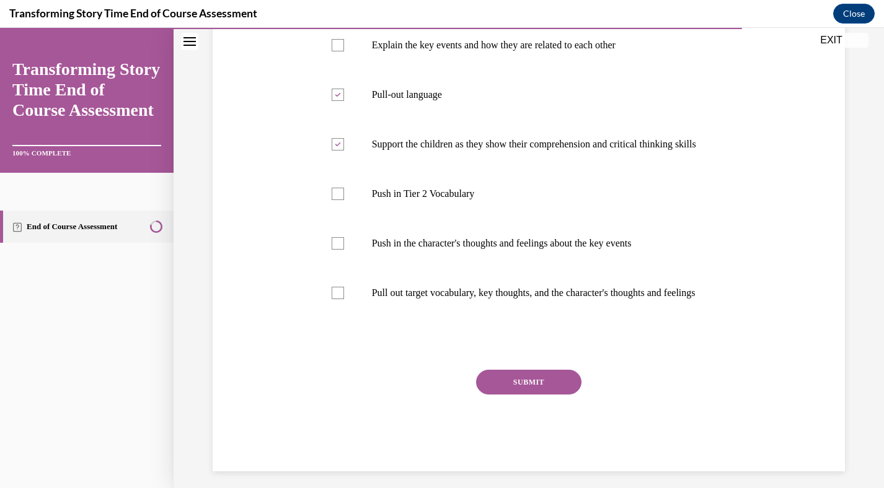
scroll to position [293, 0]
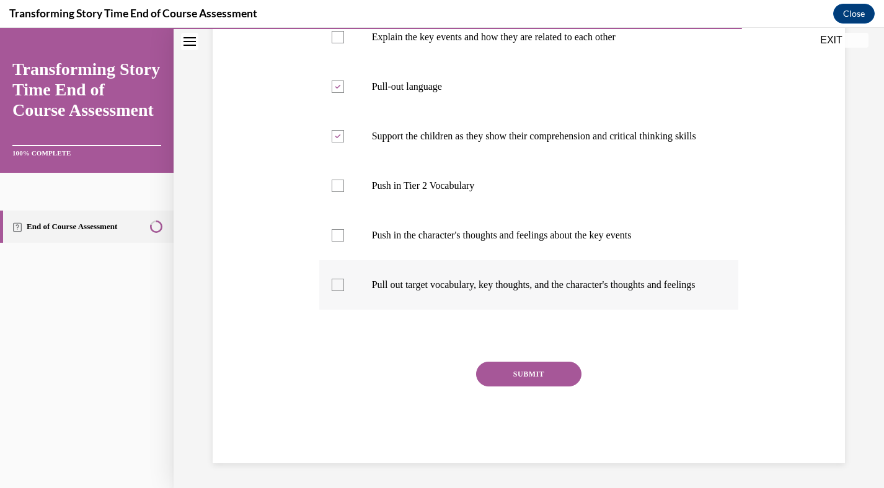
click at [338, 291] on div at bounding box center [338, 285] width 12 height 12
click at [338, 291] on input "Pull out target vocabulary, key thoughts, and the character's thoughts and feel…" at bounding box center [338, 285] width 12 height 12
checkbox input "true"
click at [510, 384] on button "SUBMIT" at bounding box center [528, 374] width 105 height 25
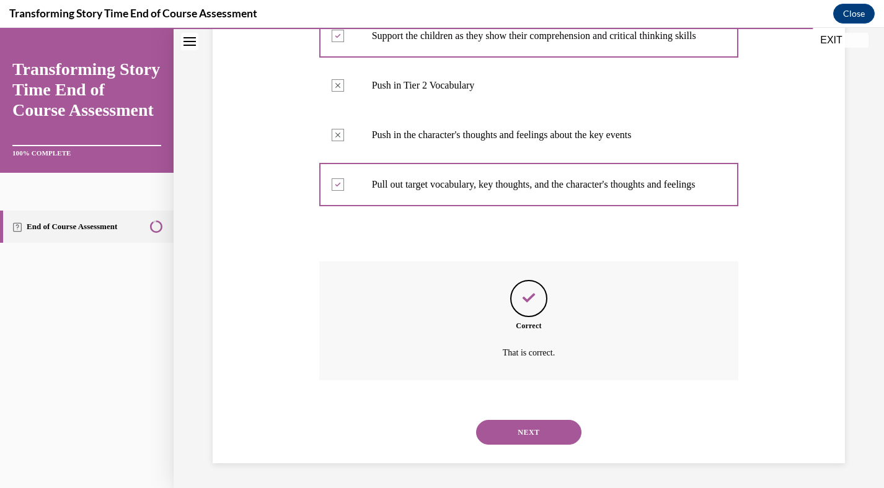
click at [529, 433] on button "NEXT" at bounding box center [528, 432] width 105 height 25
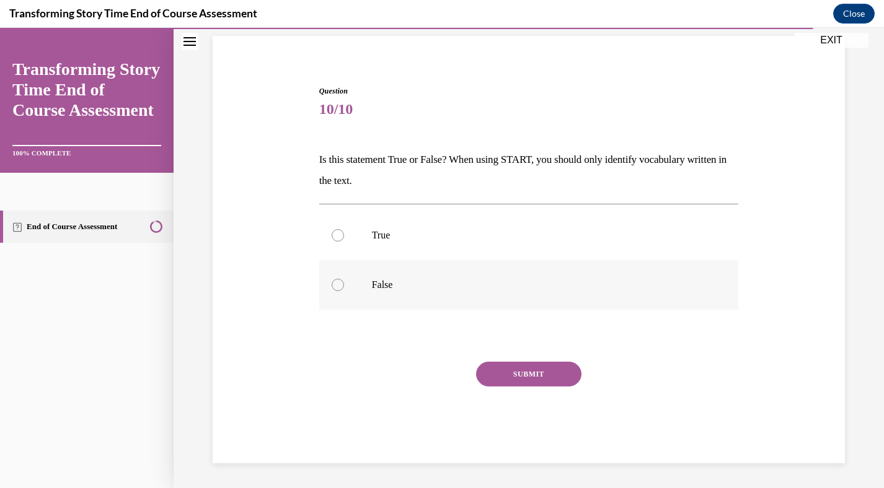
click at [337, 288] on div at bounding box center [338, 285] width 12 height 12
click at [337, 288] on input "False" at bounding box center [338, 285] width 12 height 12
radio input "true"
click at [524, 376] on button "SUBMIT" at bounding box center [528, 374] width 105 height 25
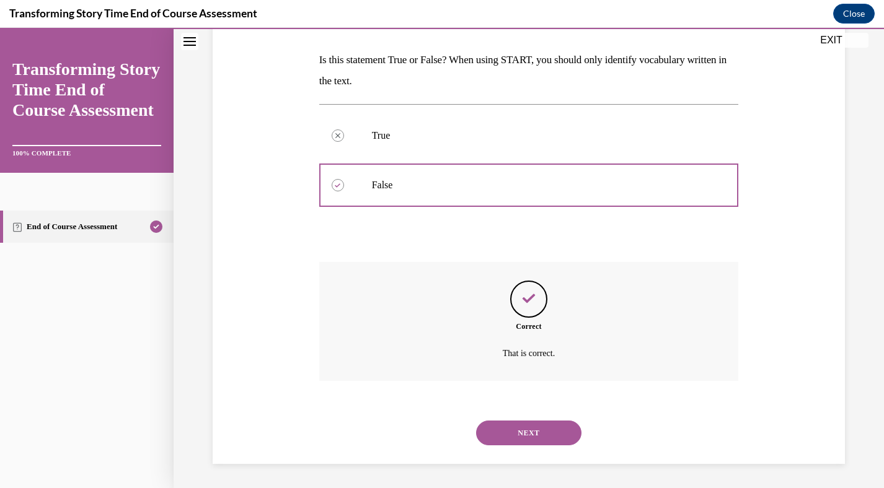
scroll to position [187, 0]
click at [538, 429] on button "NEXT" at bounding box center [528, 432] width 105 height 25
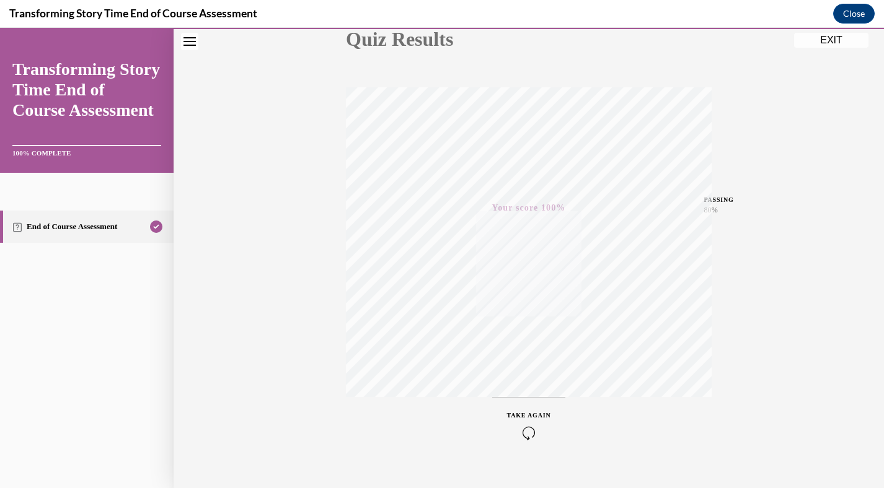
scroll to position [175, 0]
click at [831, 41] on button "EXIT" at bounding box center [831, 40] width 74 height 15
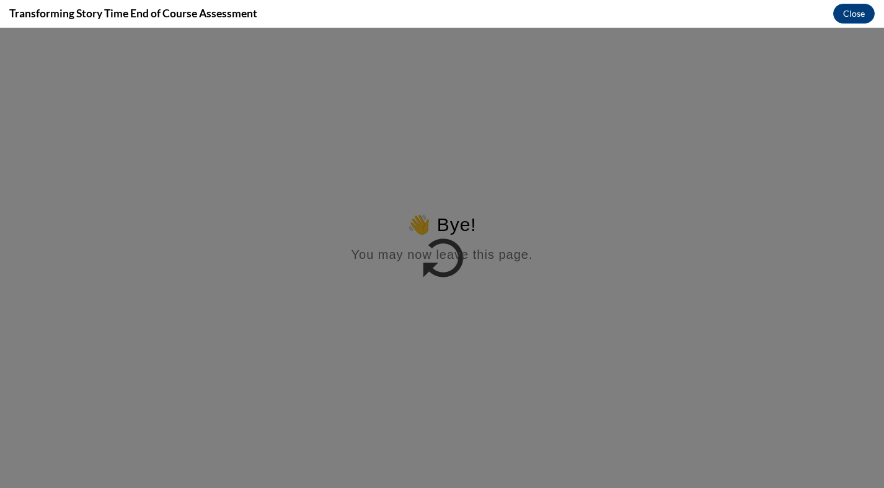
scroll to position [0, 0]
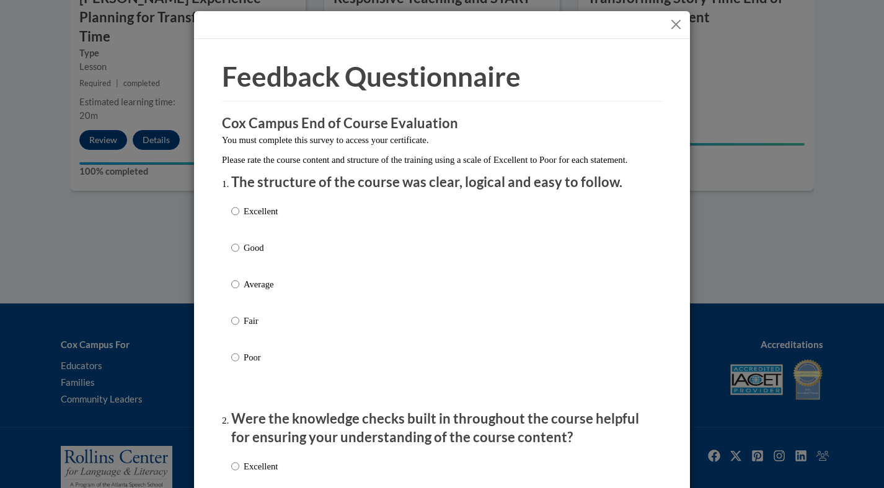
click at [235, 232] on label "Excellent" at bounding box center [254, 221] width 46 height 33
click at [235, 218] on input "Excellent" at bounding box center [235, 212] width 8 height 14
radio input "true"
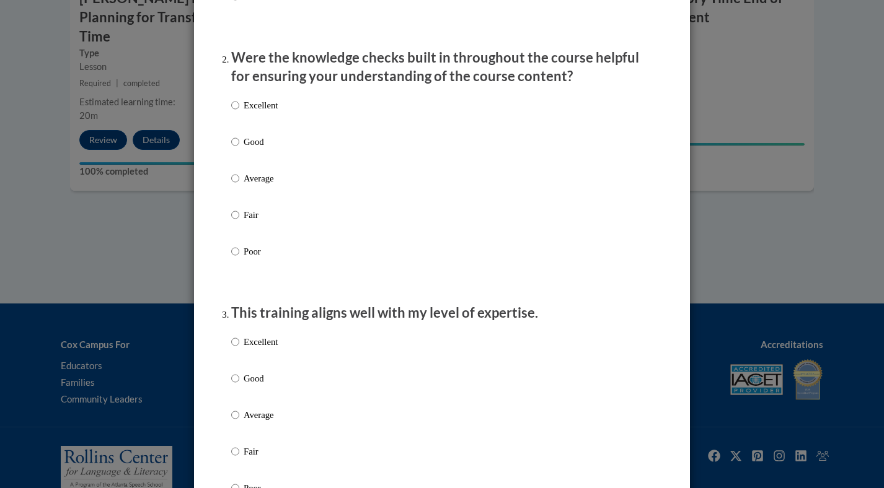
scroll to position [423, 0]
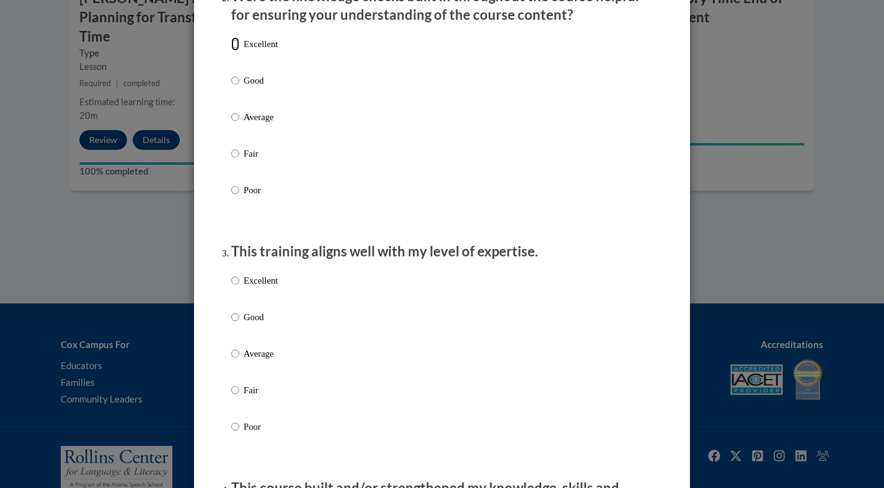
click at [234, 51] on input "Excellent" at bounding box center [235, 44] width 8 height 14
radio input "true"
click at [235, 288] on input "Excellent" at bounding box center [235, 281] width 8 height 14
radio input "true"
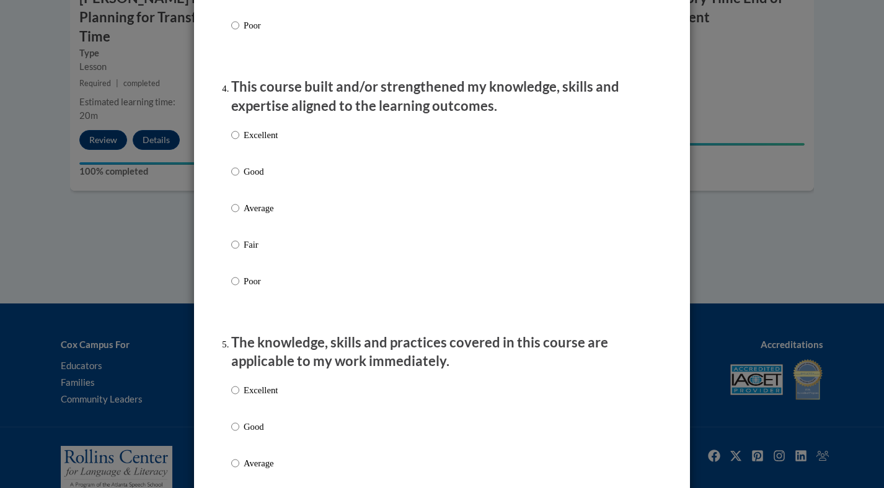
scroll to position [853, 0]
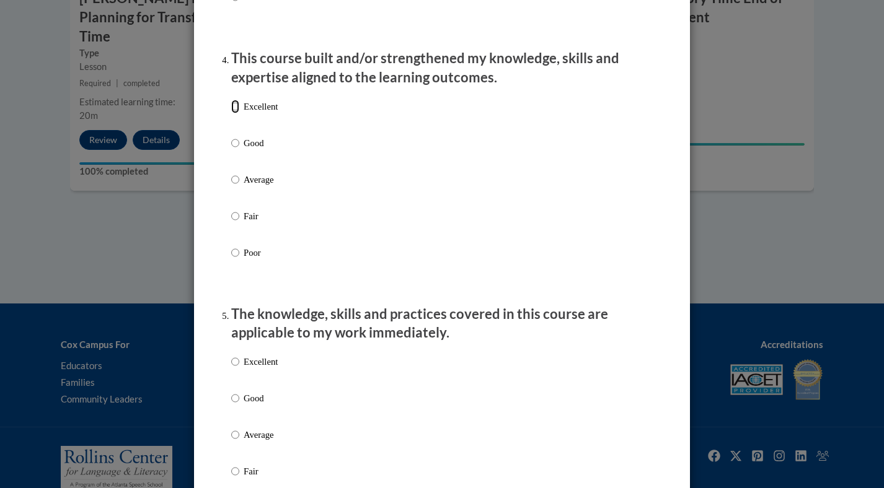
click at [235, 113] on input "Excellent" at bounding box center [235, 107] width 8 height 14
radio input "true"
click at [234, 369] on input "Excellent" at bounding box center [235, 362] width 8 height 14
radio input "true"
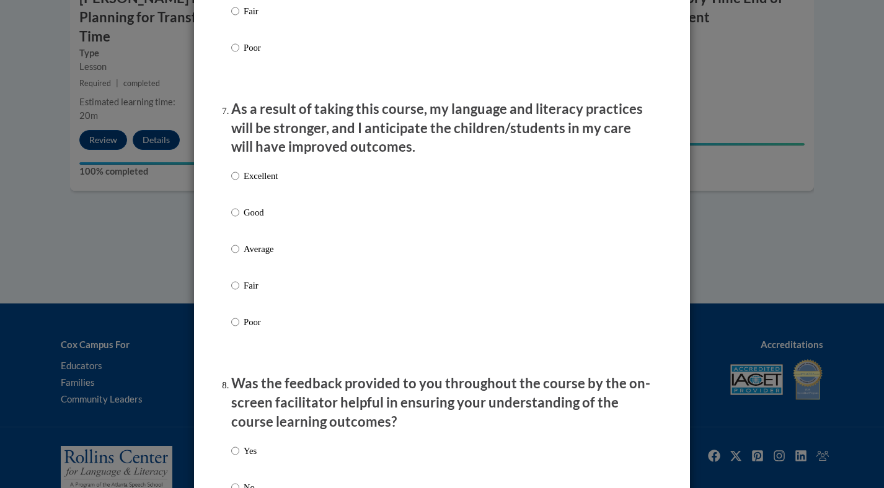
scroll to position [1597, 0]
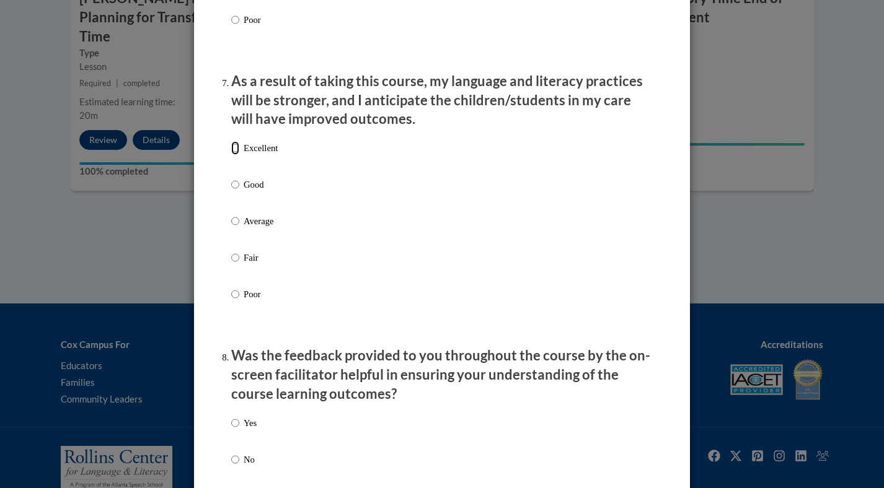
click at [237, 155] on input "Excellent" at bounding box center [235, 148] width 8 height 14
radio input "true"
click at [235, 430] on input "Yes" at bounding box center [235, 424] width 8 height 14
radio input "true"
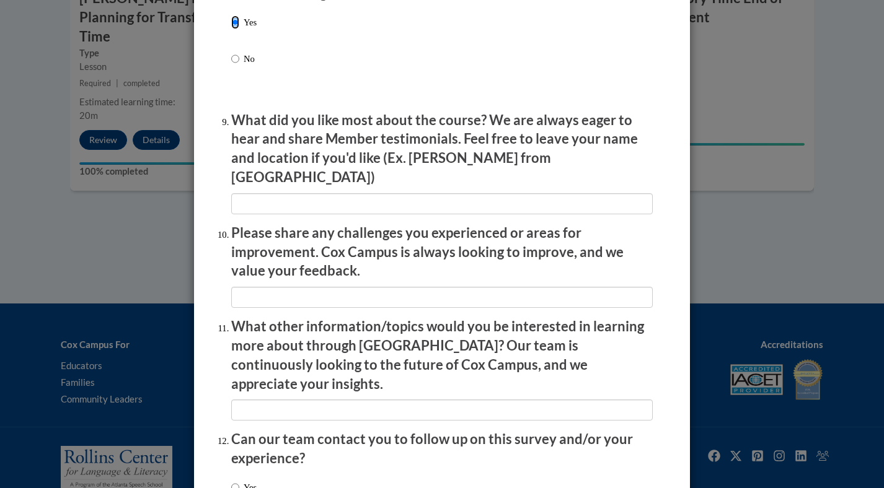
scroll to position [2090, 0]
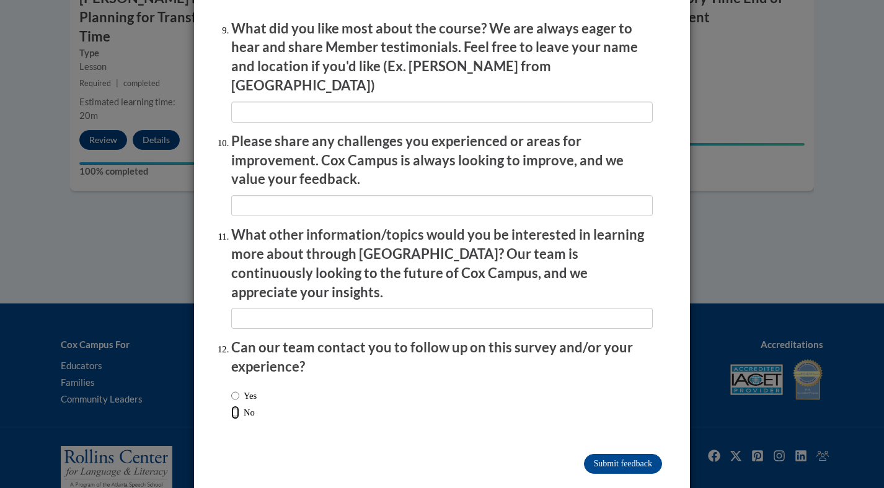
click at [236, 406] on input "No" at bounding box center [235, 413] width 8 height 14
radio input "true"
click at [604, 454] on input "Submit feedback" at bounding box center [623, 464] width 78 height 20
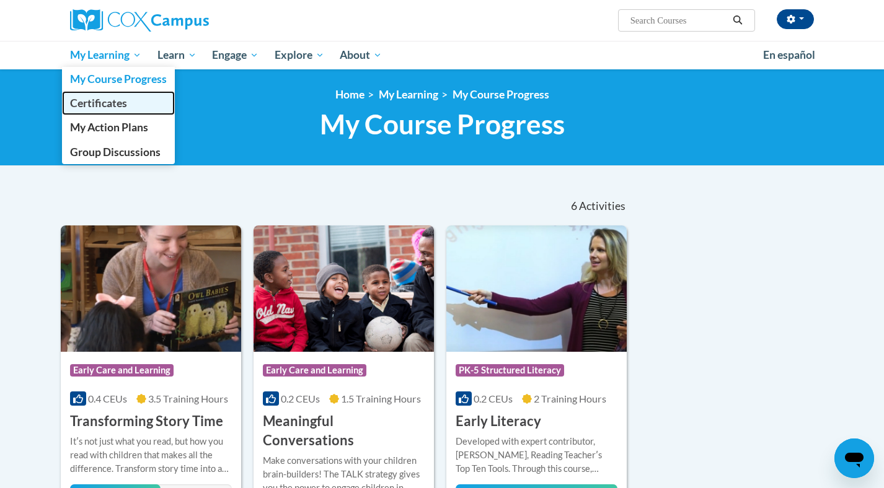
click at [107, 100] on span "Certificates" at bounding box center [98, 103] width 57 height 13
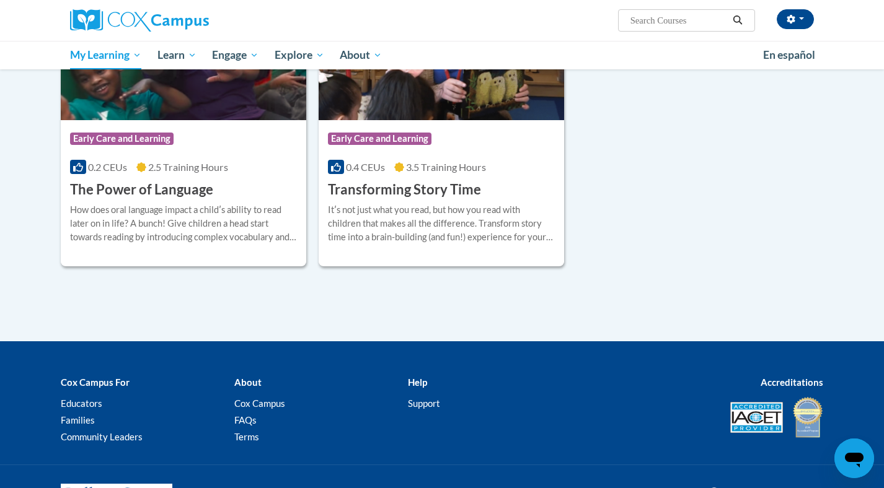
scroll to position [696, 0]
